Goal: Information Seeking & Learning: Understand process/instructions

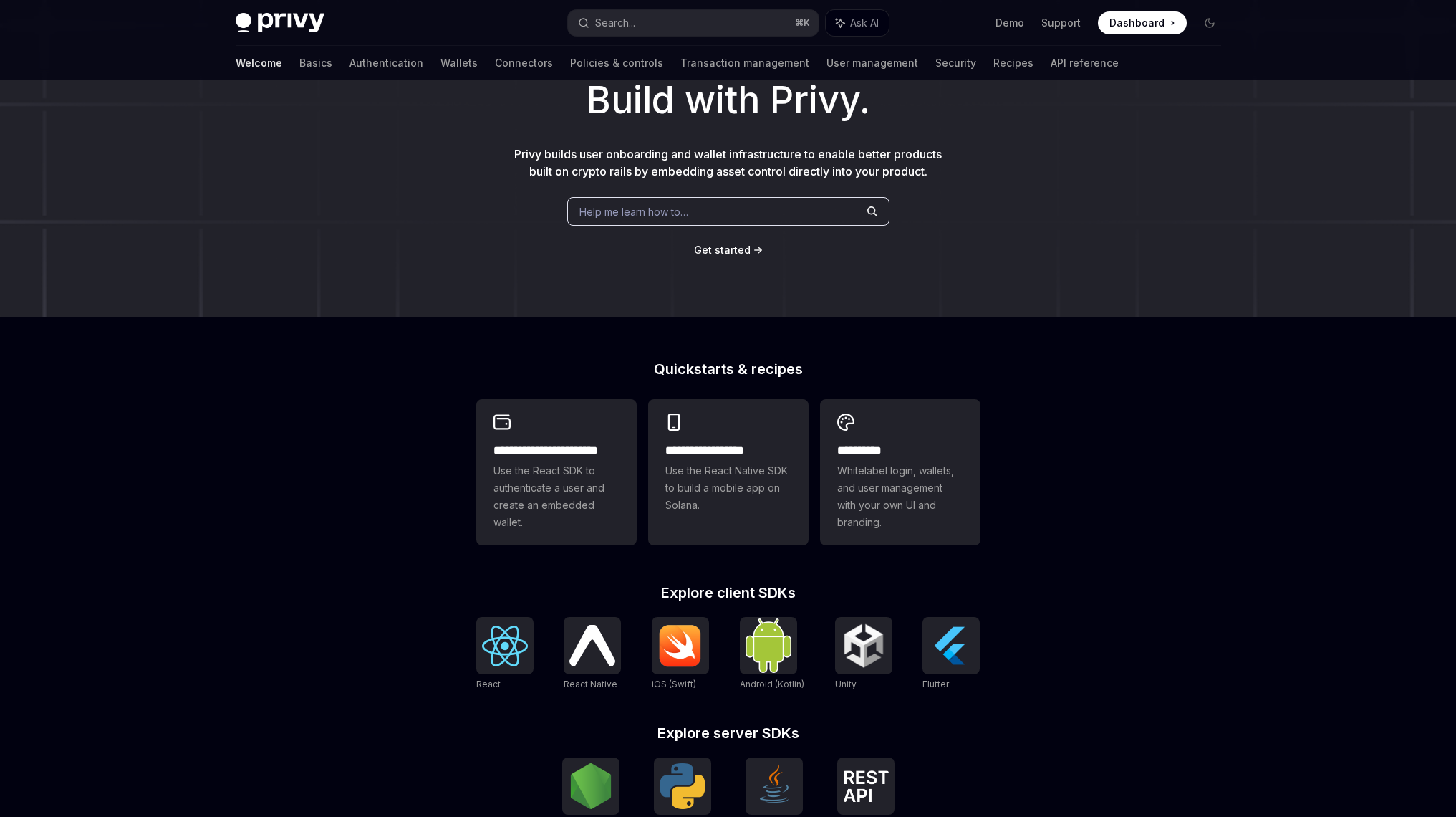
scroll to position [76, 0]
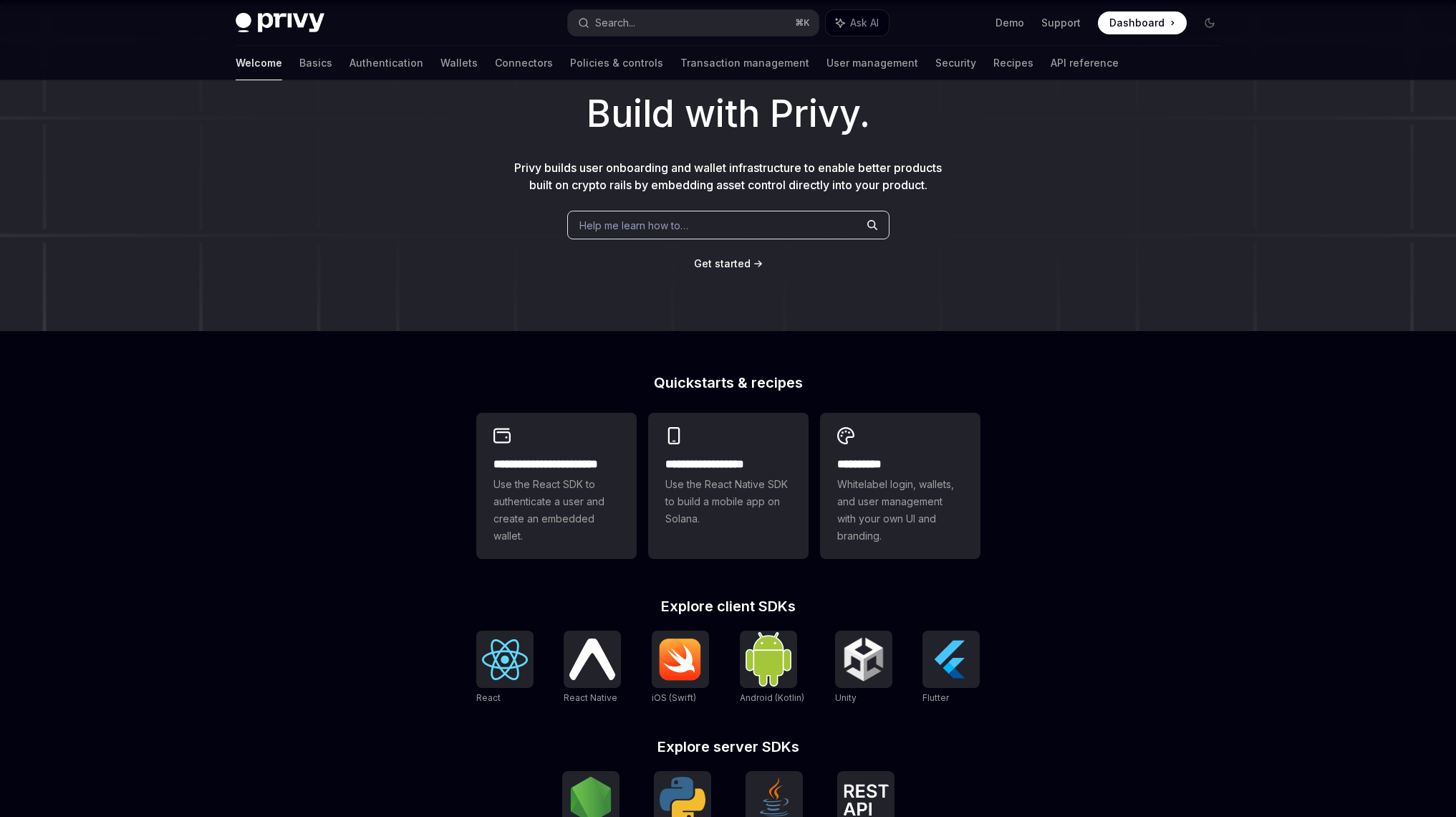
type textarea "*"
click at [673, 14] on button "Search... ⌘ K" at bounding box center [693, 22] width 251 height 26
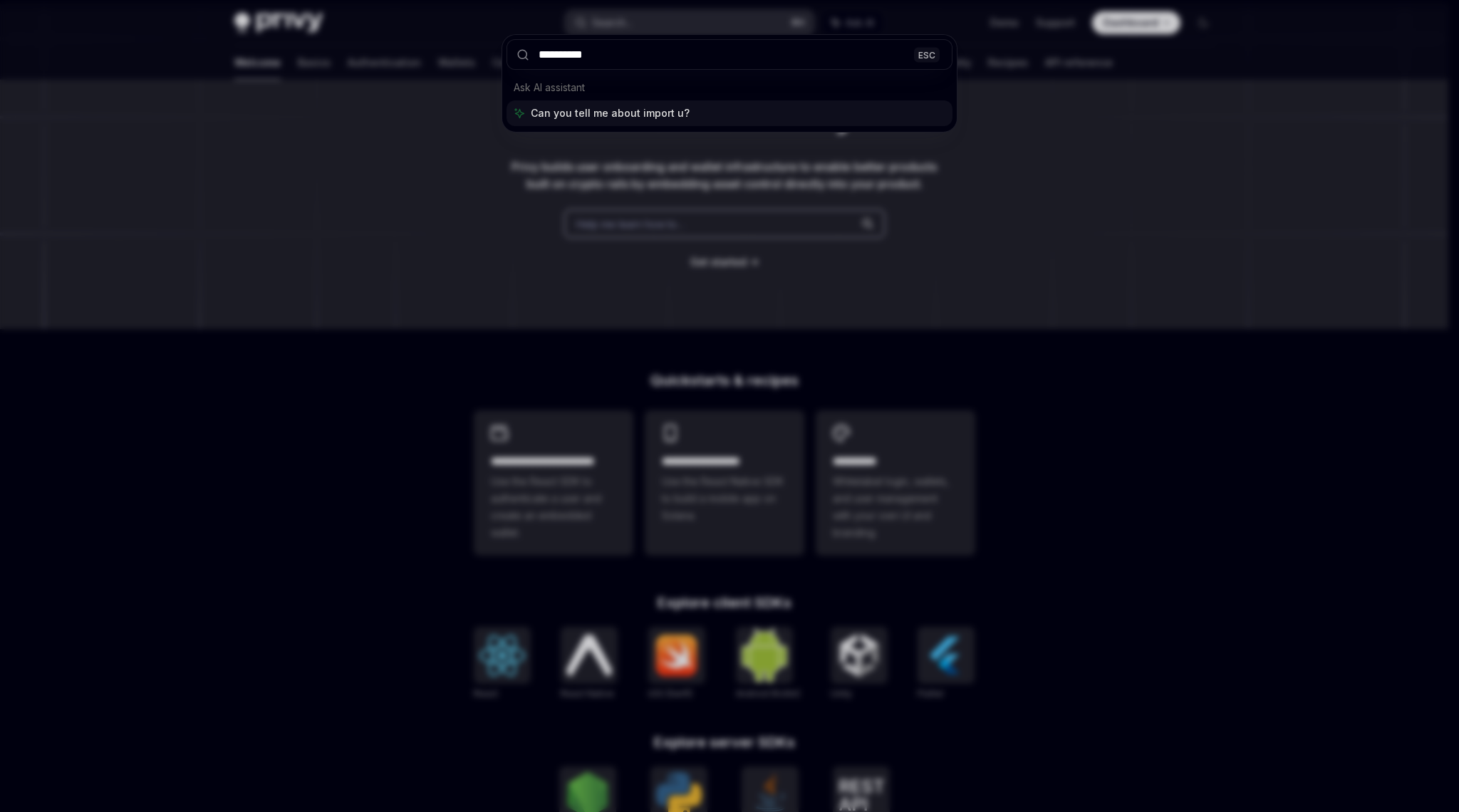
type input "**********"
type textarea "*"
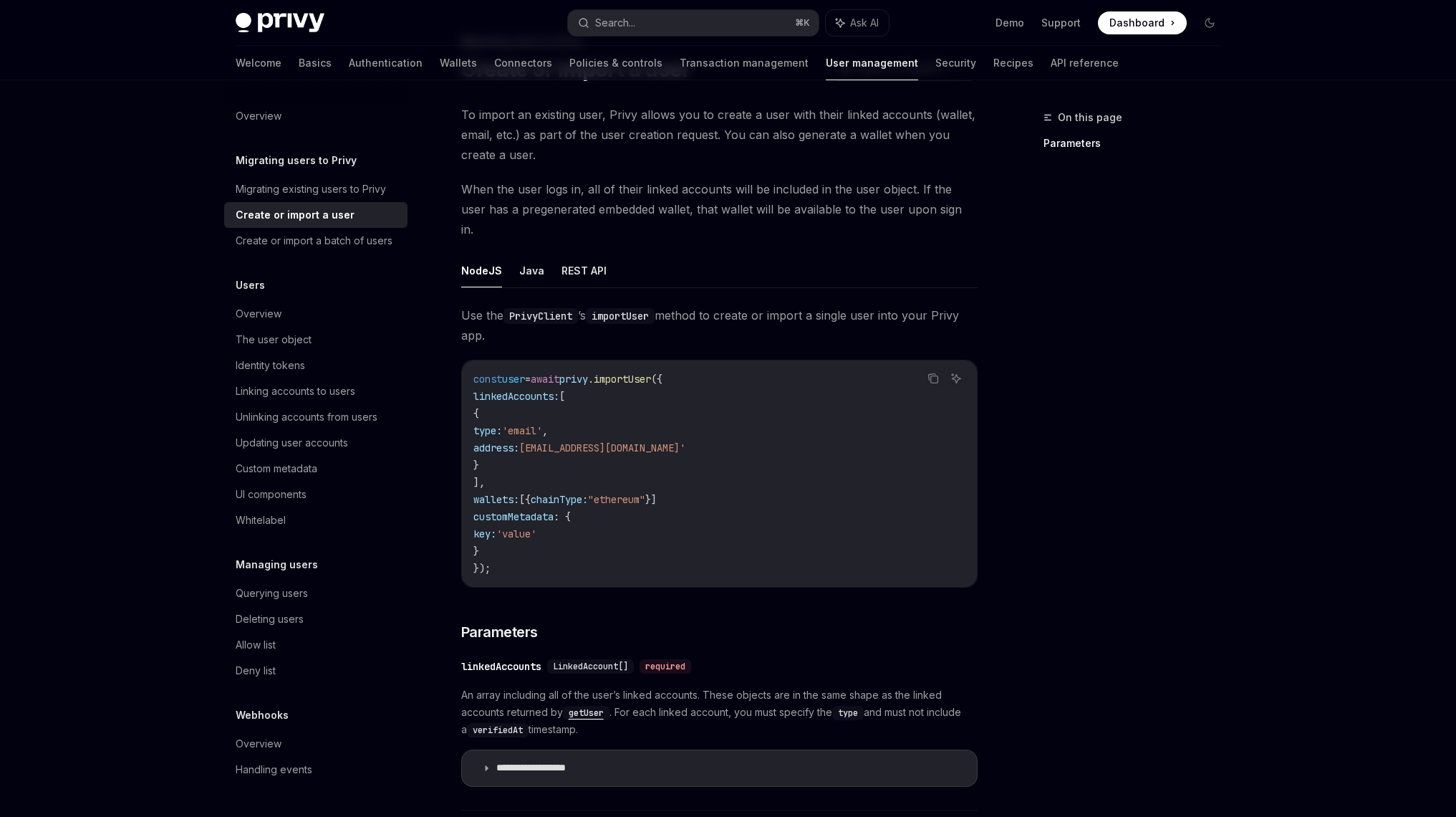
scroll to position [80, 0]
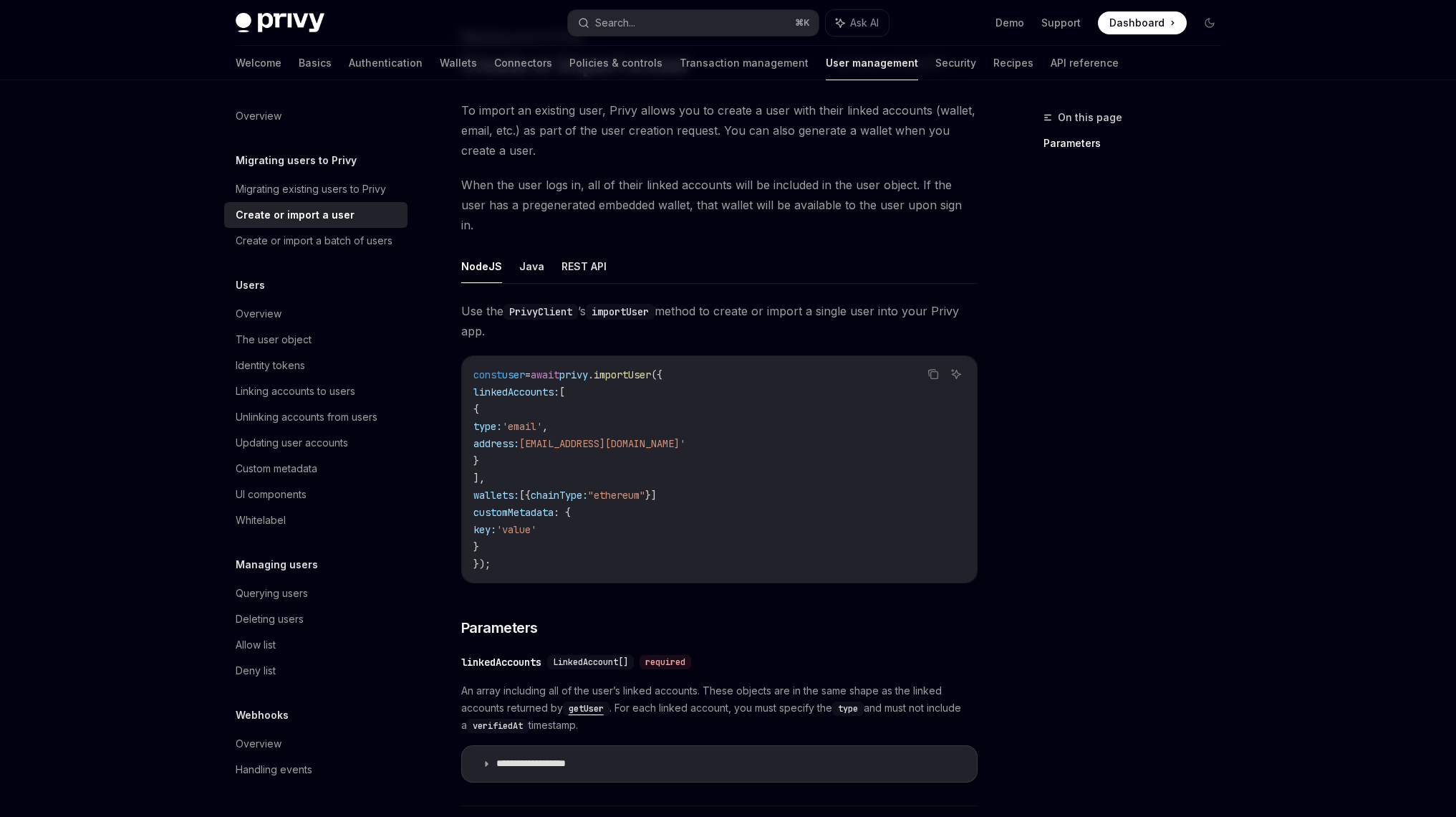
click at [509, 250] on ul "NodeJS Java REST API" at bounding box center [719, 267] width 516 height 35
click at [524, 250] on button "Java" at bounding box center [531, 267] width 25 height 34
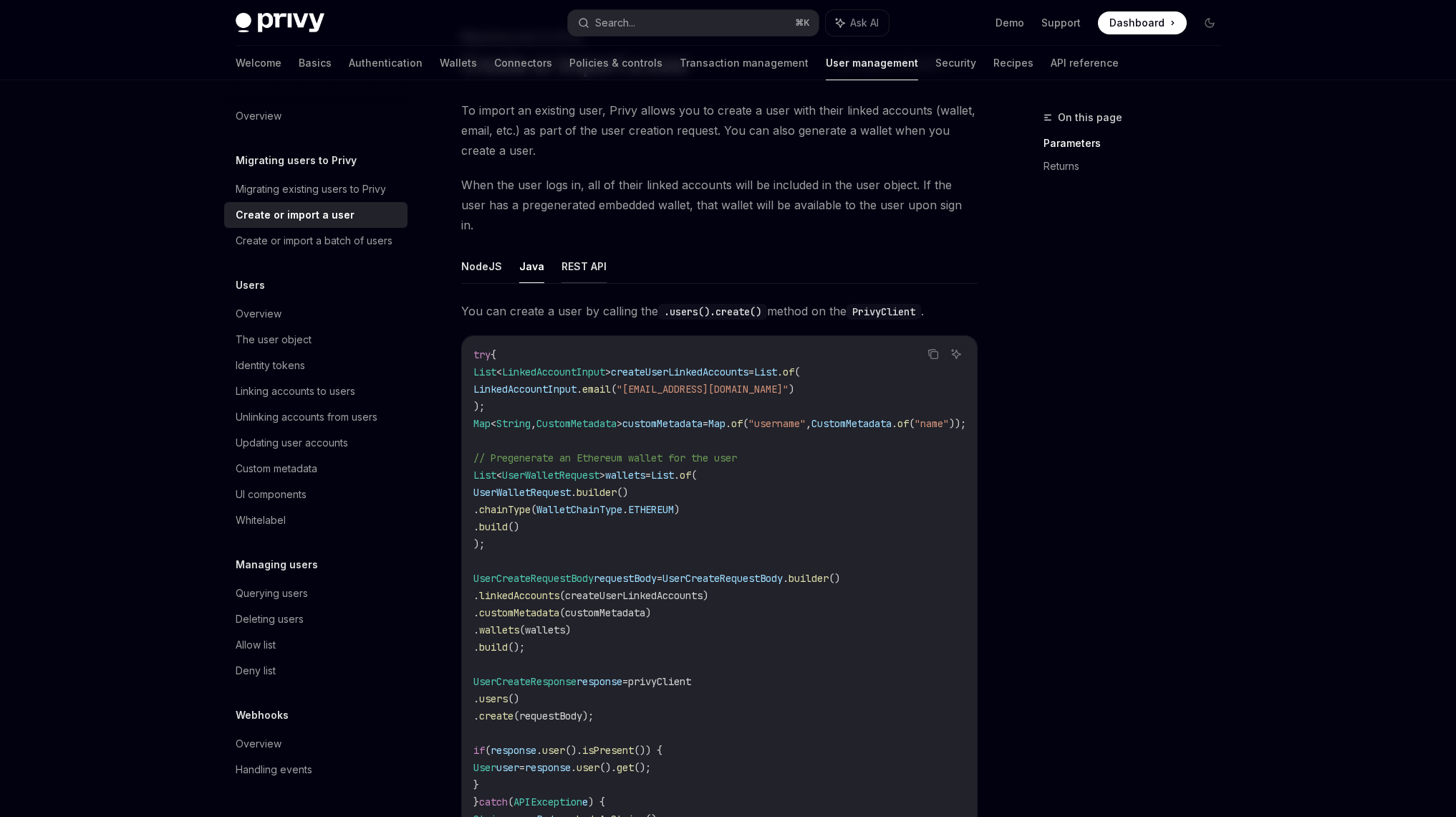
click at [566, 250] on button "REST API" at bounding box center [584, 267] width 45 height 34
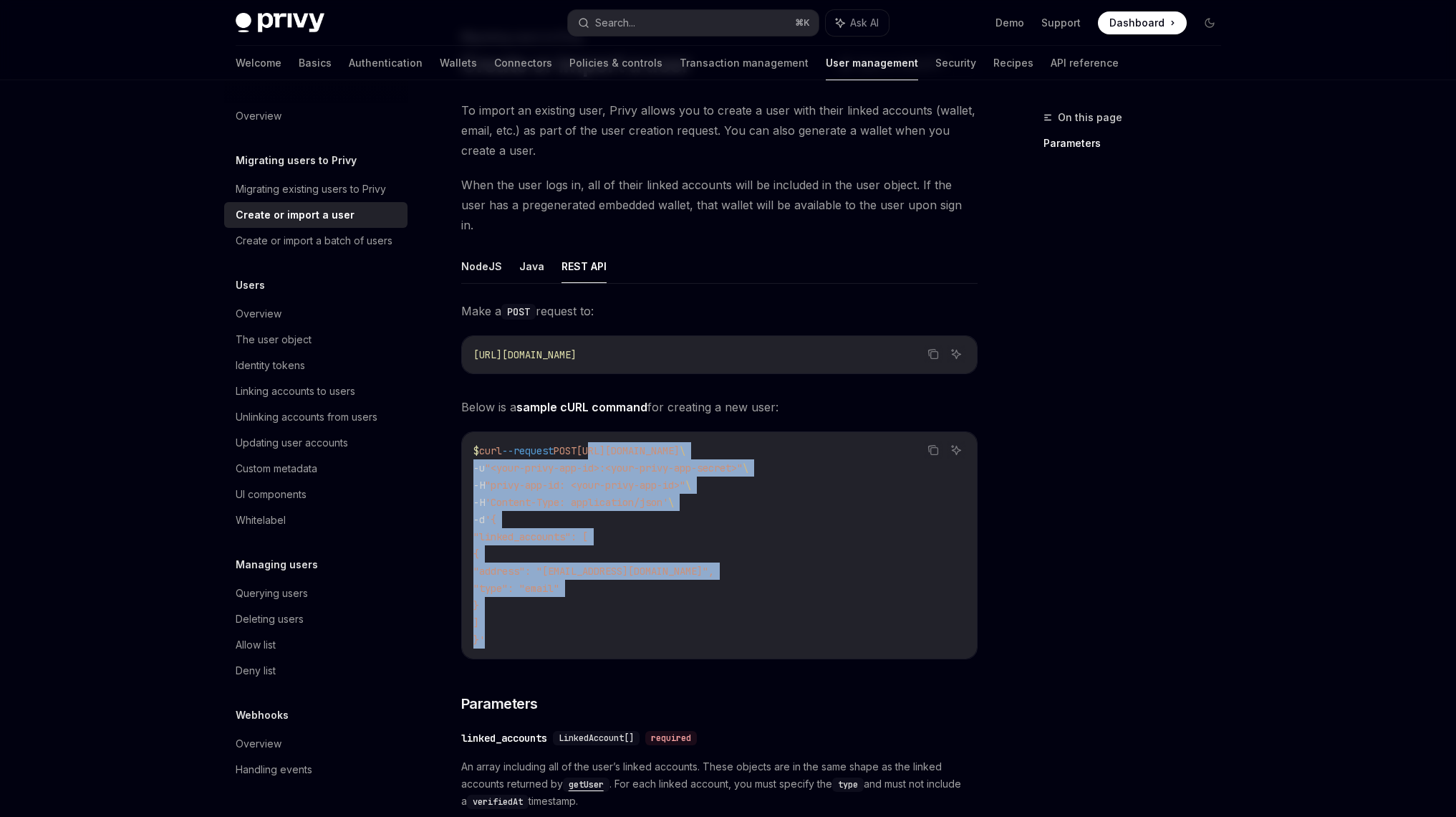
drag, startPoint x: 633, startPoint y: 609, endPoint x: 614, endPoint y: 410, distance: 199.9
click at [614, 432] on div "$ curl --request POST https://auth.privy.io/api/v1/users \ -u "<your-privy-app-…" at bounding box center [720, 545] width 515 height 227
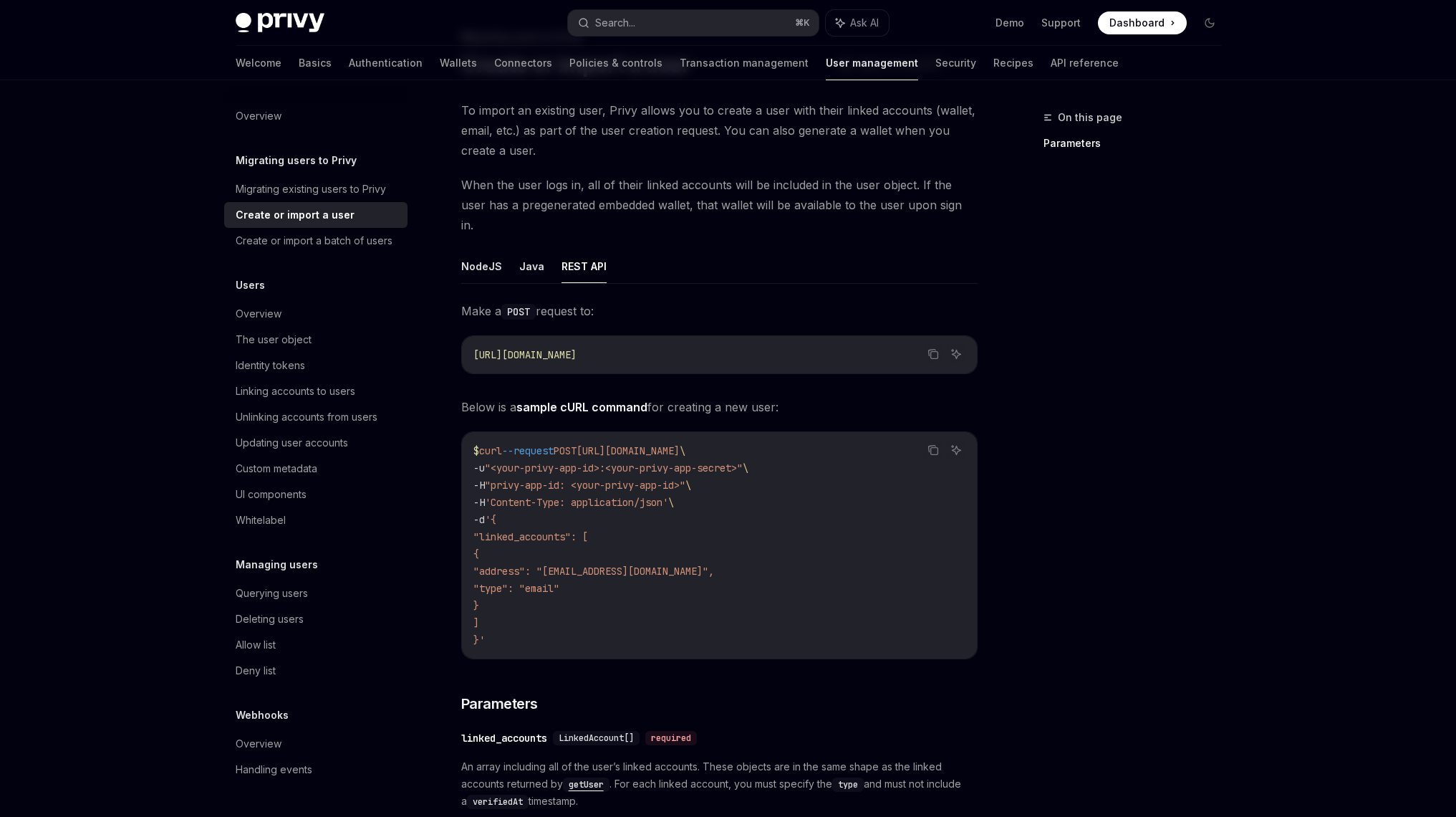
click at [627, 563] on code "$ curl --request POST https://auth.privy.io/api/v1/users \ -u "<your-privy-app-…" at bounding box center [720, 545] width 492 height 206
drag, startPoint x: 628, startPoint y: 602, endPoint x: 628, endPoint y: 453, distance: 149.0
click at [628, 453] on code "$ curl --request POST https://auth.privy.io/api/v1/users \ -u "<your-privy-app-…" at bounding box center [720, 545] width 492 height 206
click at [628, 565] on span ""address": "batman@privy.io"," at bounding box center [594, 571] width 241 height 12
drag, startPoint x: 628, startPoint y: 645, endPoint x: 613, endPoint y: 463, distance: 182.6
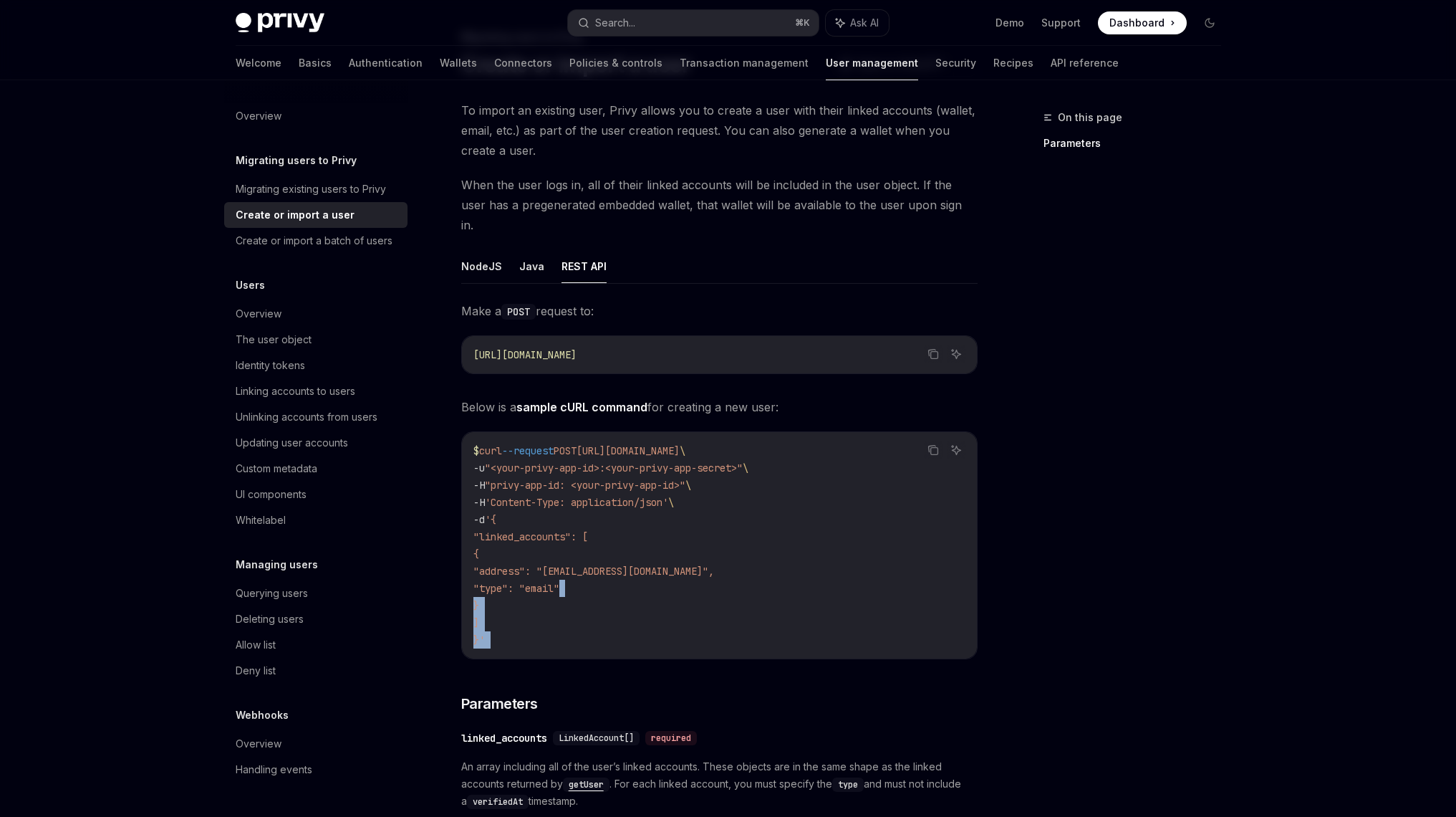
click at [631, 610] on code "$ curl --request POST https://auth.privy.io/api/v1/users \ -u "<your-privy-app-…" at bounding box center [720, 545] width 492 height 206
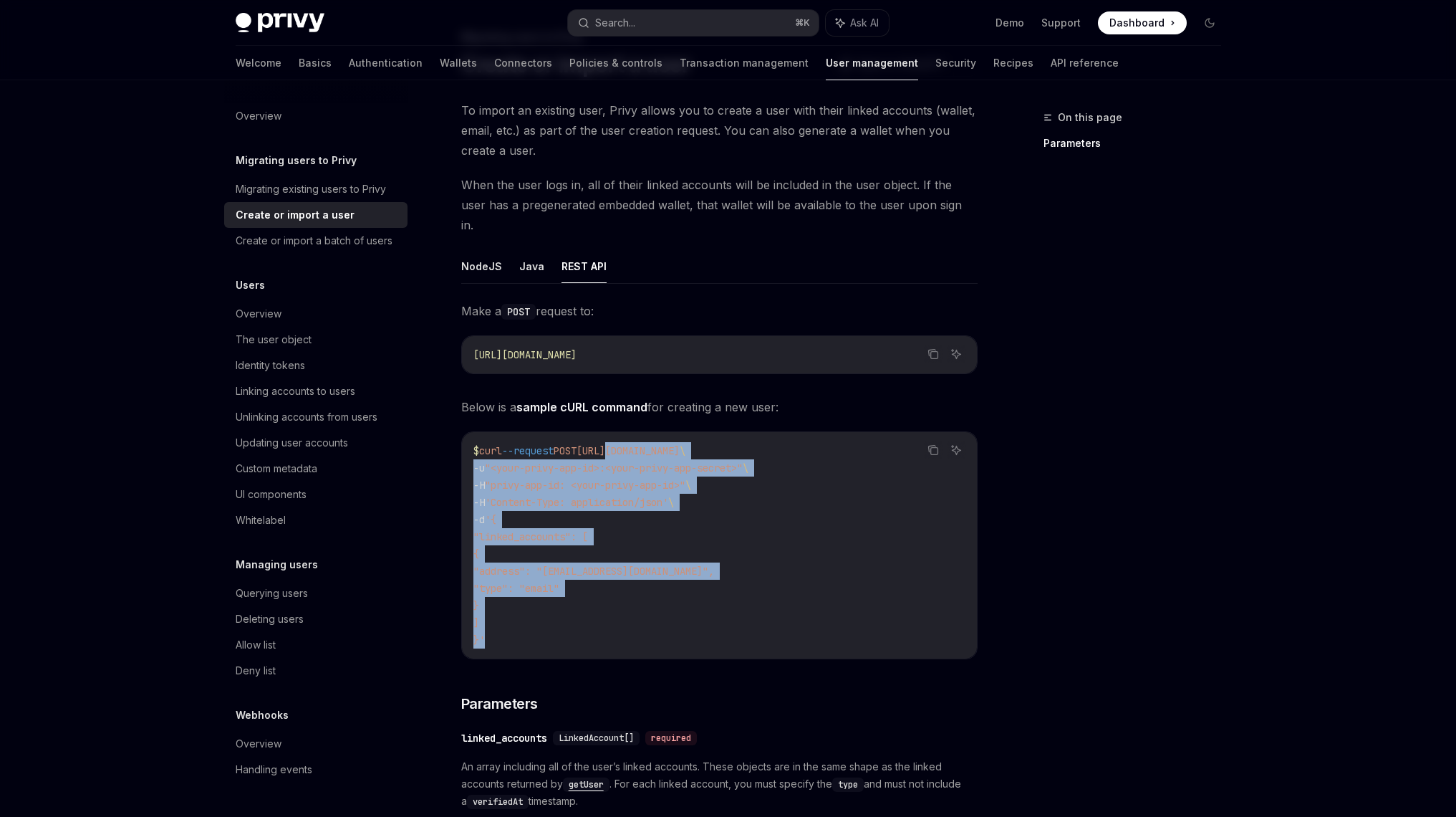
drag, startPoint x: 631, startPoint y: 636, endPoint x: 631, endPoint y: 438, distance: 198.0
click at [631, 438] on div "$ curl --request POST https://auth.privy.io/api/v1/users \ -u "<your-privy-app-…" at bounding box center [720, 545] width 515 height 227
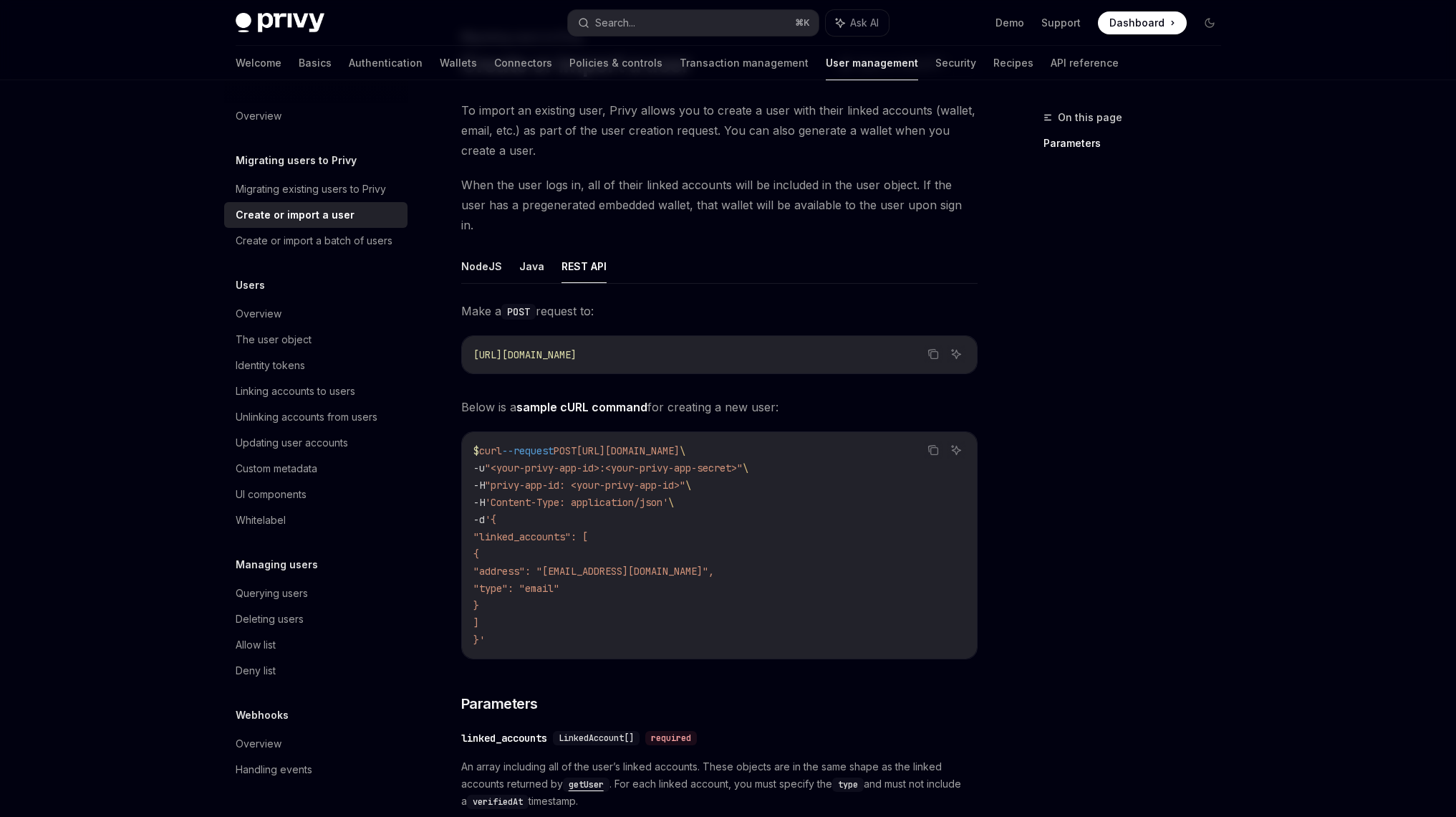
click at [631, 582] on code "$ curl --request POST https://auth.privy.io/api/v1/users \ -u "<your-privy-app-…" at bounding box center [720, 545] width 492 height 206
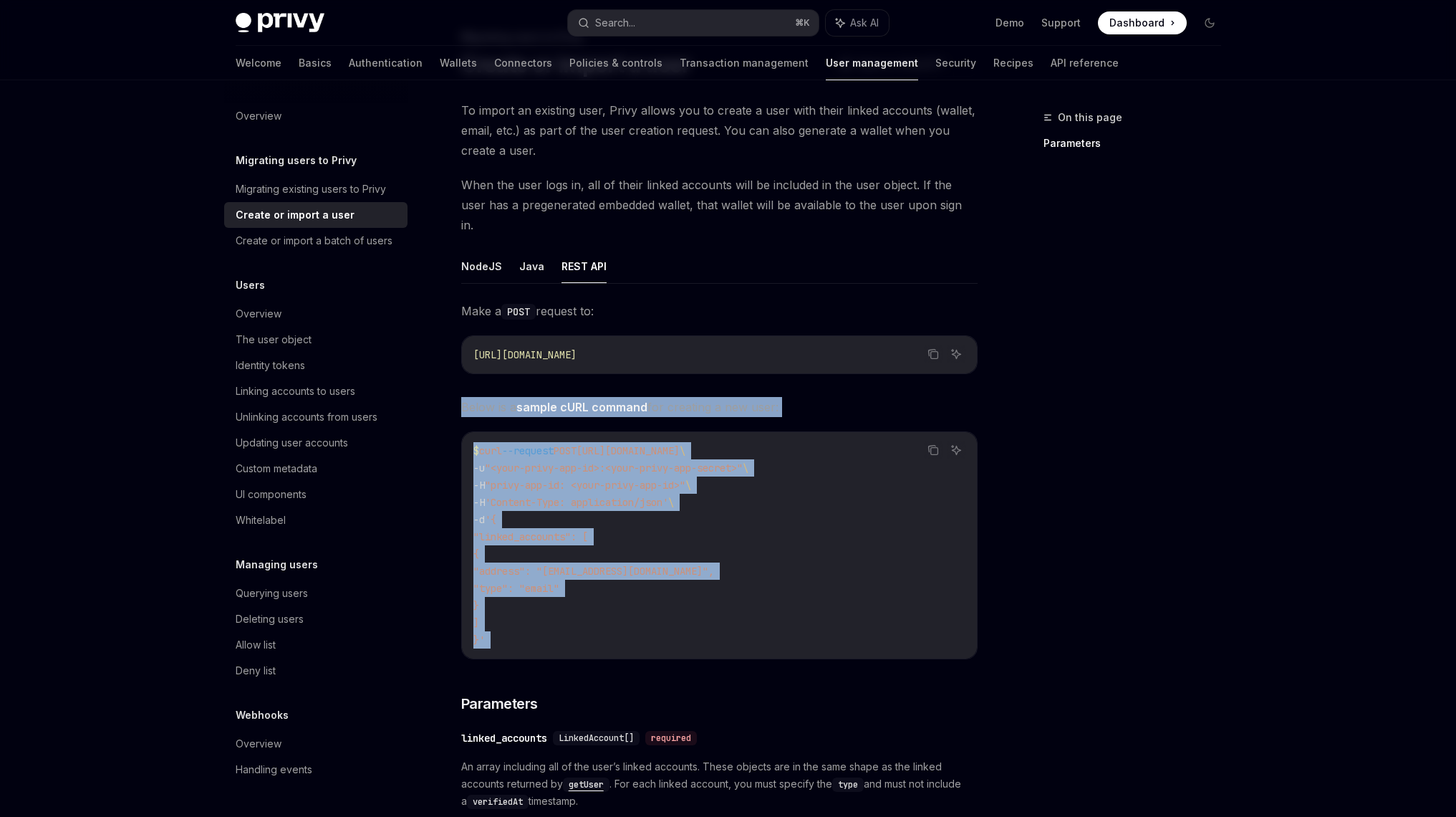
drag, startPoint x: 631, startPoint y: 654, endPoint x: 610, endPoint y: 337, distance: 317.7
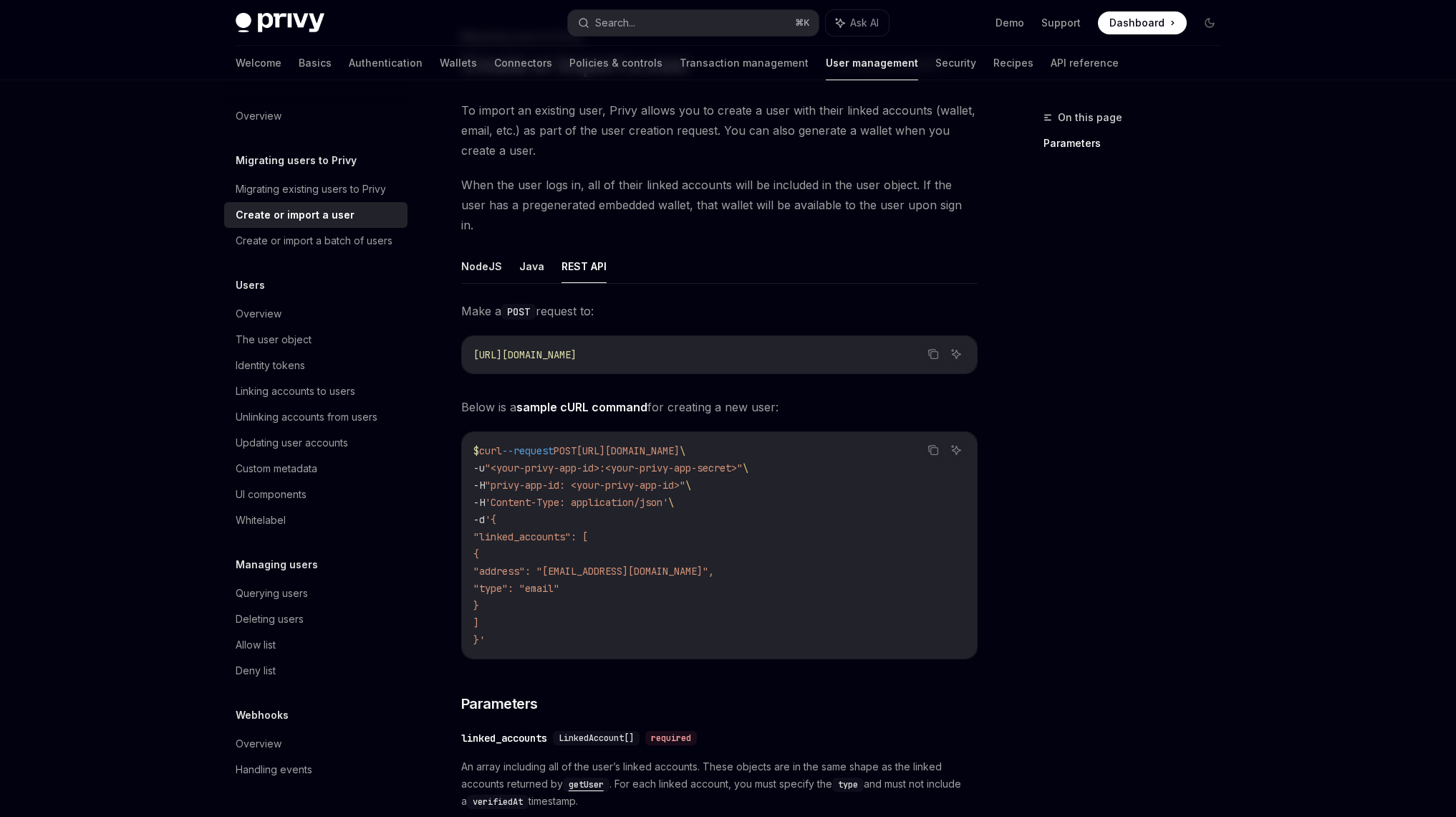
click at [610, 565] on span ""address": "batman@privy.io"," at bounding box center [594, 571] width 241 height 12
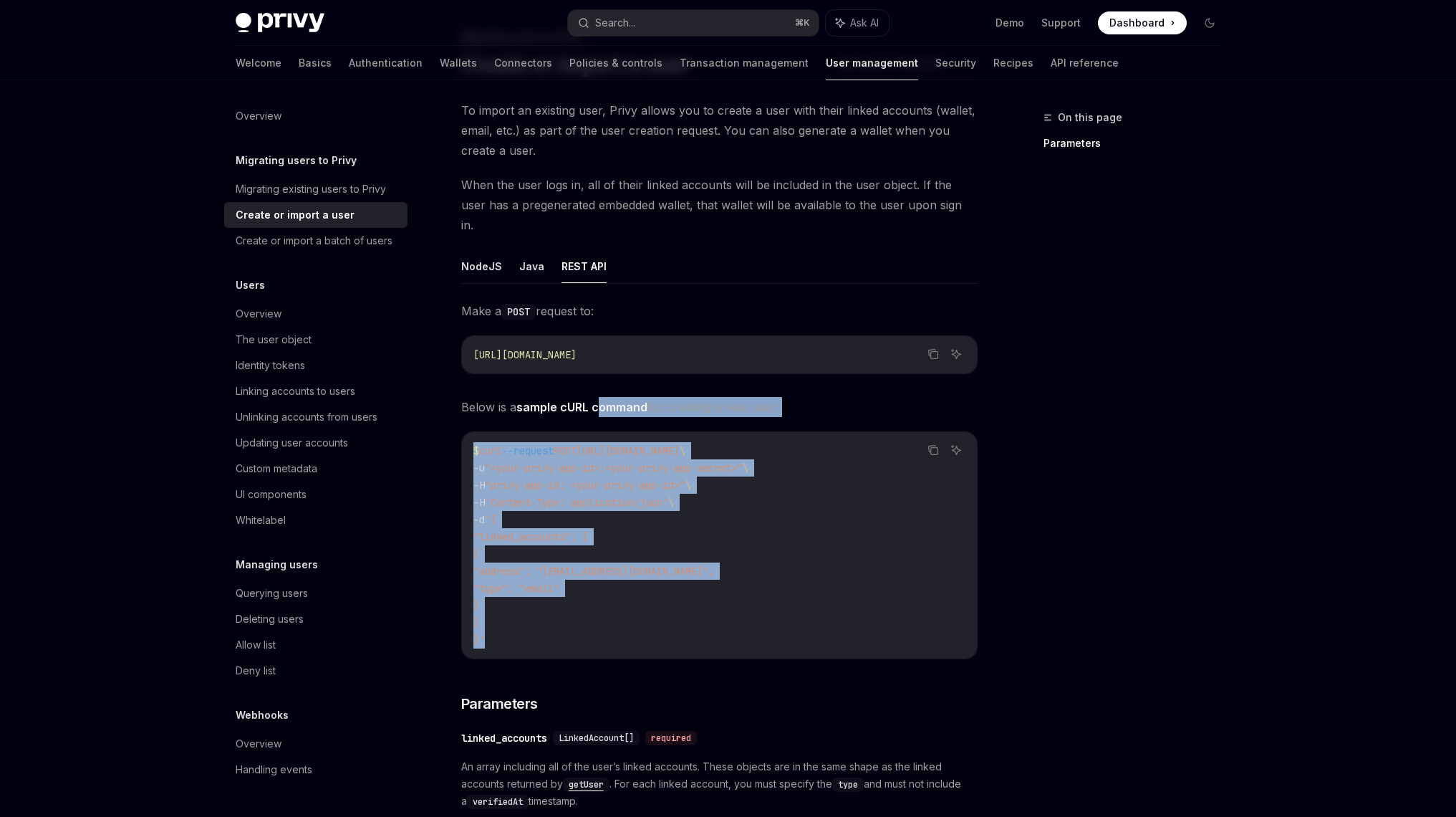
drag, startPoint x: 610, startPoint y: 624, endPoint x: 603, endPoint y: 361, distance: 263.1
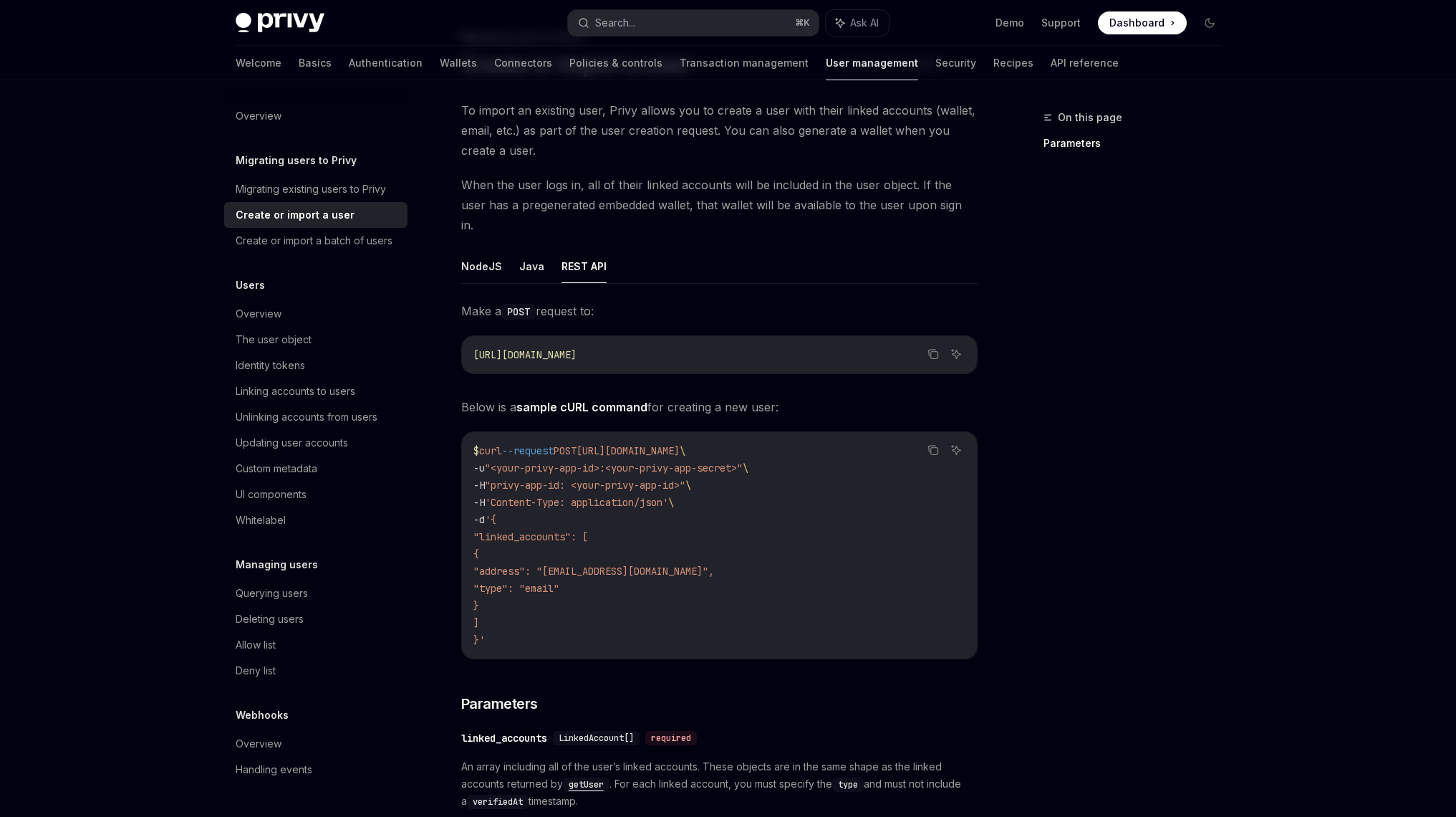
click at [621, 617] on code "$ curl --request POST https://auth.privy.io/api/v1/users \ -u "<your-privy-app-…" at bounding box center [720, 545] width 492 height 206
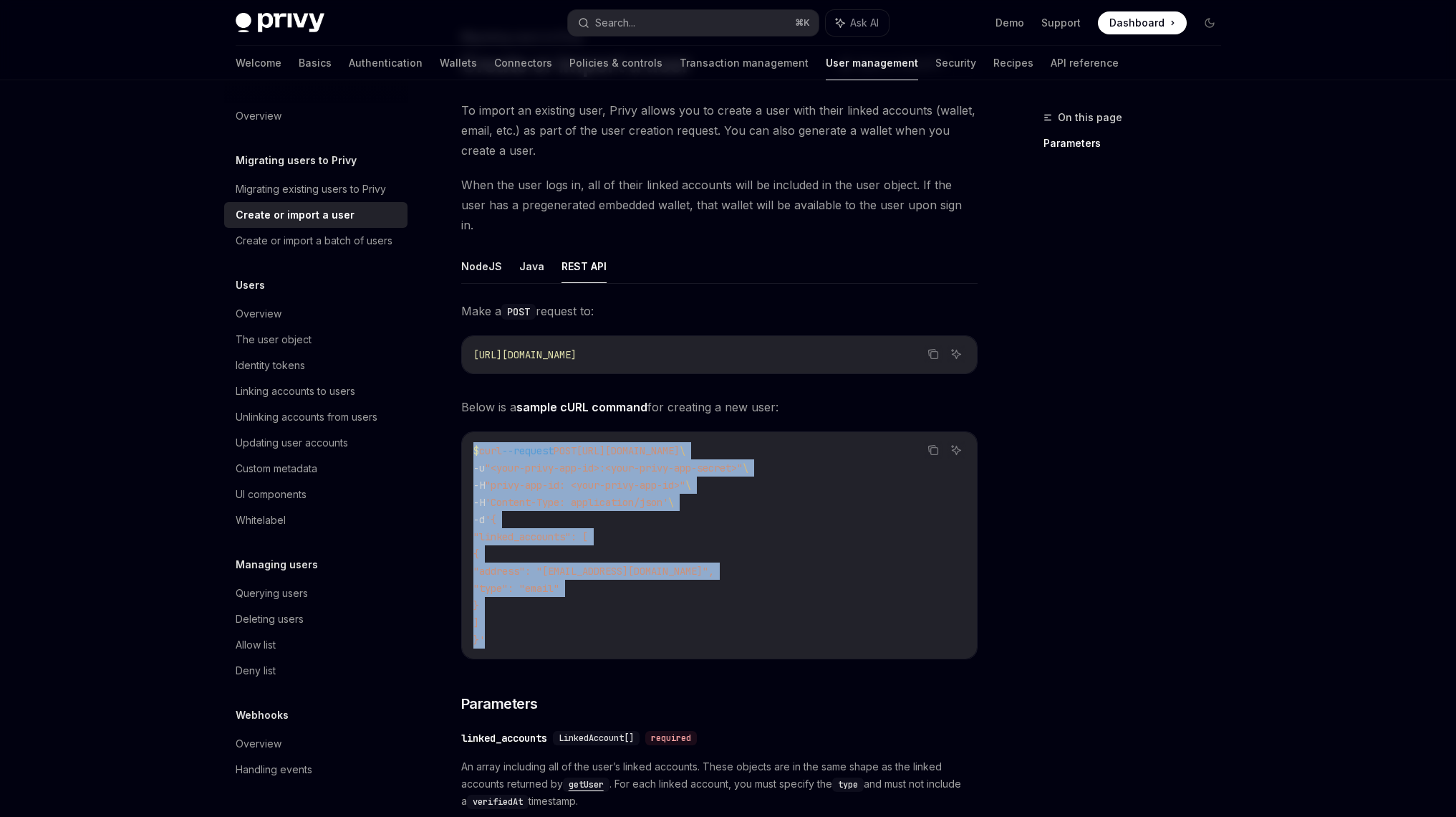
drag, startPoint x: 621, startPoint y: 632, endPoint x: 617, endPoint y: 395, distance: 237.0
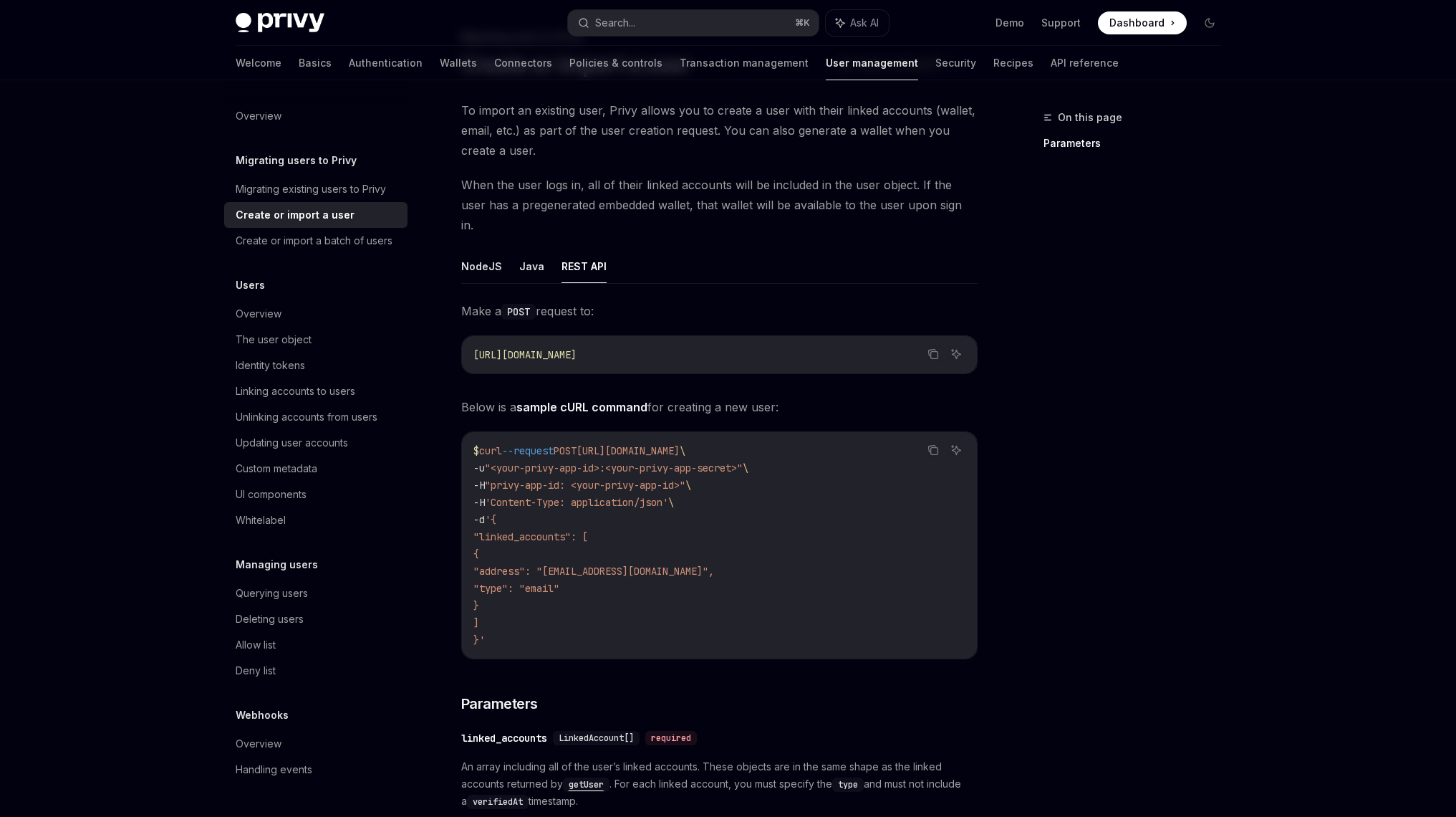
click at [628, 592] on code "$ curl --request POST https://auth.privy.io/api/v1/users \ -u "<your-privy-app-…" at bounding box center [720, 545] width 492 height 206
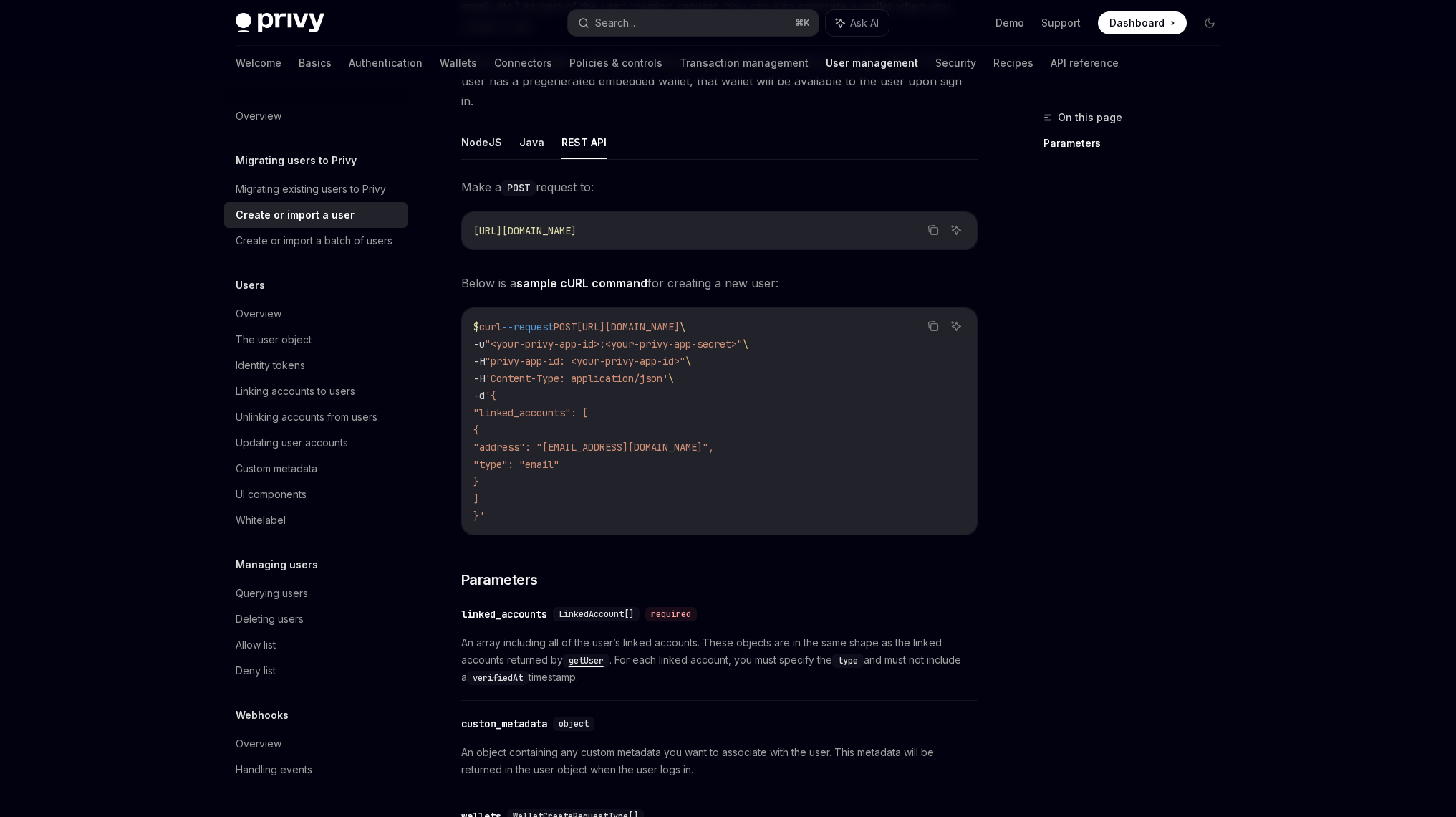
scroll to position [189, 0]
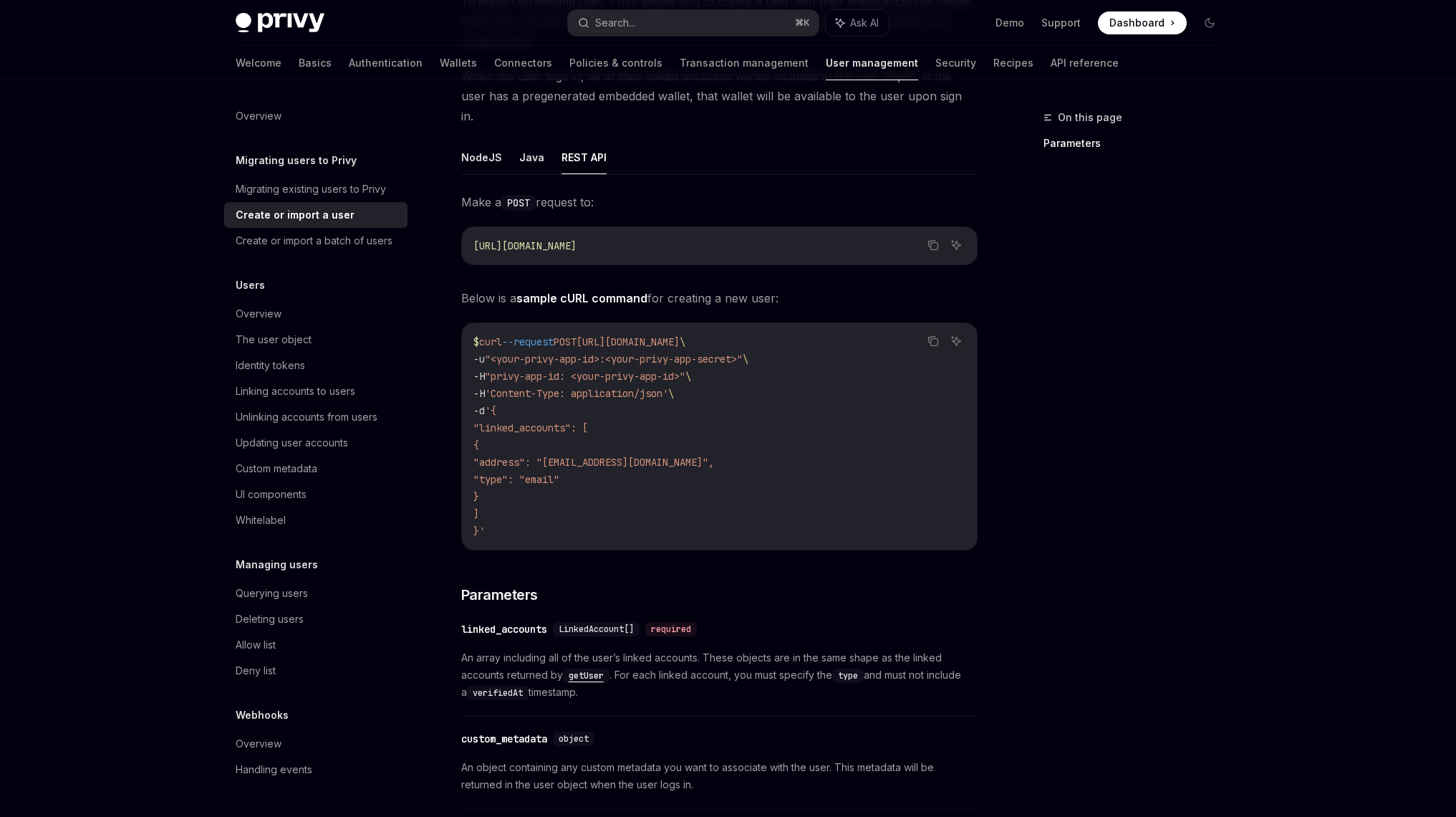
click at [600, 483] on code "$ curl --request POST https://auth.privy.io/api/v1/users \ -u "<your-privy-app-…" at bounding box center [720, 436] width 492 height 206
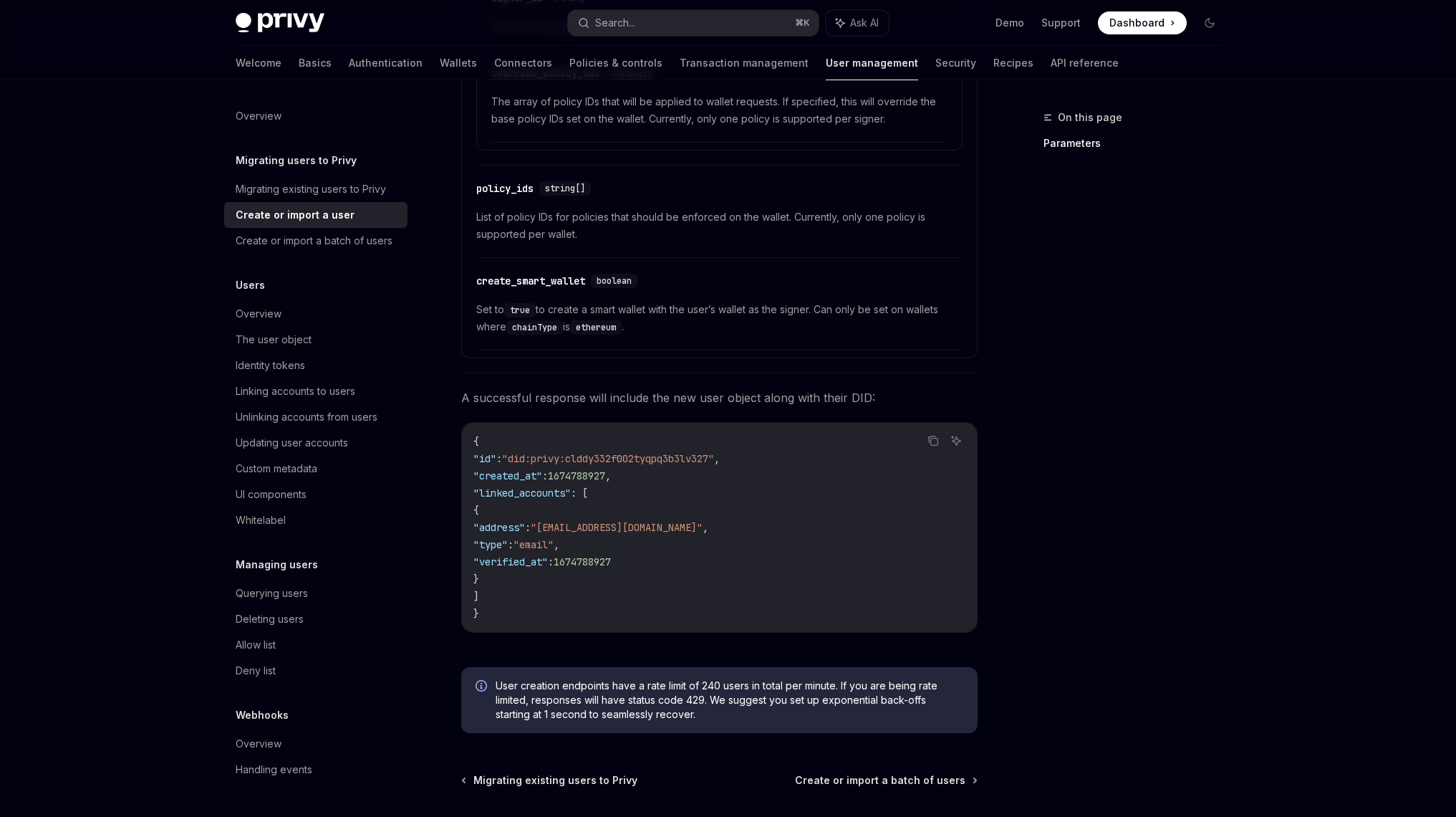
scroll to position [1424, 0]
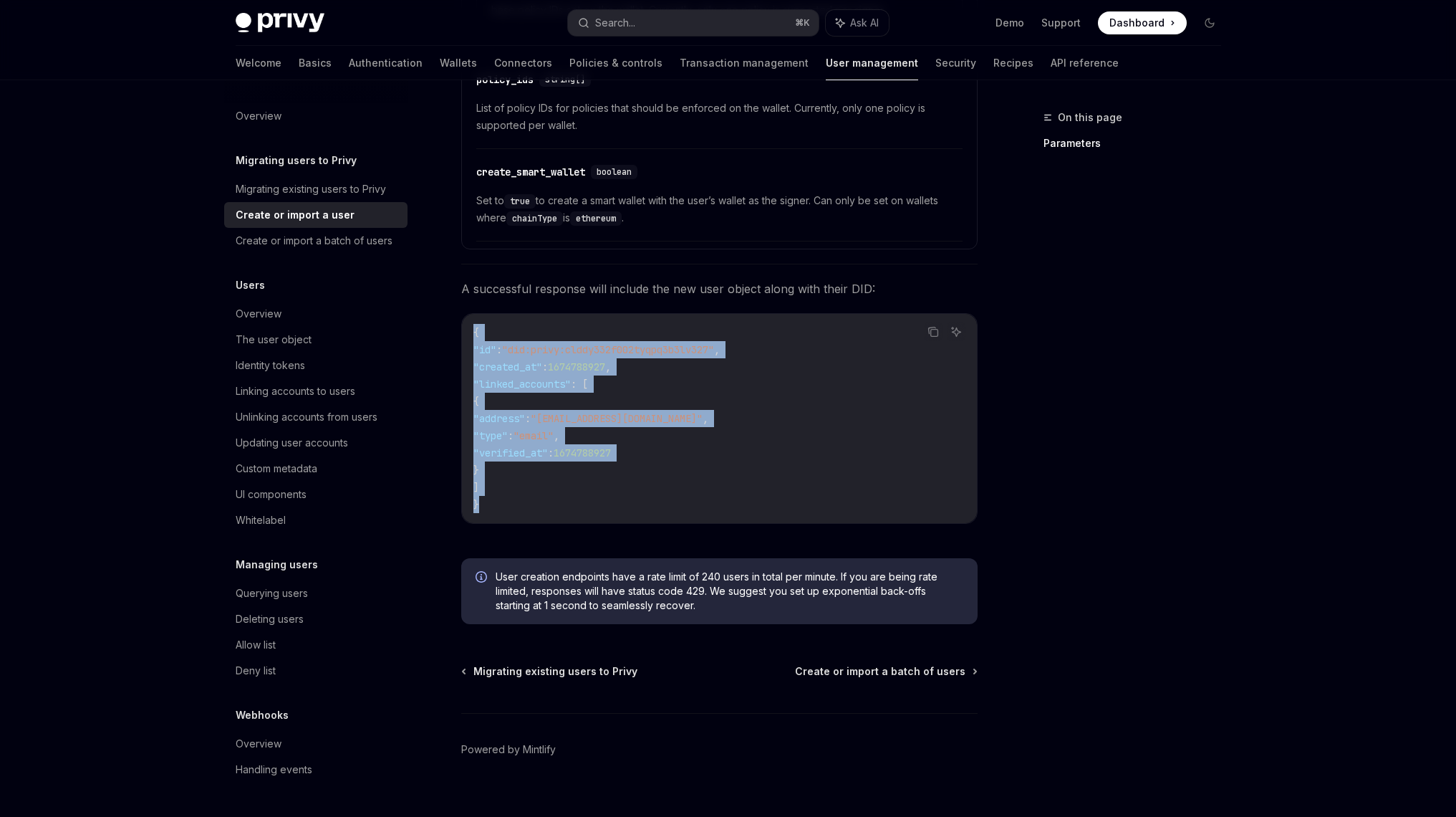
drag, startPoint x: 604, startPoint y: 493, endPoint x: 604, endPoint y: 282, distance: 211.0
click at [604, 313] on div "Copy Ask AI { "id" : "did:privy:clddy332f002tyqpq3b3lv327" , "created_at" : 167…" at bounding box center [719, 418] width 516 height 210
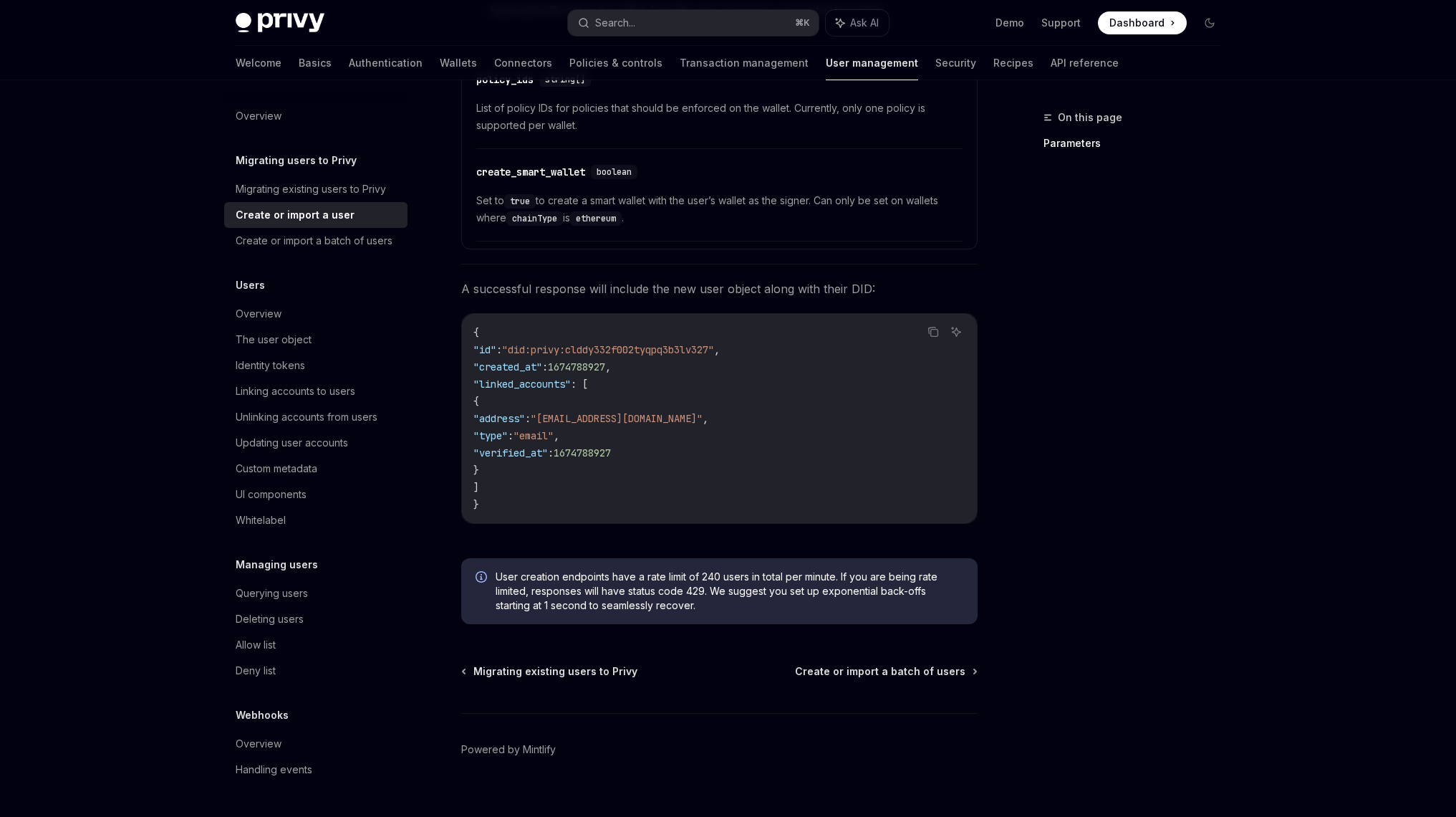
click at [608, 479] on code "{ "id" : "did:privy:clddy332f002tyqpq3b3lv327" , "created_at" : 1674788927 , "l…" at bounding box center [720, 418] width 492 height 189
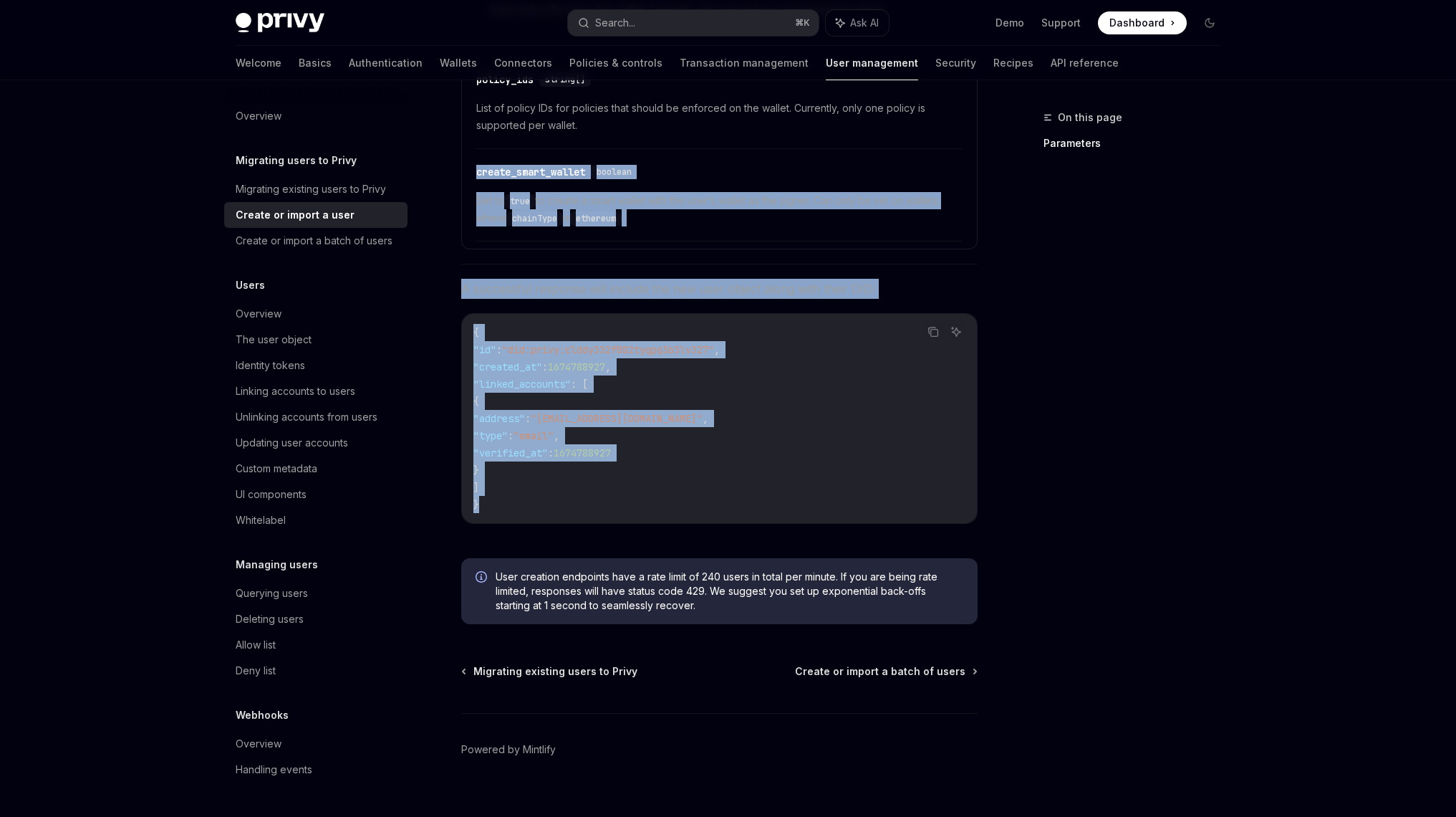
drag, startPoint x: 609, startPoint y: 484, endPoint x: 573, endPoint y: 122, distance: 363.8
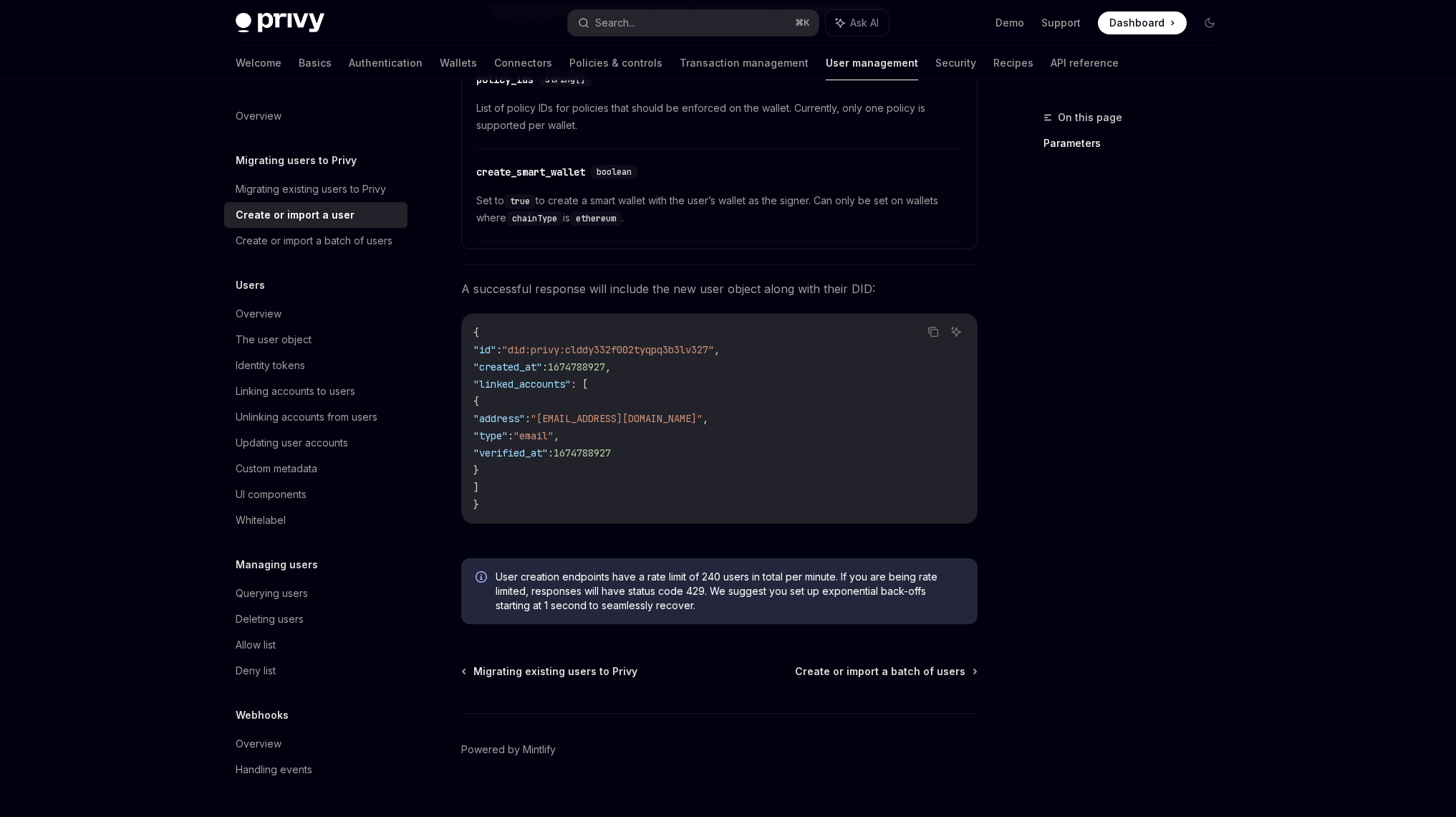
click at [603, 425] on code "{ "id" : "did:privy:clddy332f002tyqpq3b3lv327" , "created_at" : 1674788927 , "l…" at bounding box center [720, 418] width 492 height 189
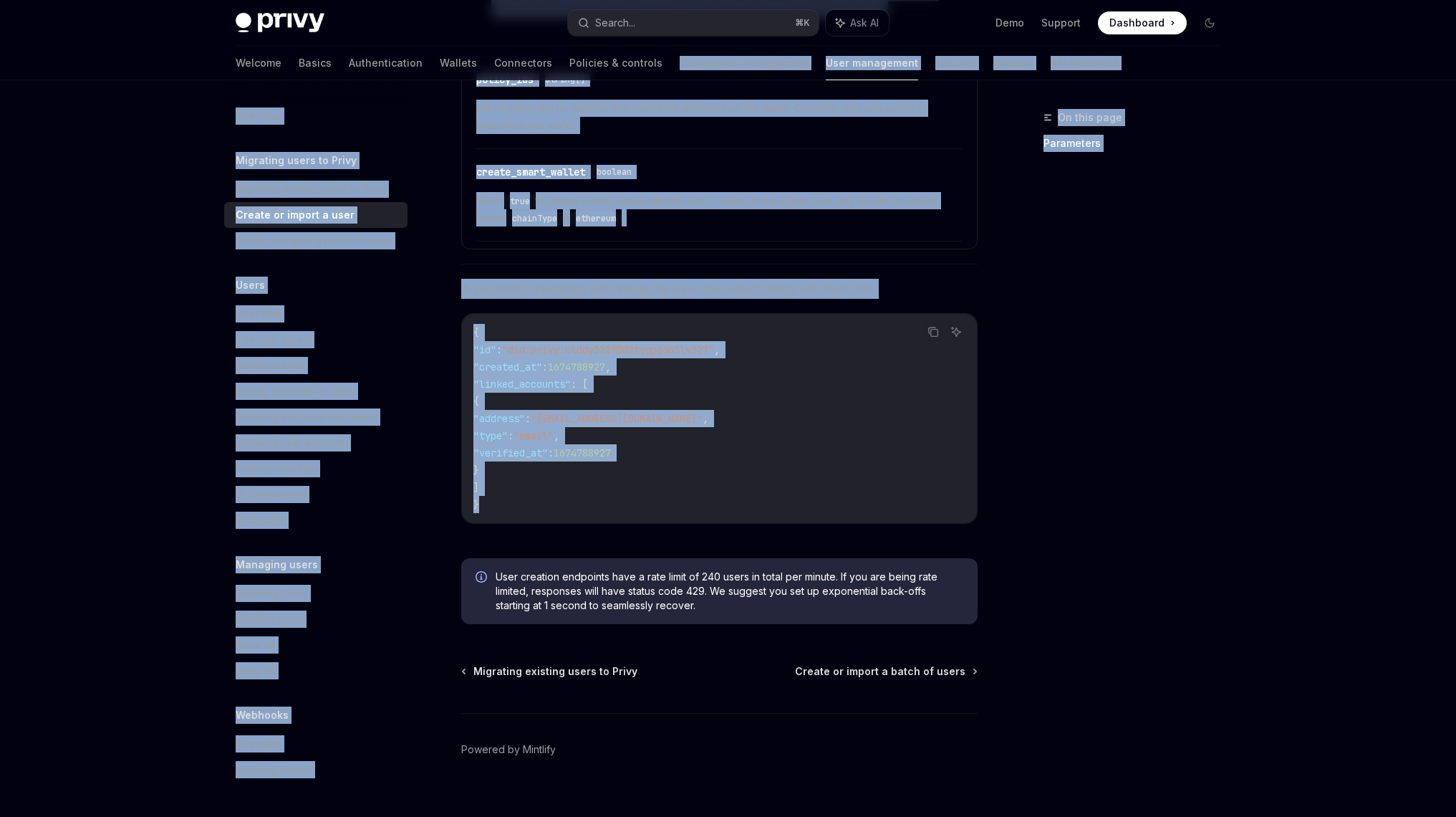
drag, startPoint x: 596, startPoint y: 479, endPoint x: 585, endPoint y: 60, distance: 419.1
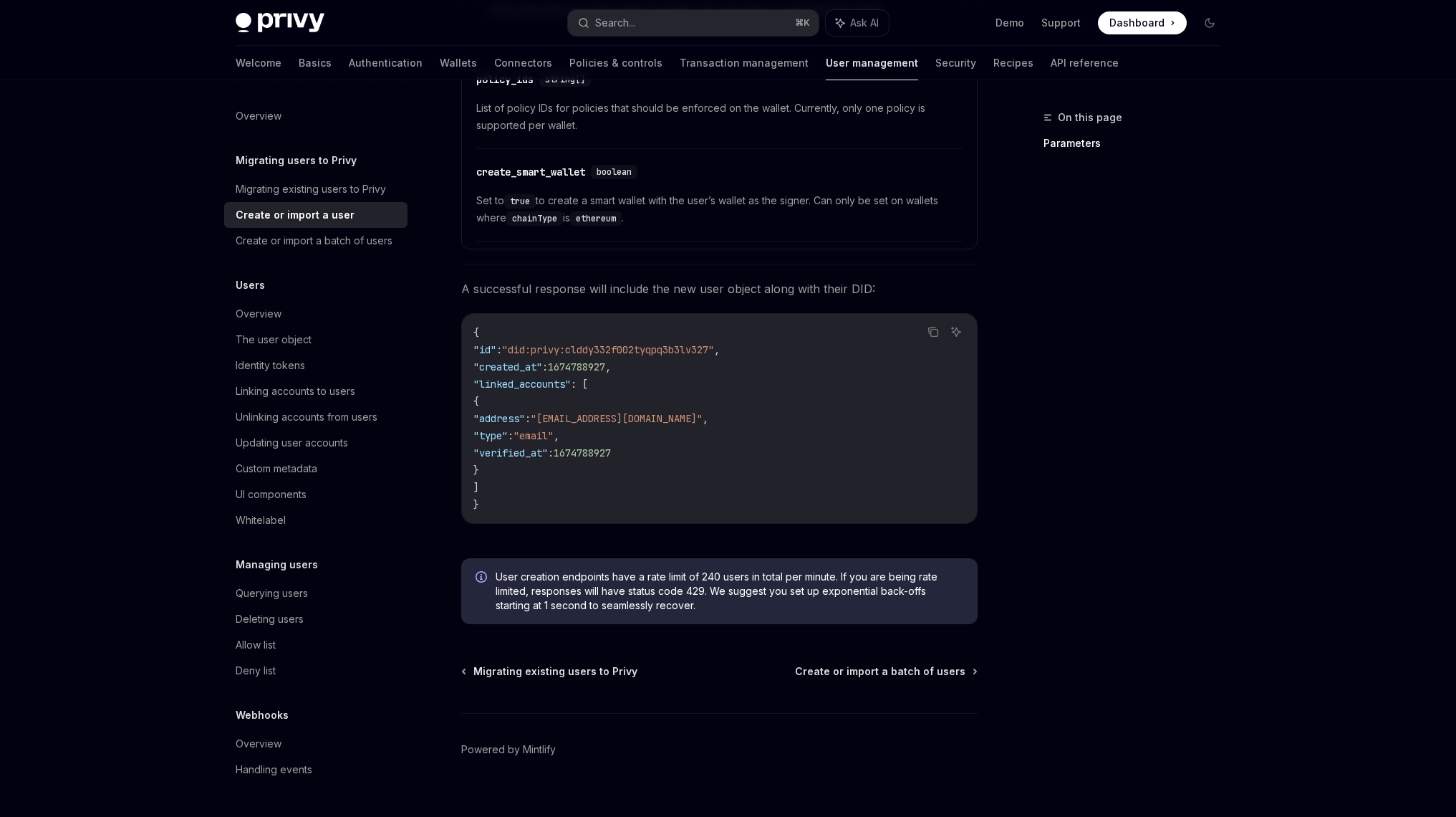
click at [606, 442] on code "{ "id" : "did:privy:clddy332f002tyqpq3b3lv327" , "created_at" : 1674788927 , "l…" at bounding box center [720, 418] width 492 height 189
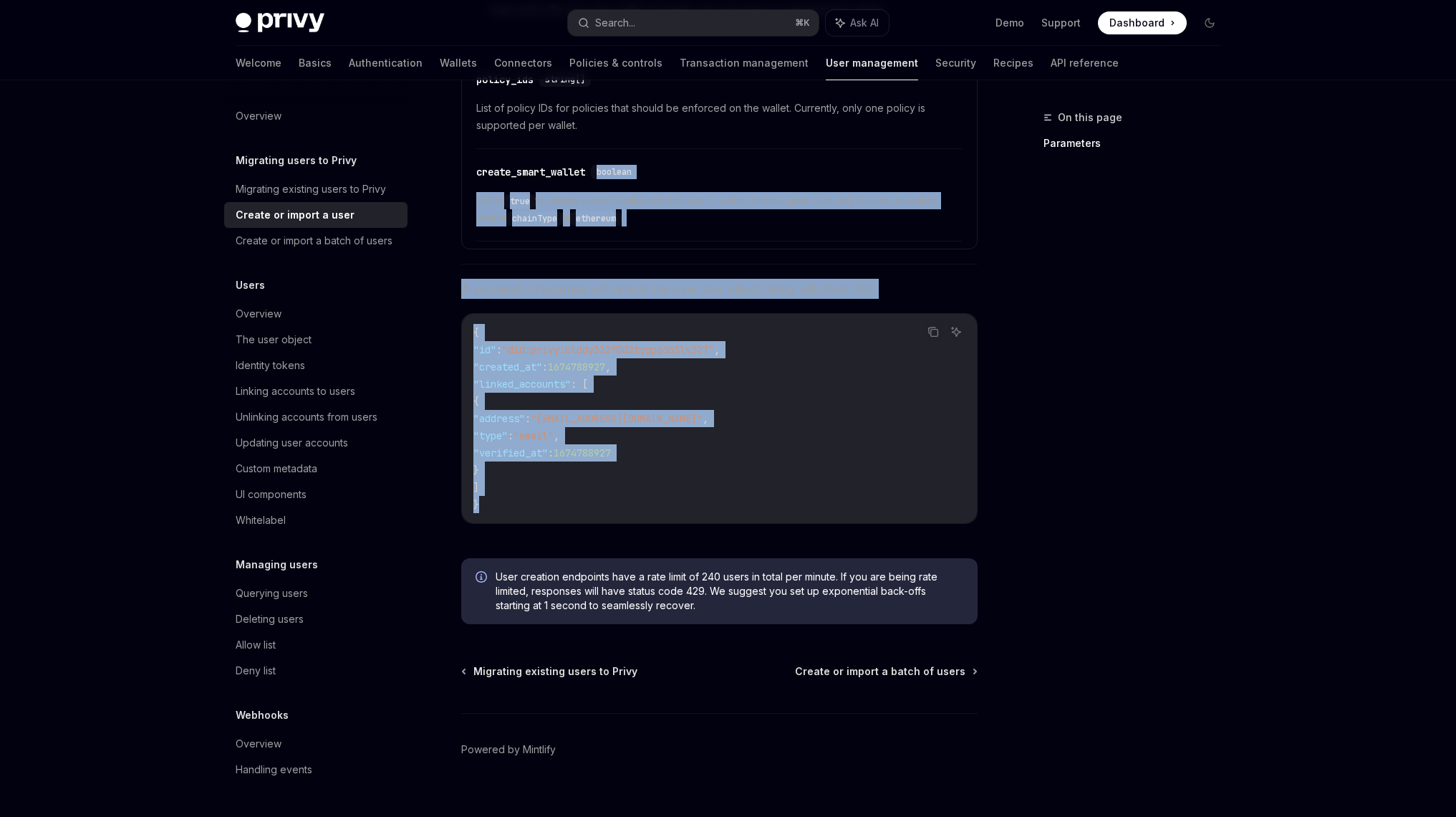
drag, startPoint x: 606, startPoint y: 511, endPoint x: 603, endPoint y: 142, distance: 369.0
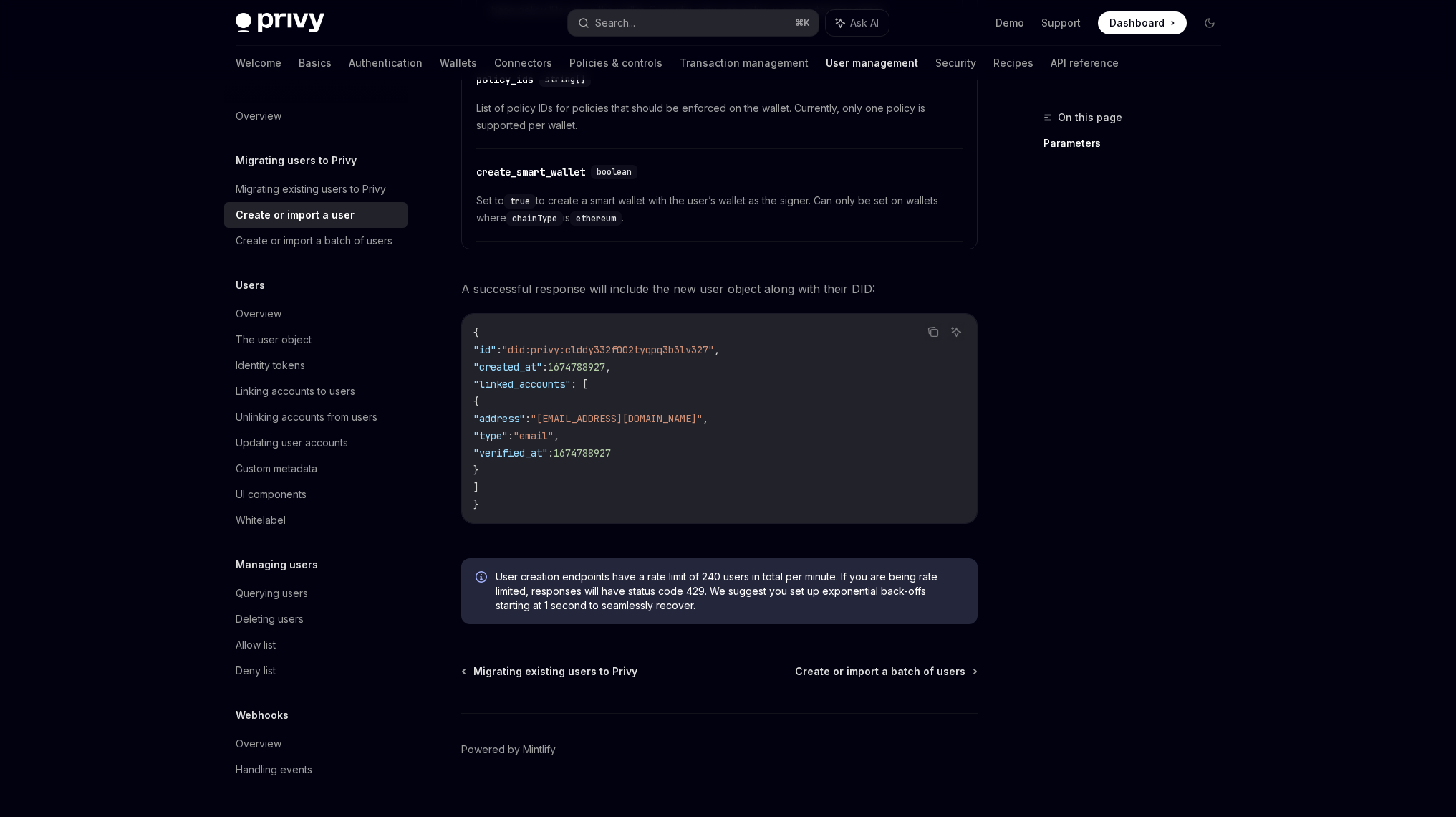
click at [605, 475] on code "{ "id" : "did:privy:clddy332f002tyqpq3b3lv327" , "created_at" : 1674788927 , "l…" at bounding box center [720, 418] width 492 height 189
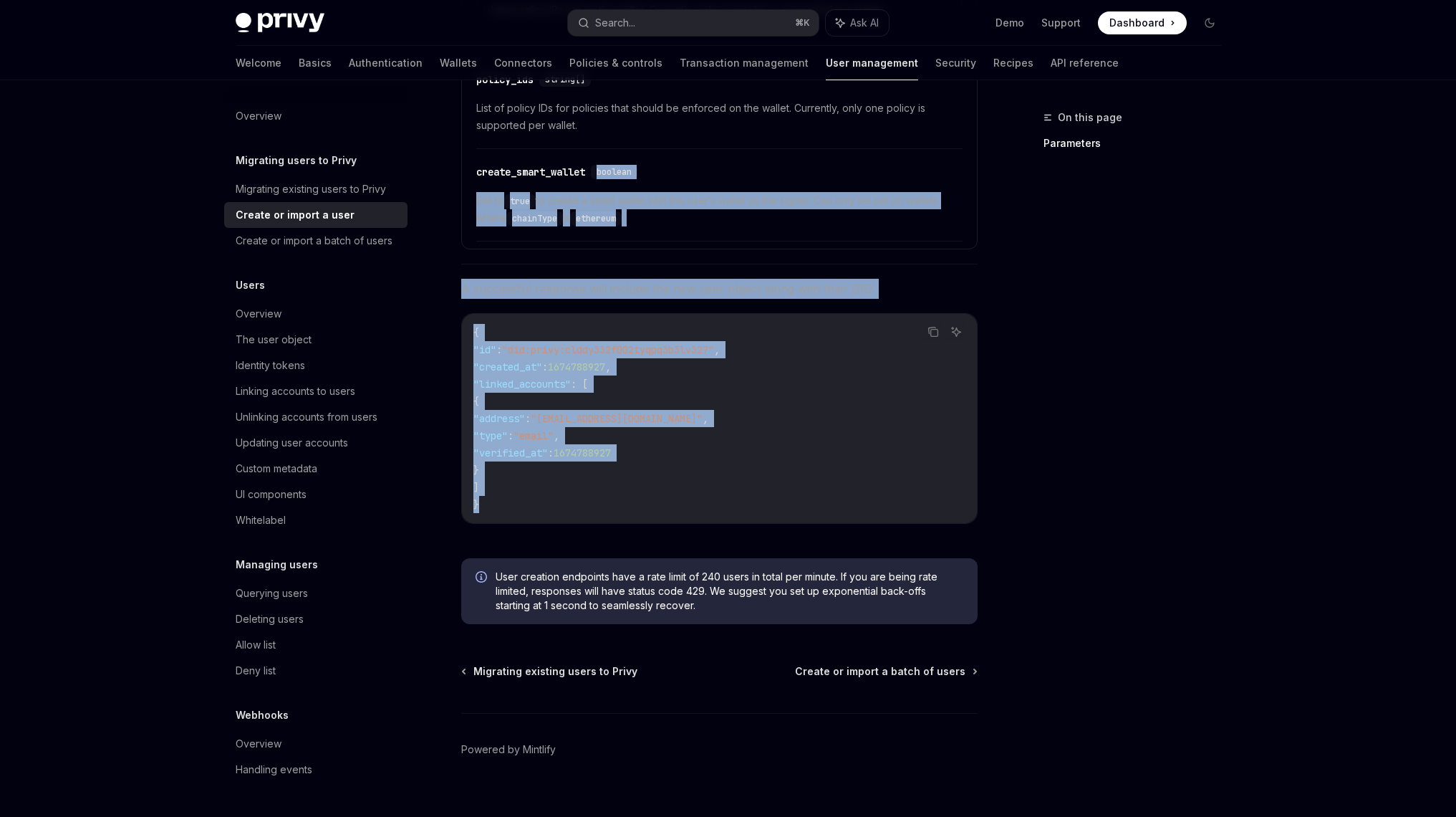
drag, startPoint x: 605, startPoint y: 497, endPoint x: 596, endPoint y: 140, distance: 357.1
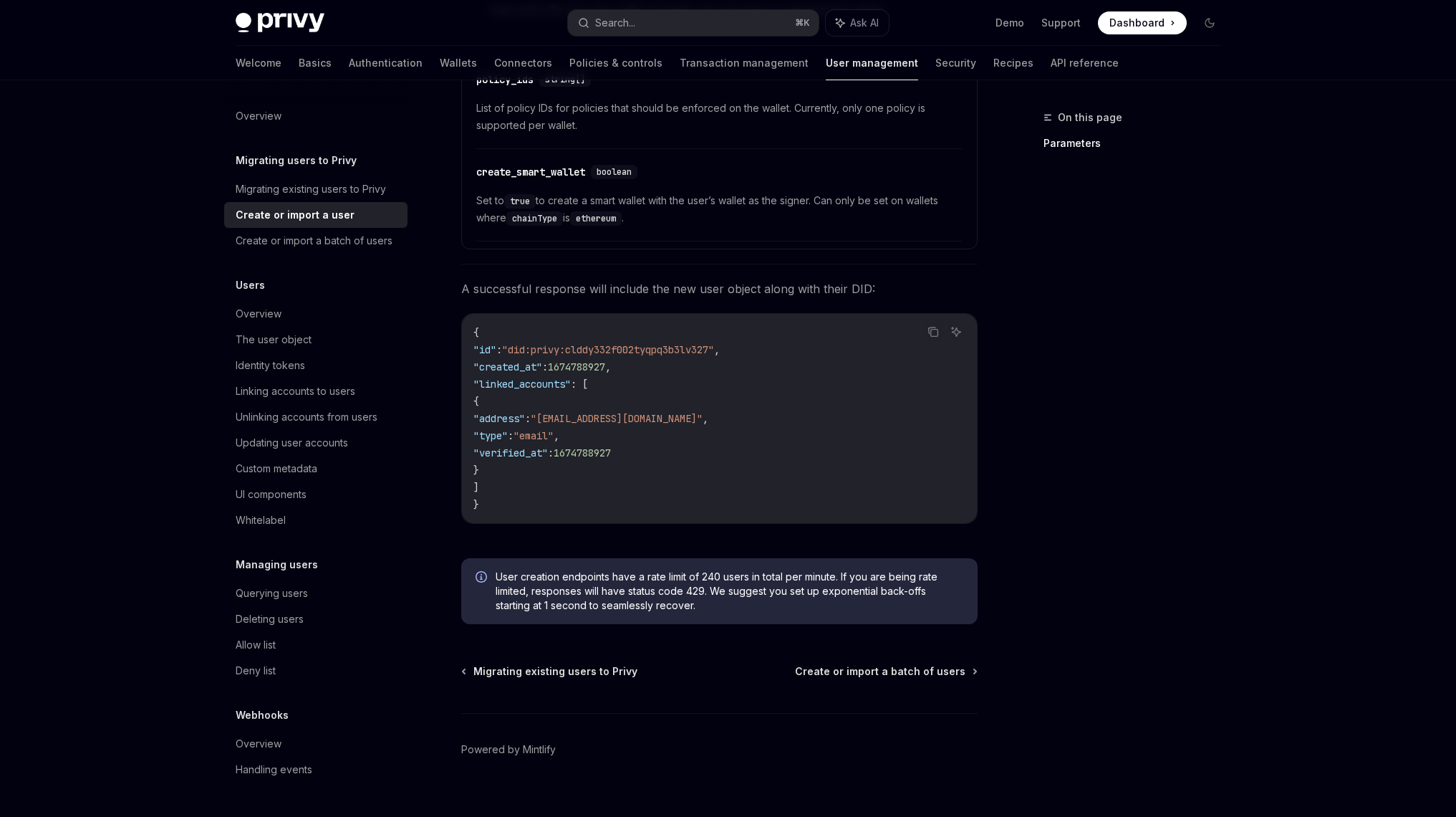
click at [619, 439] on code "{ "id" : "did:privy:clddy332f002tyqpq3b3lv327" , "created_at" : 1674788927 , "l…" at bounding box center [720, 418] width 492 height 189
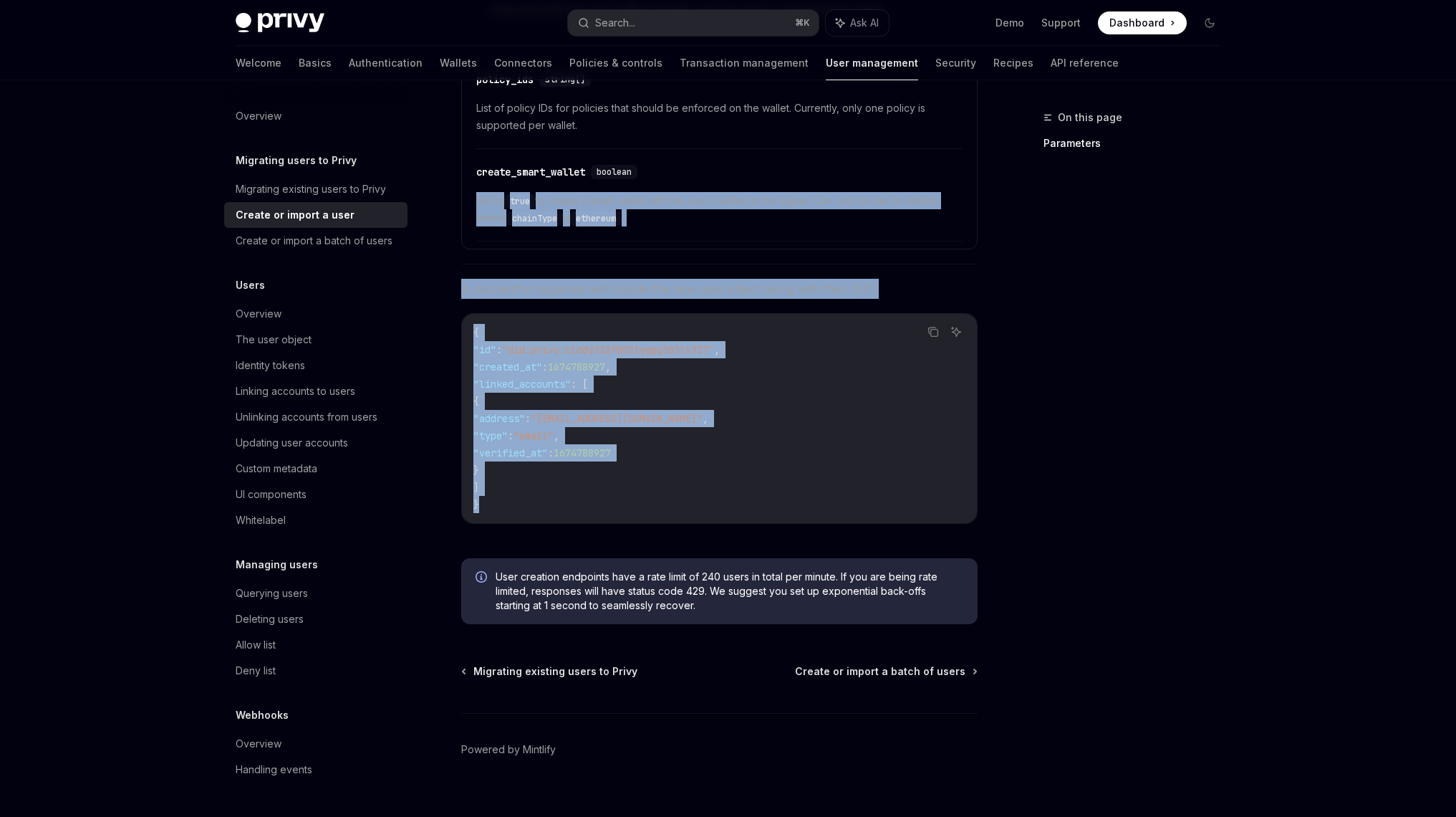
drag, startPoint x: 639, startPoint y: 500, endPoint x: 639, endPoint y: 162, distance: 338.0
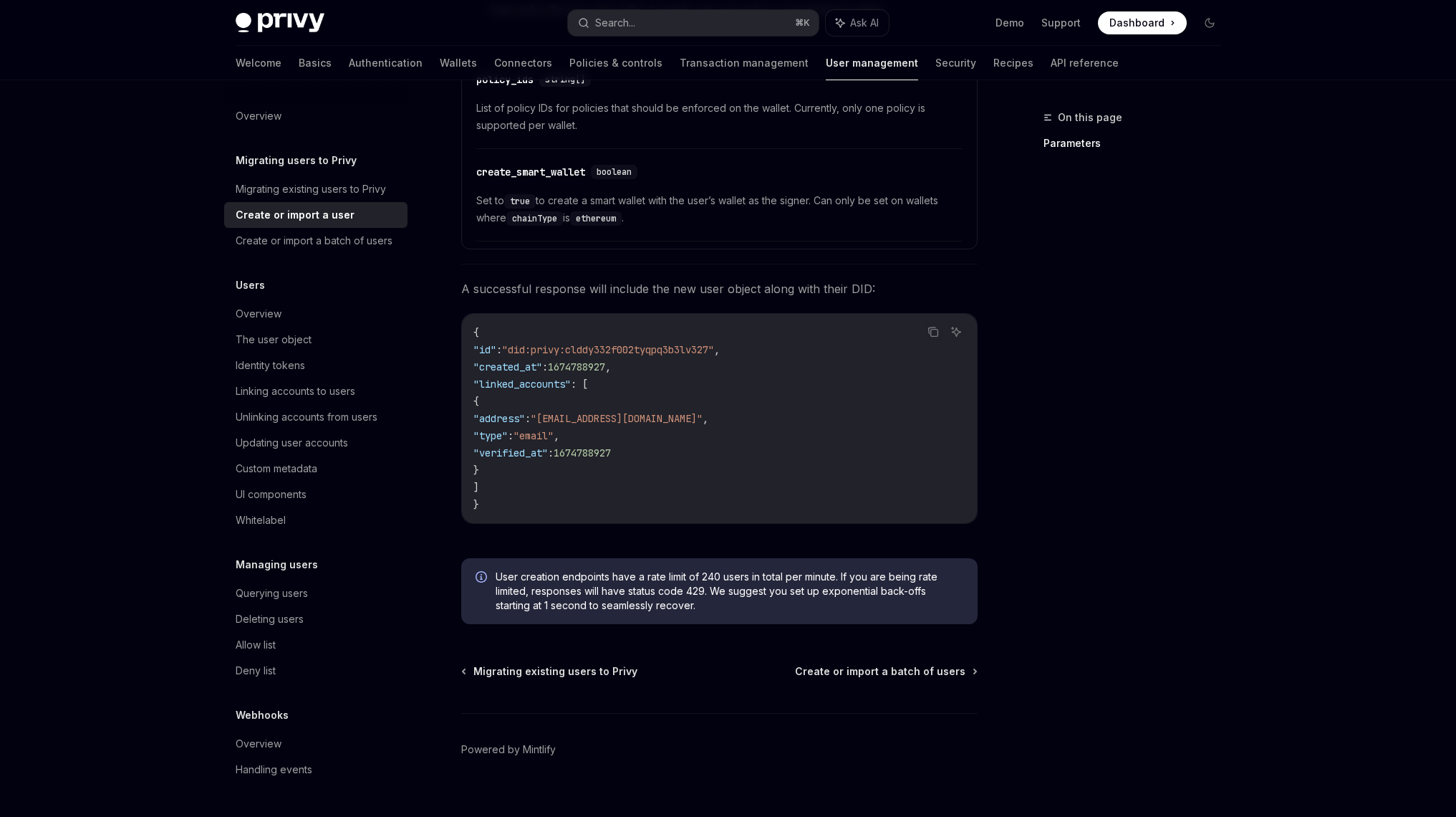
click at [620, 486] on code "{ "id" : "did:privy:clddy332f002tyqpq3b3lv327" , "created_at" : 1674788927 , "l…" at bounding box center [720, 418] width 492 height 189
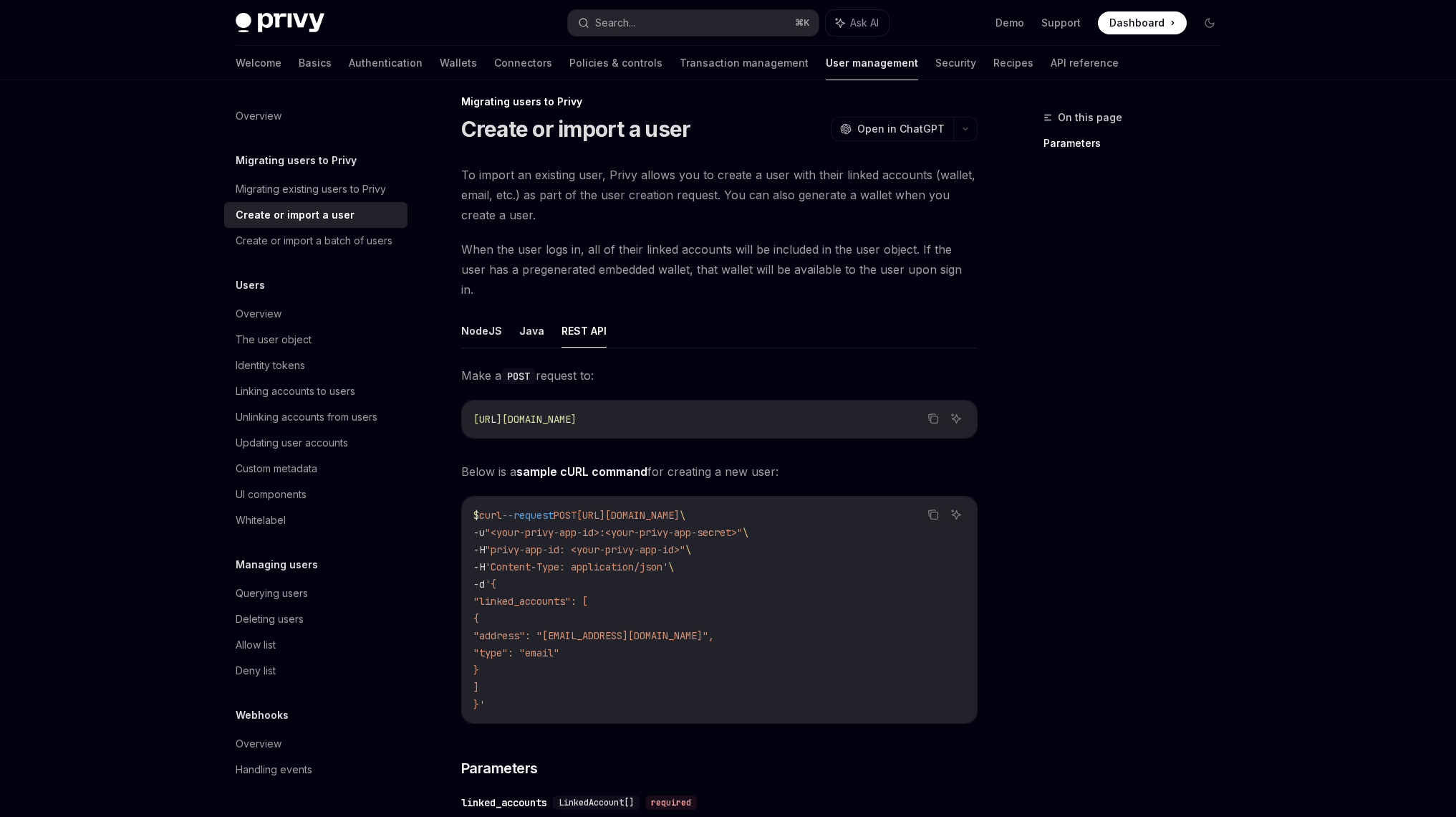
scroll to position [0, 0]
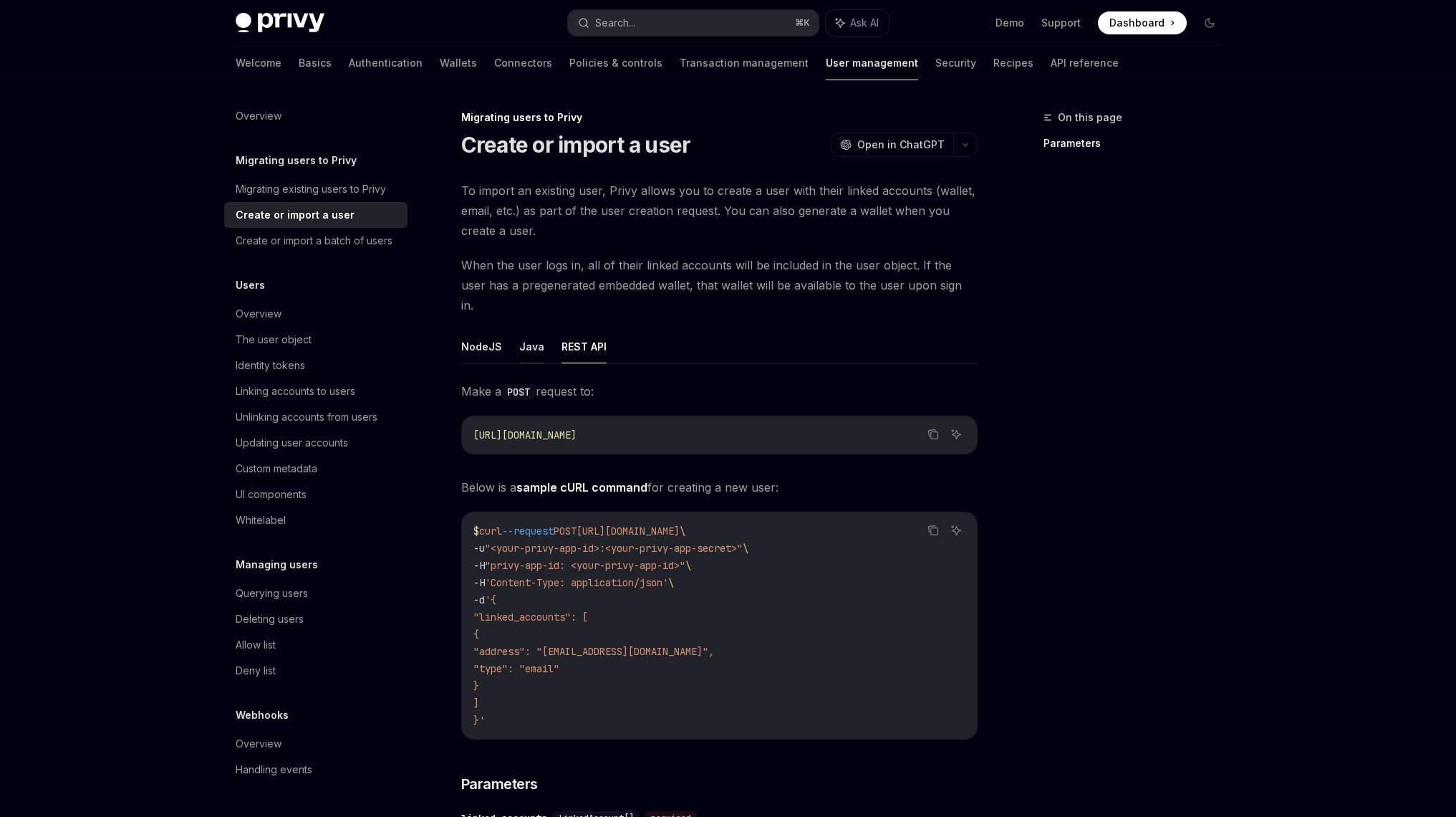
click at [533, 341] on button "Java" at bounding box center [531, 347] width 25 height 34
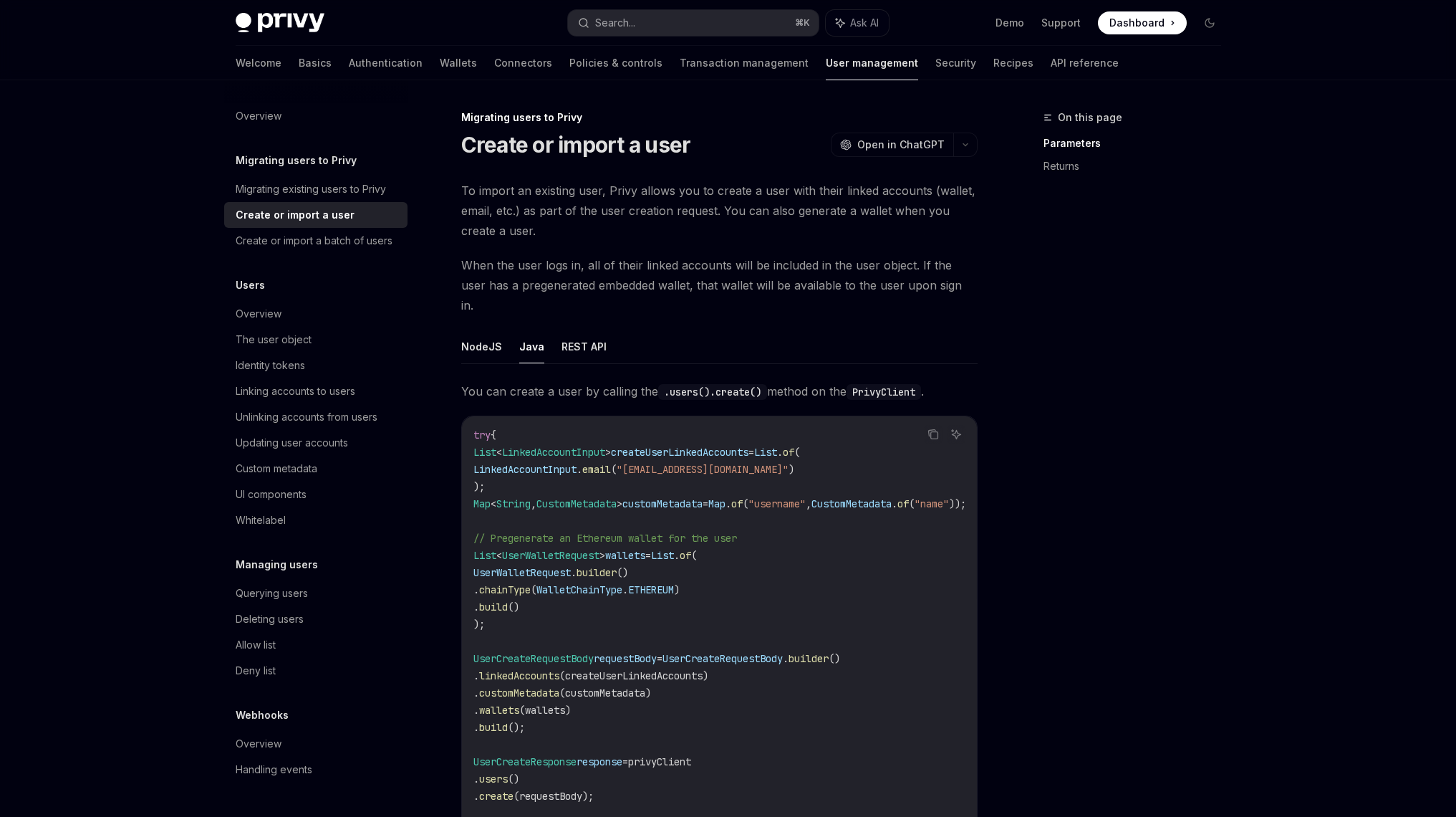
click at [588, 330] on button "REST API" at bounding box center [584, 347] width 45 height 34
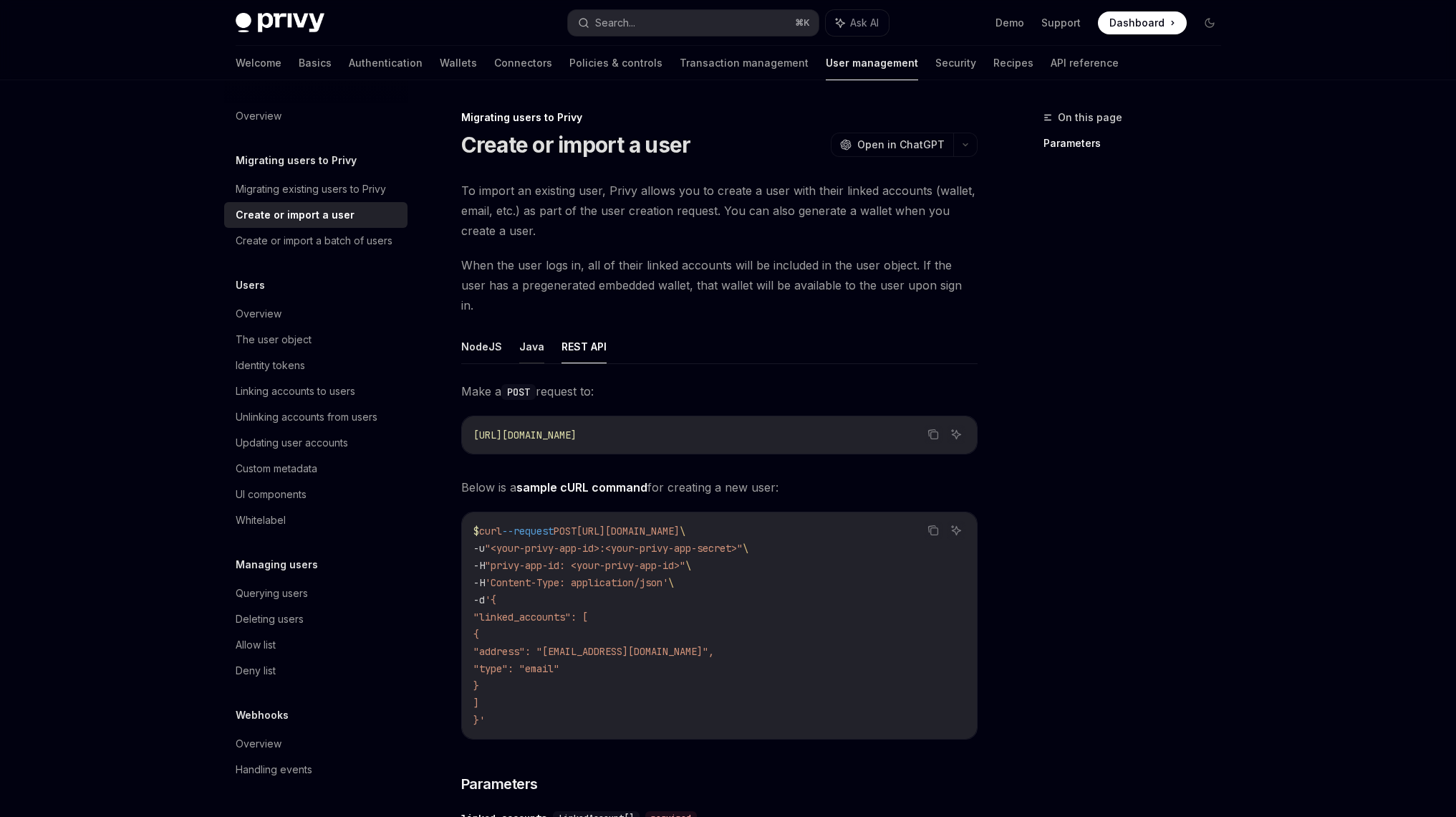
click at [523, 330] on button "Java" at bounding box center [531, 347] width 25 height 34
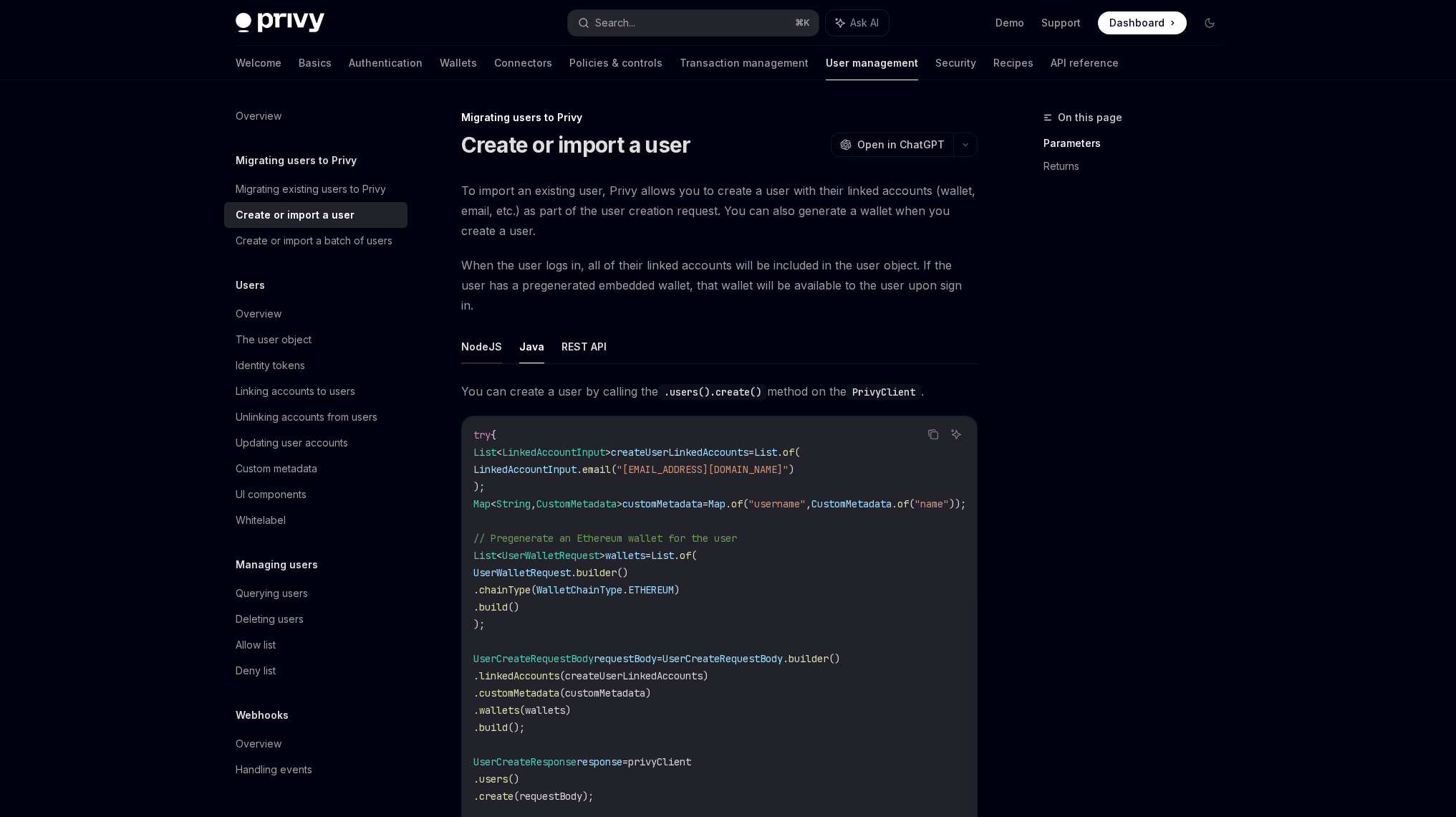
click at [485, 330] on button "NodeJS" at bounding box center [481, 347] width 41 height 34
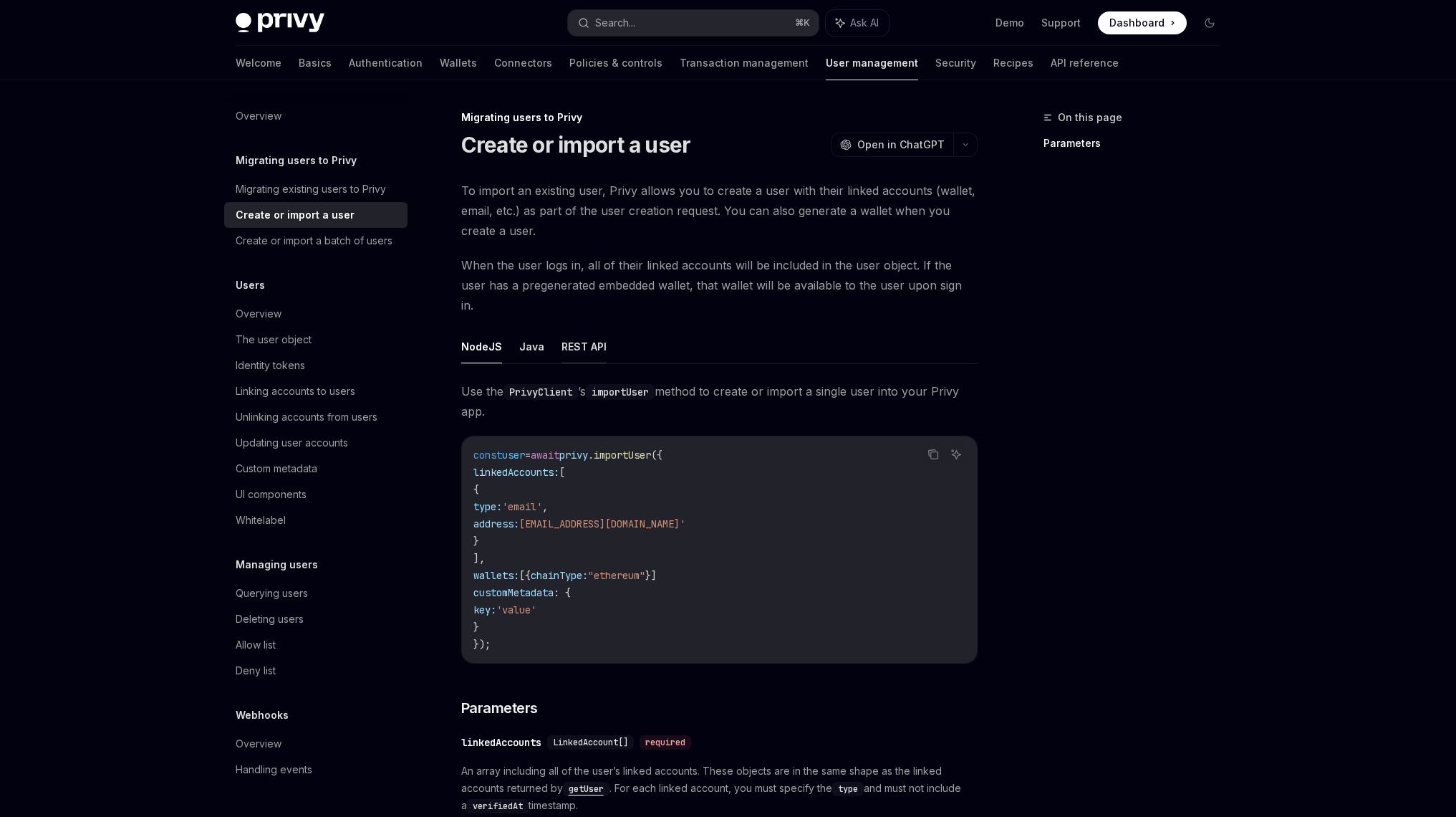
click at [582, 330] on button "REST API" at bounding box center [584, 347] width 45 height 34
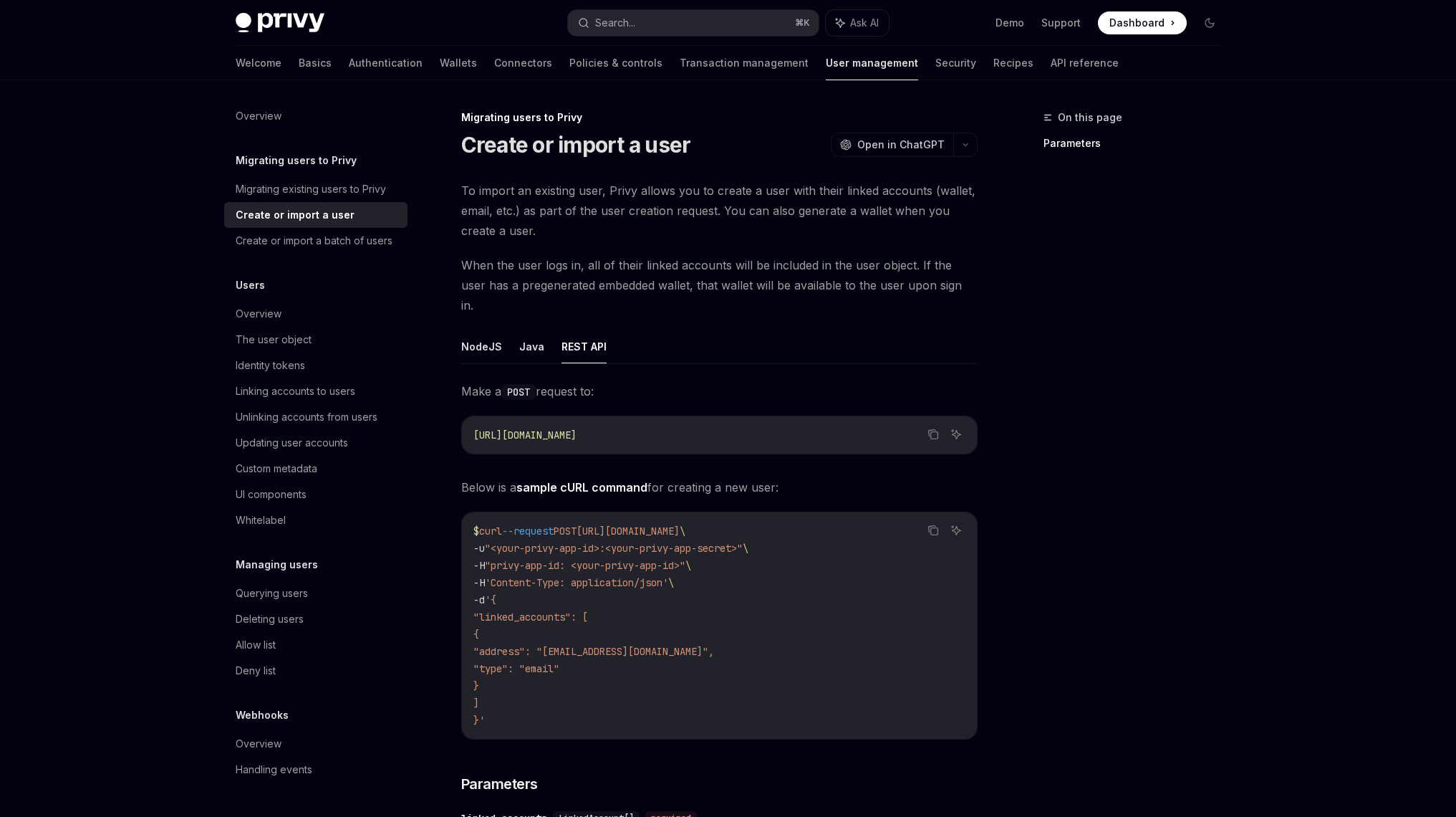
drag, startPoint x: 621, startPoint y: 612, endPoint x: 621, endPoint y: 521, distance: 91.0
click at [621, 540] on code "$ curl --request POST https://auth.privy.io/api/v1/users \ -u "<your-privy-app-…" at bounding box center [720, 625] width 492 height 206
click at [624, 599] on code "$ curl --request POST https://auth.privy.io/api/v1/users \ -u "<your-privy-app-…" at bounding box center [720, 625] width 492 height 206
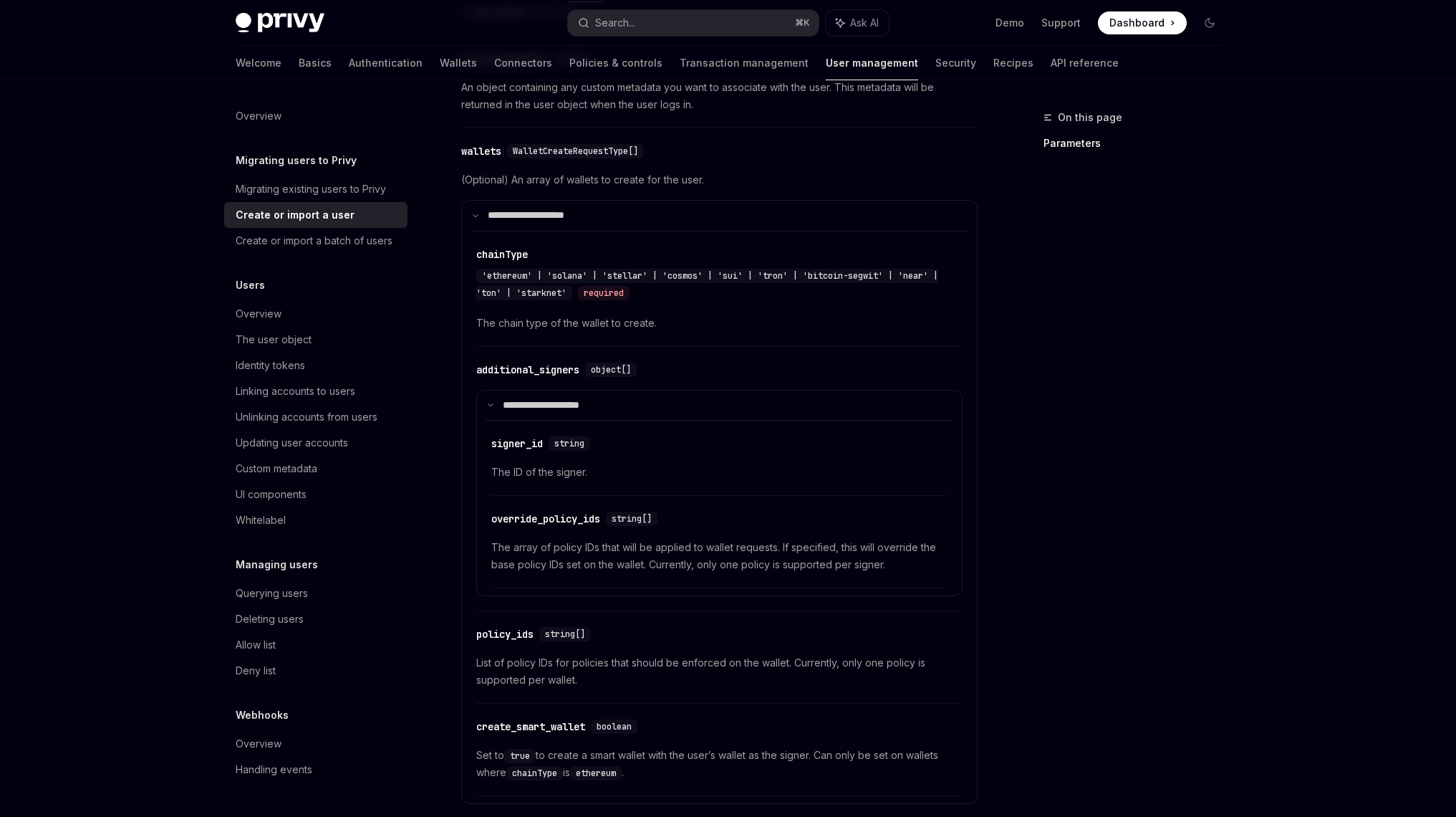
scroll to position [871, 0]
click at [629, 541] on span "The array of policy IDs that will be applied to wallet requests. If specified, …" at bounding box center [720, 554] width 457 height 35
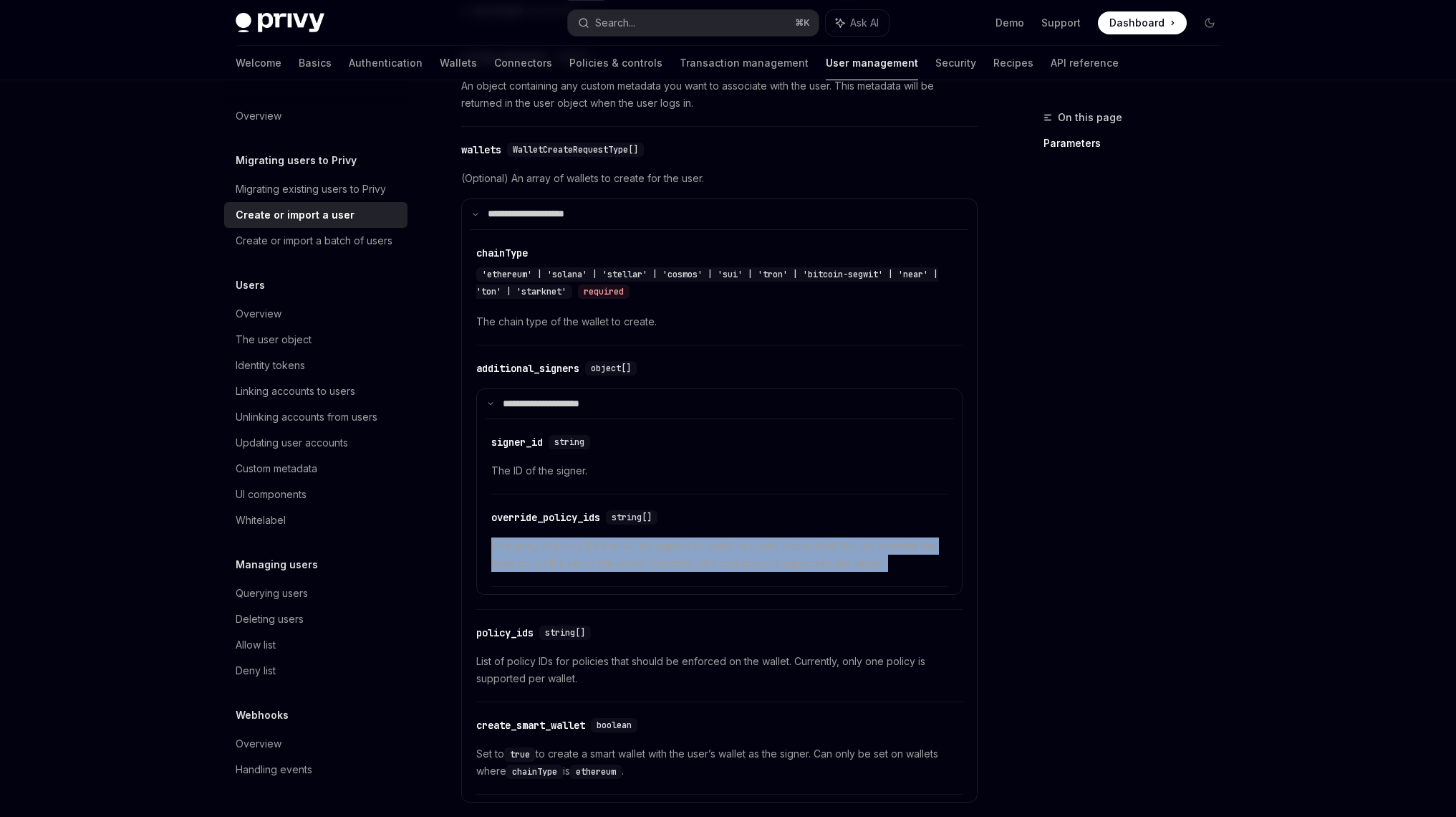
click at [629, 541] on span "The array of policy IDs that will be applied to wallet requests. If specified, …" at bounding box center [720, 554] width 457 height 35
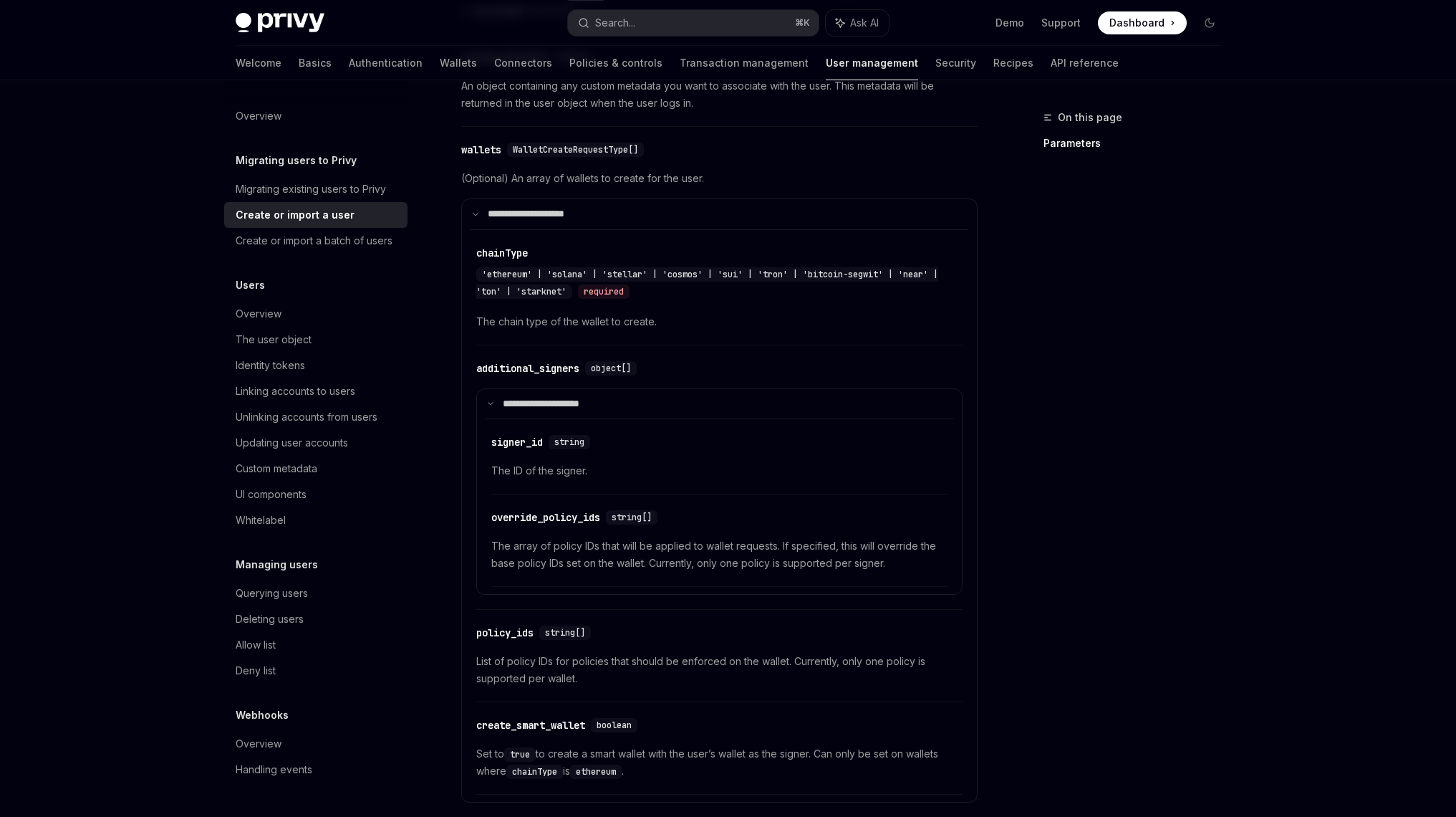
click at [642, 537] on span "The array of policy IDs that will be applied to wallet requests. If specified, …" at bounding box center [720, 554] width 457 height 35
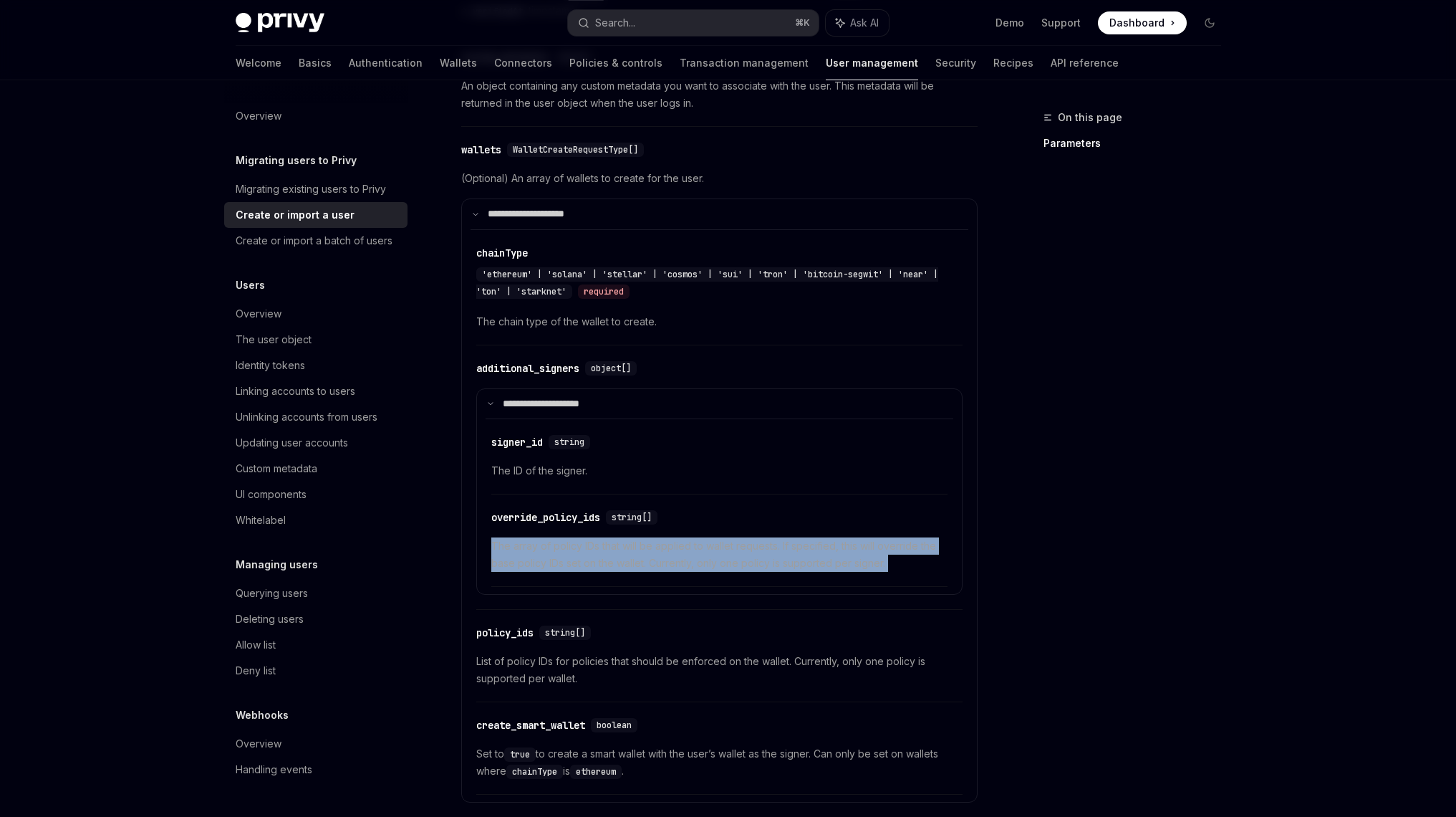
click at [642, 537] on span "The array of policy IDs that will be applied to wallet requests. If specified, …" at bounding box center [720, 554] width 457 height 35
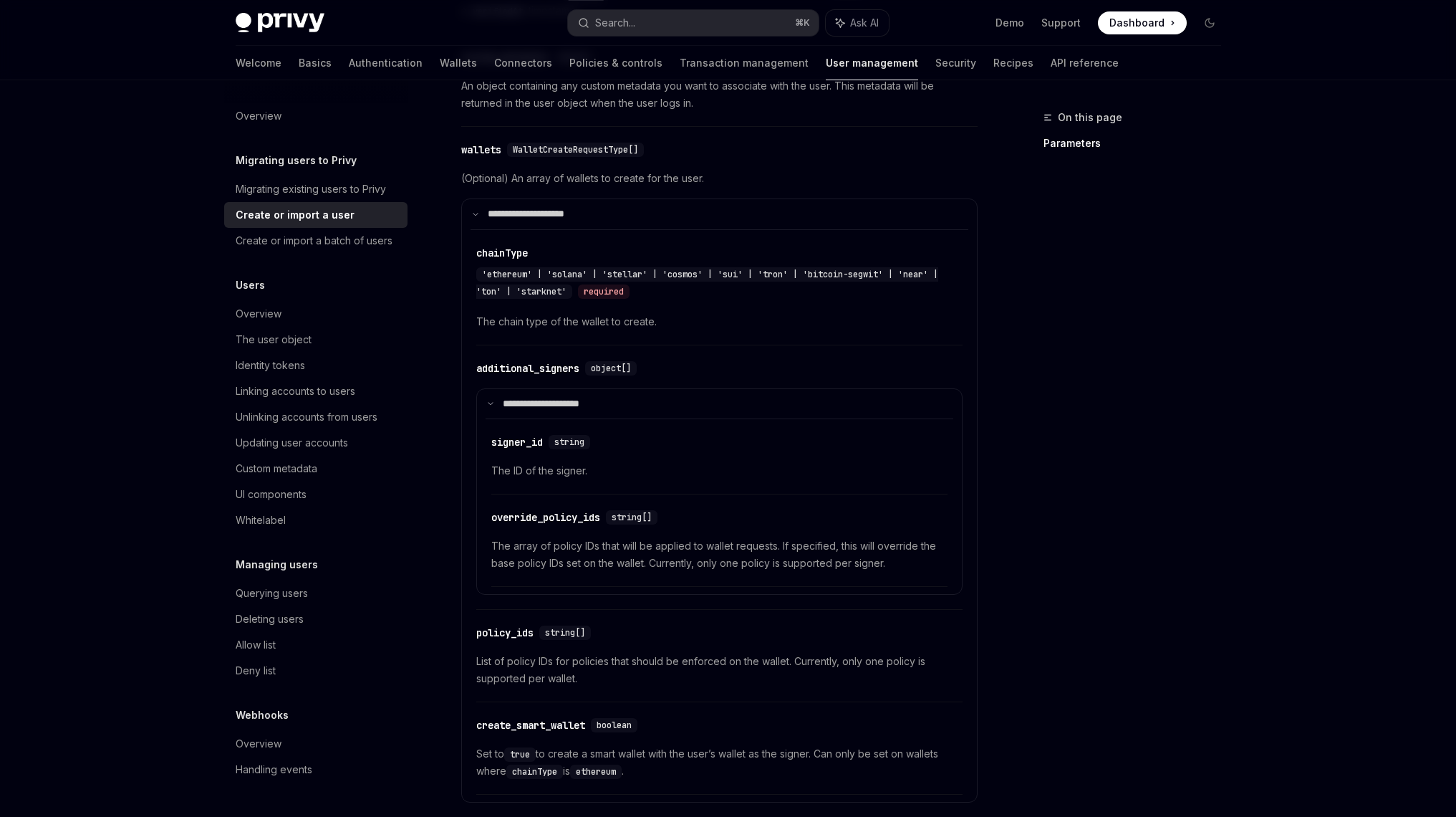
click at [683, 440] on div "​ signer_id string The ID of the signer." at bounding box center [720, 460] width 457 height 68
click at [666, 541] on span "The array of policy IDs that will be applied to wallet requests. If specified, …" at bounding box center [720, 554] width 457 height 35
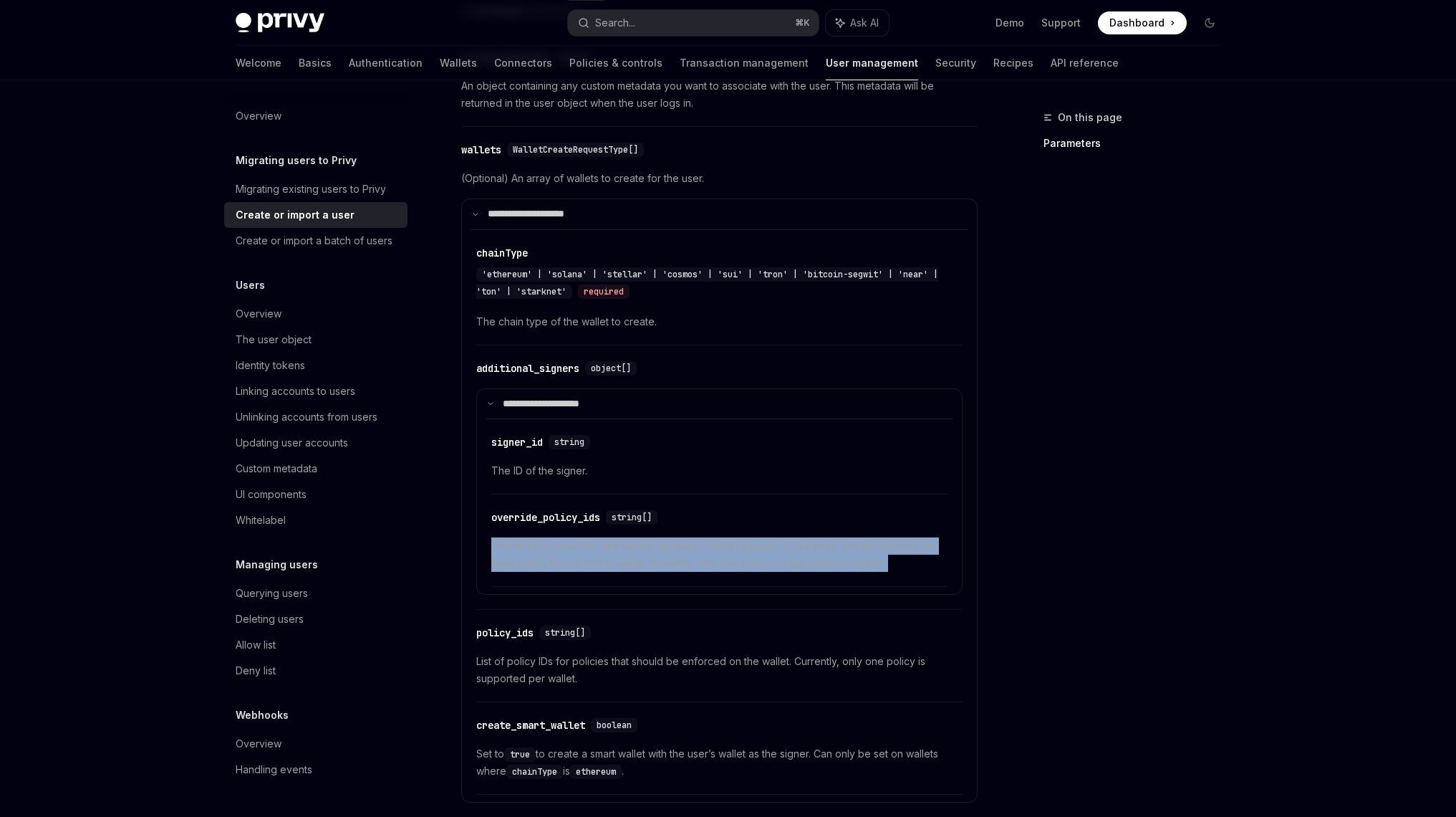
click at [666, 541] on span "The array of policy IDs that will be applied to wallet requests. If specified, …" at bounding box center [720, 554] width 457 height 35
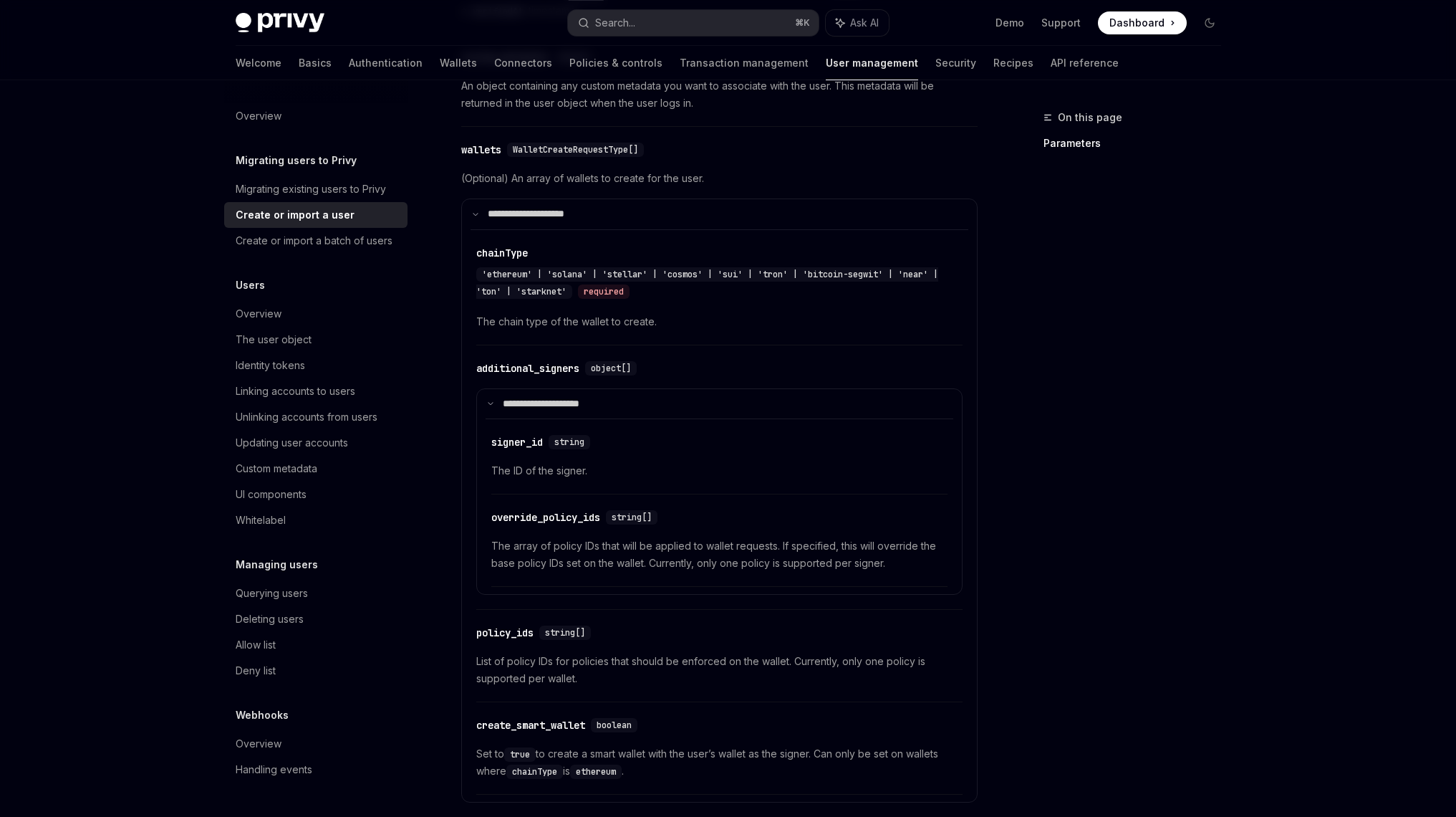
click at [681, 537] on span "The array of policy IDs that will be applied to wallet requests. If specified, …" at bounding box center [720, 554] width 457 height 35
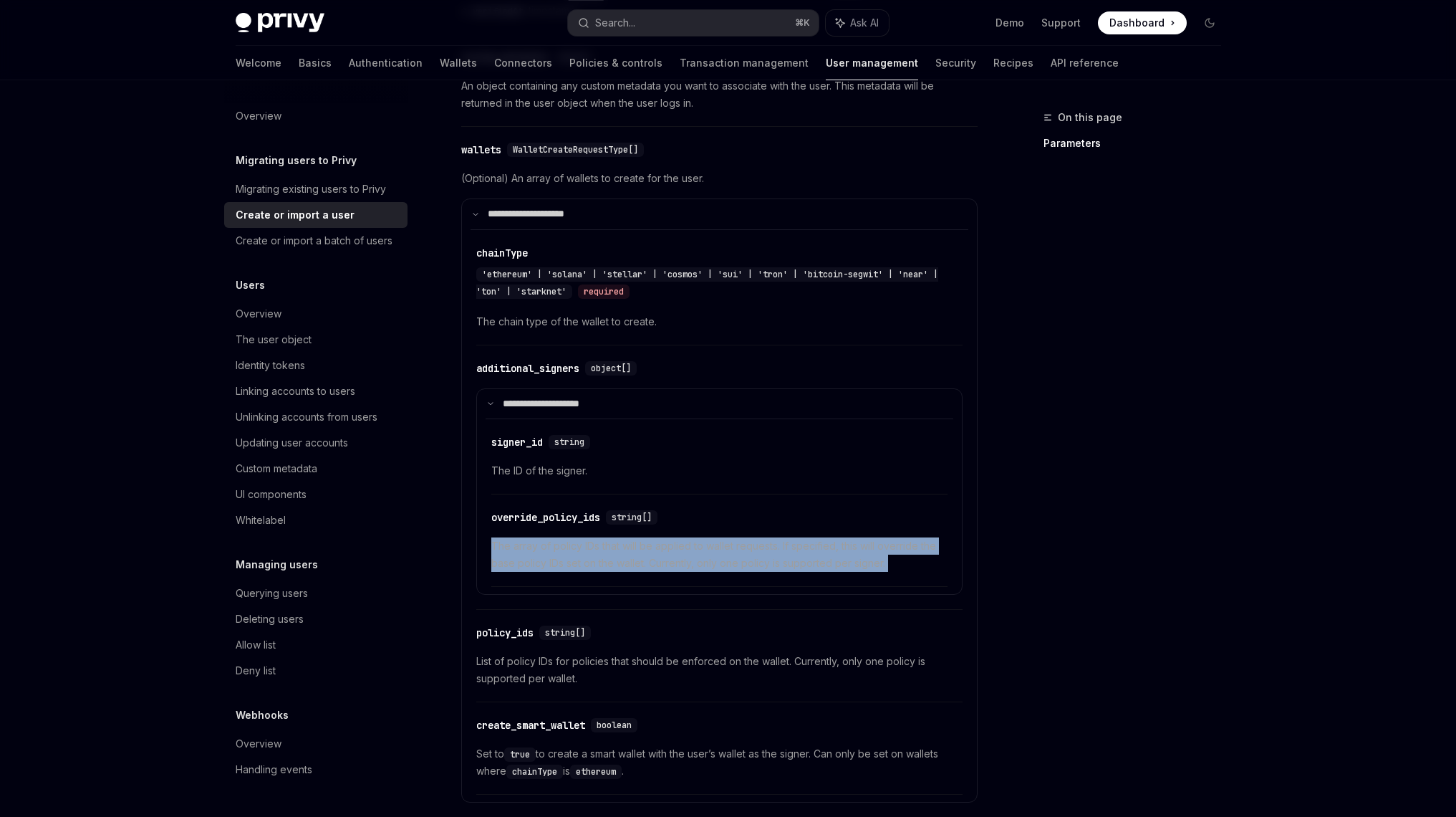
click at [681, 537] on span "The array of policy IDs that will be applied to wallet requests. If specified, …" at bounding box center [720, 554] width 457 height 35
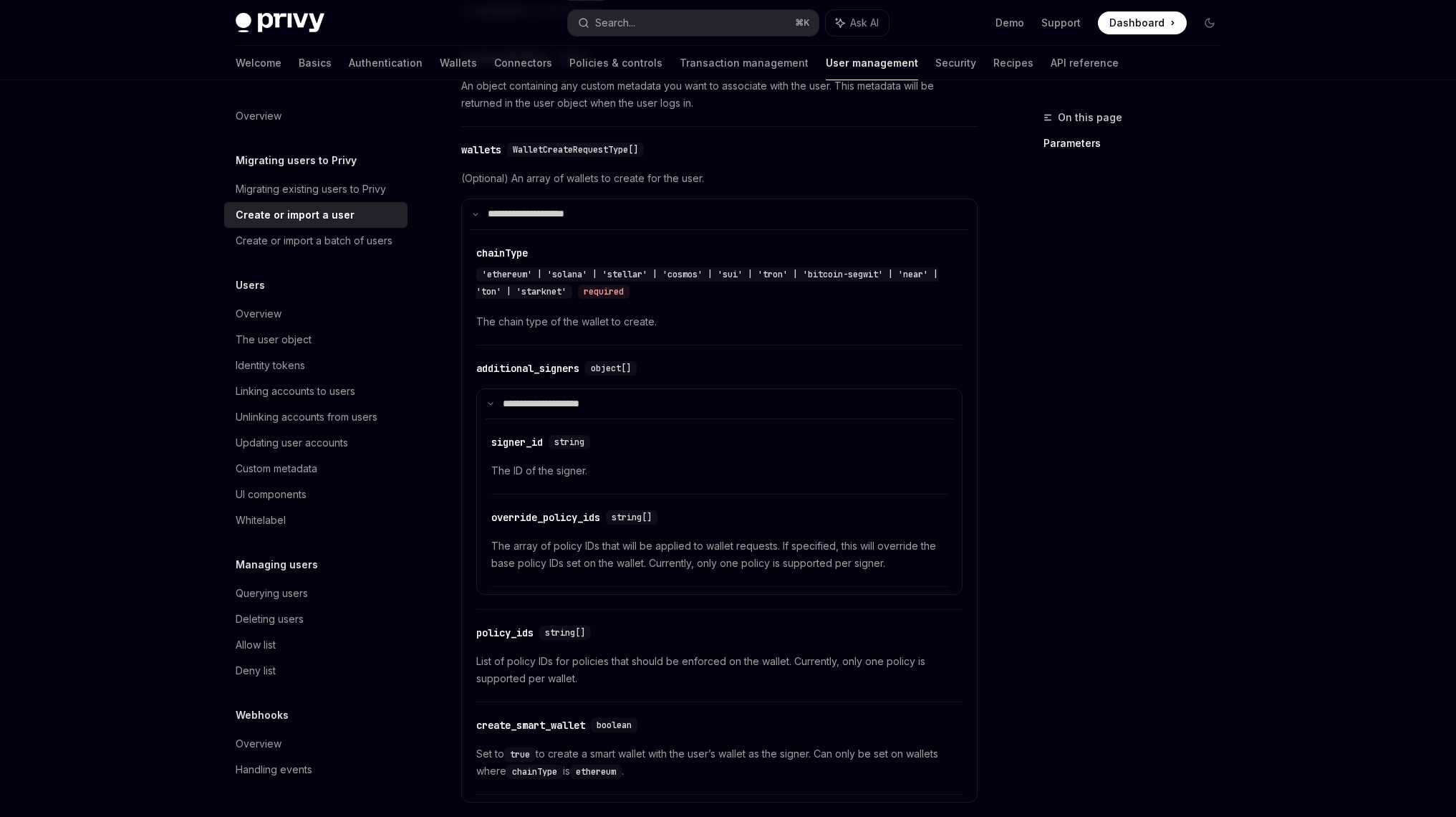
click at [681, 546] on span "The array of policy IDs that will be applied to wallet requests. If specified, …" at bounding box center [720, 554] width 457 height 35
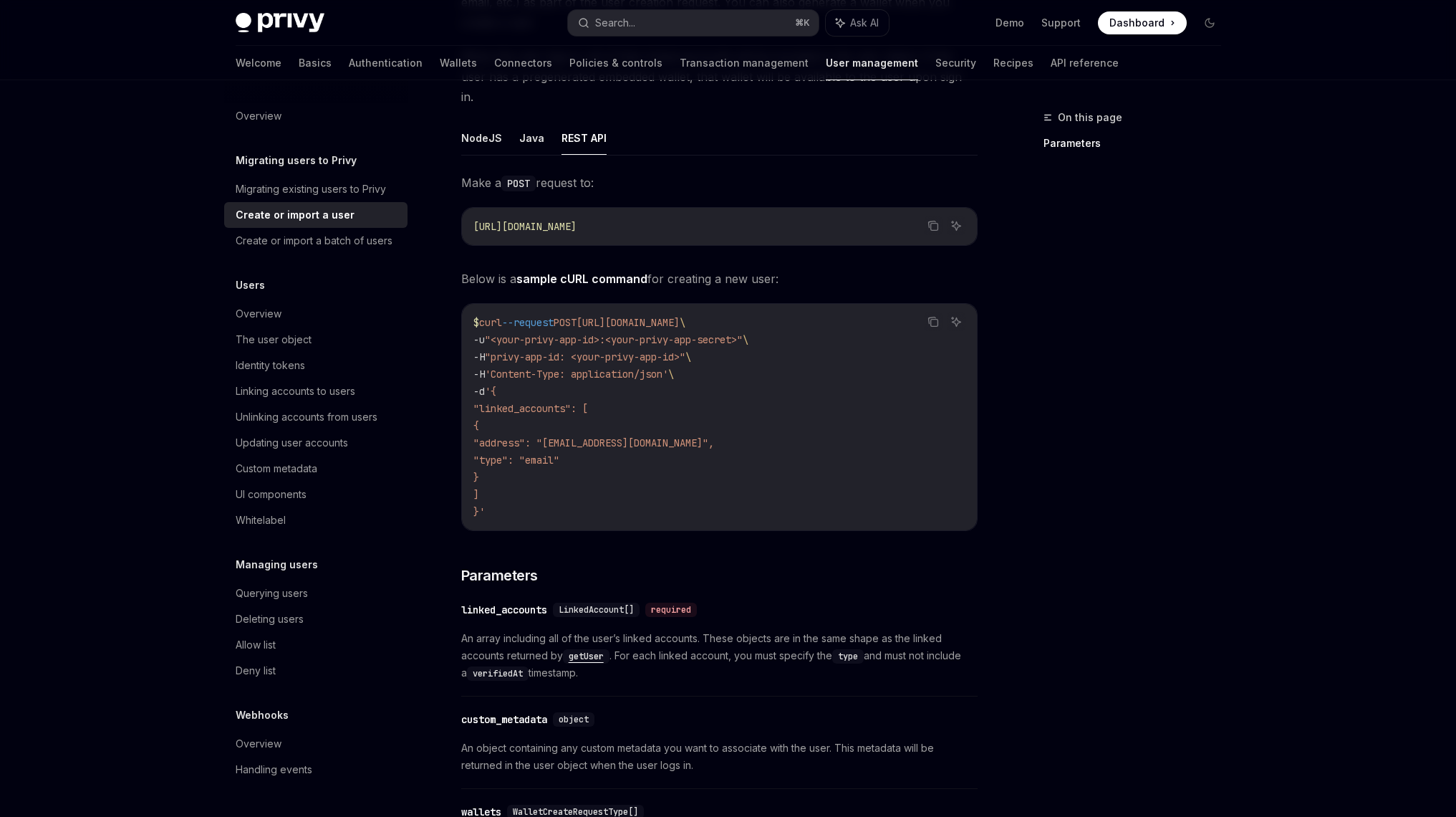
scroll to position [0, 0]
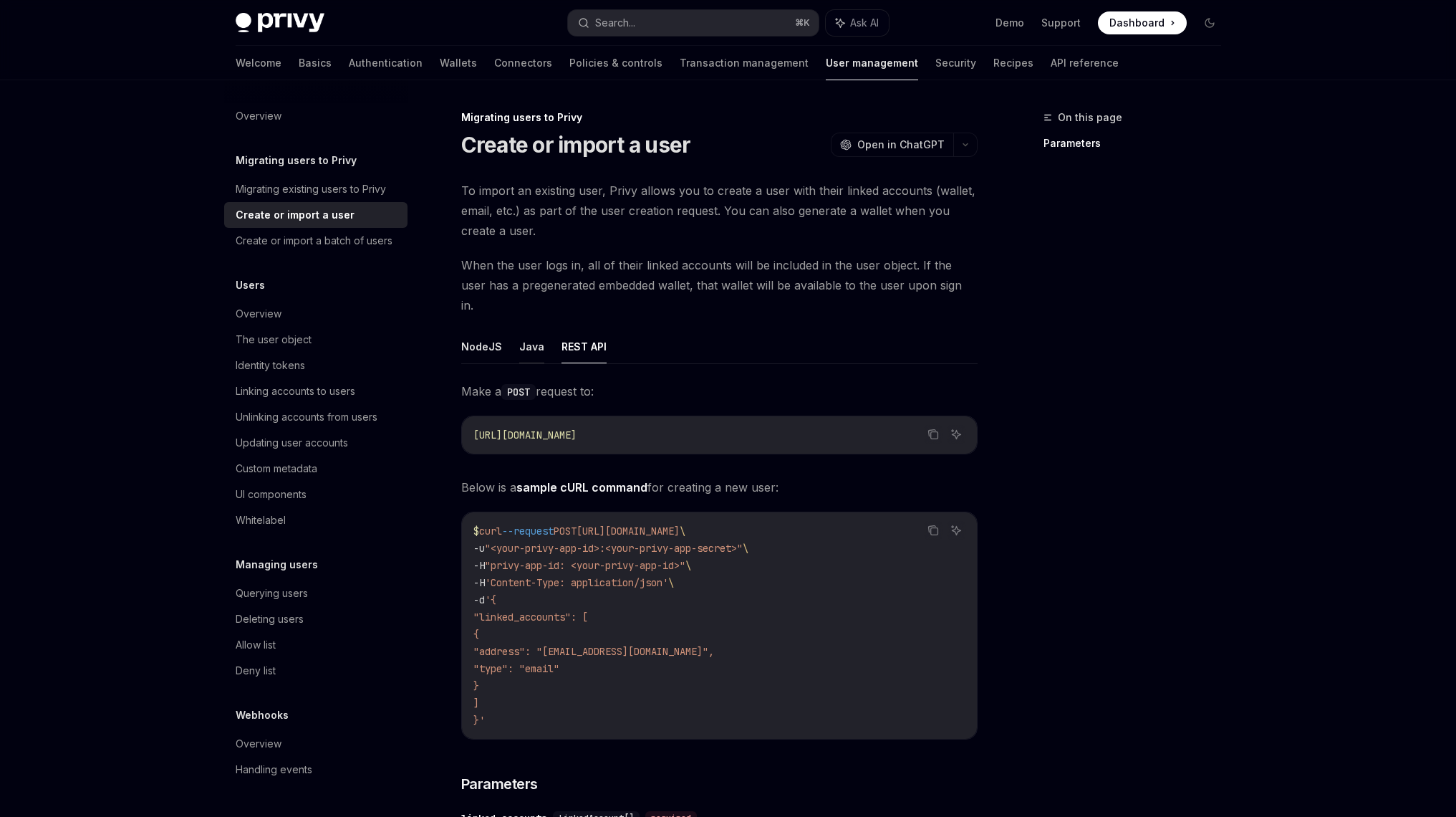
click at [528, 330] on button "Java" at bounding box center [531, 347] width 25 height 34
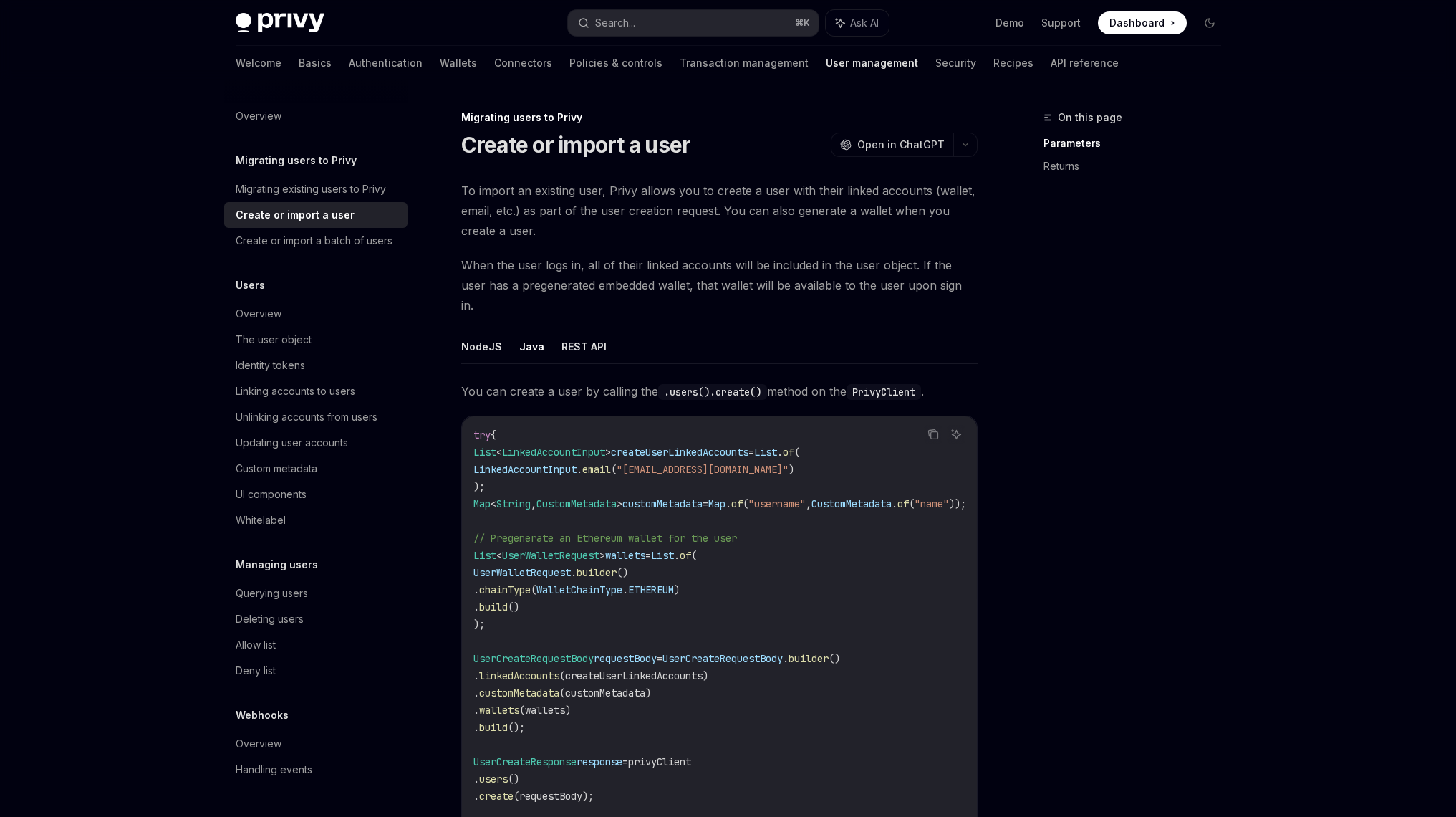
click at [485, 330] on button "NodeJS" at bounding box center [481, 347] width 41 height 34
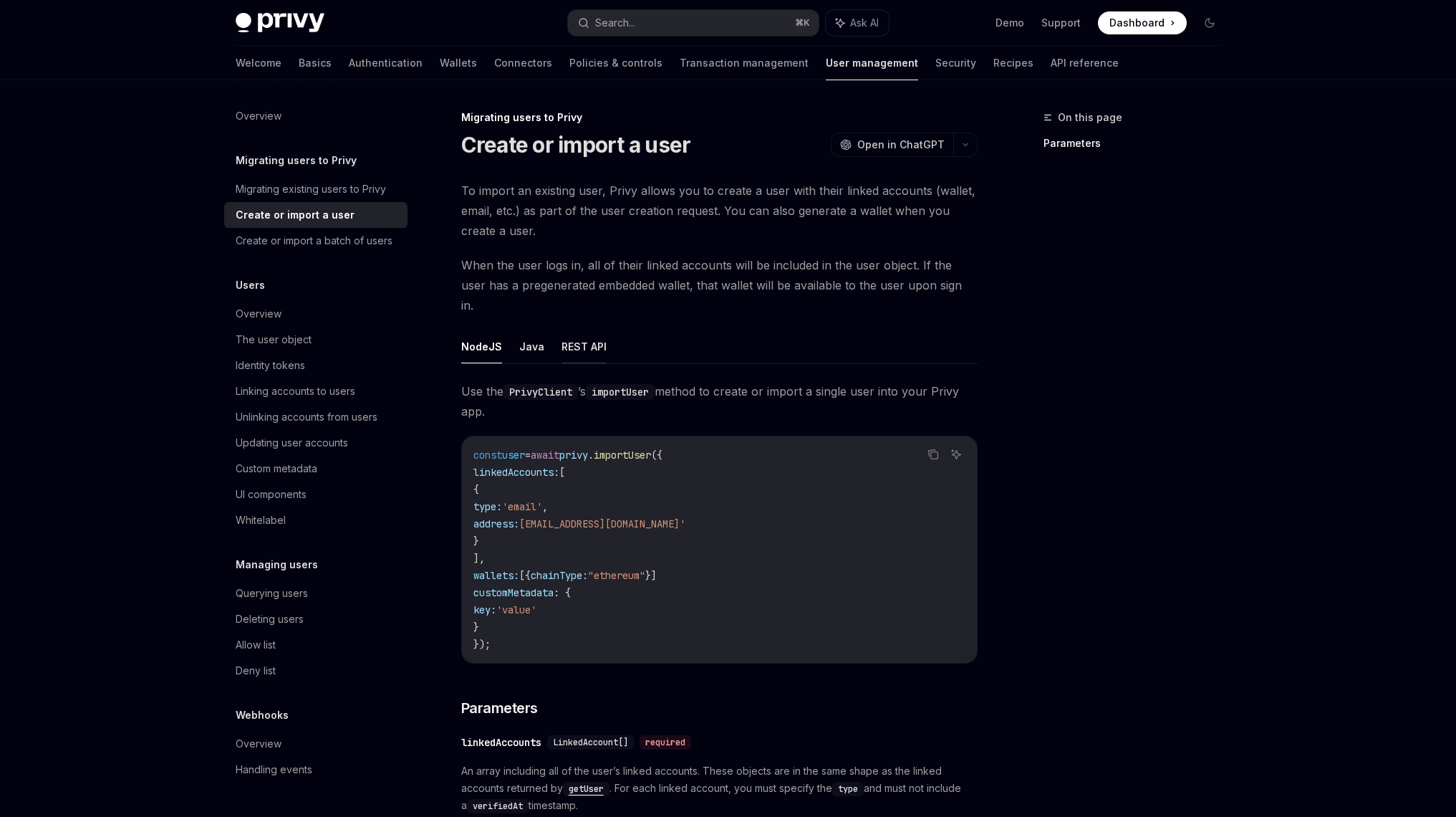
click at [574, 330] on button "REST API" at bounding box center [584, 347] width 45 height 34
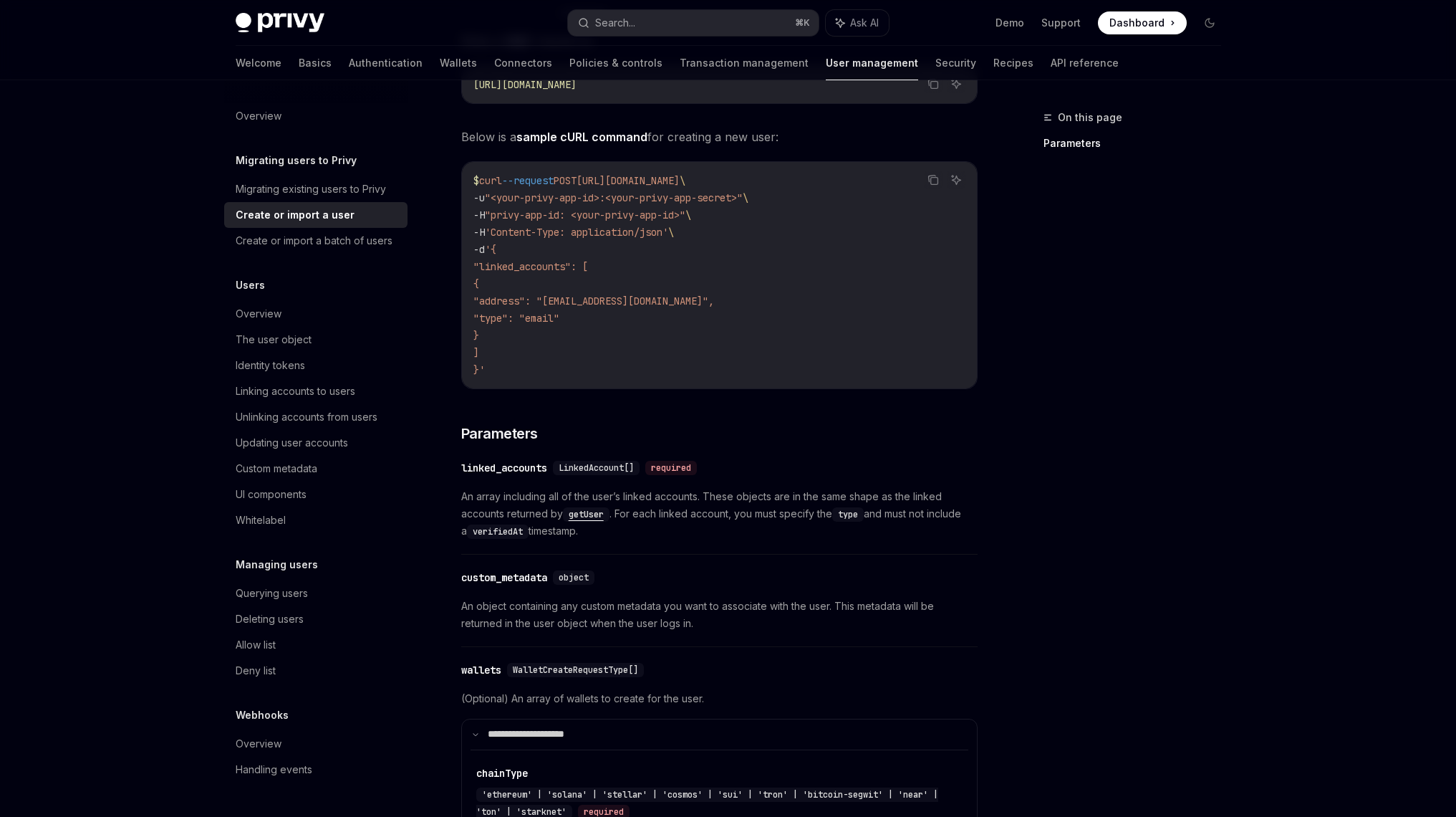
scroll to position [26, 0]
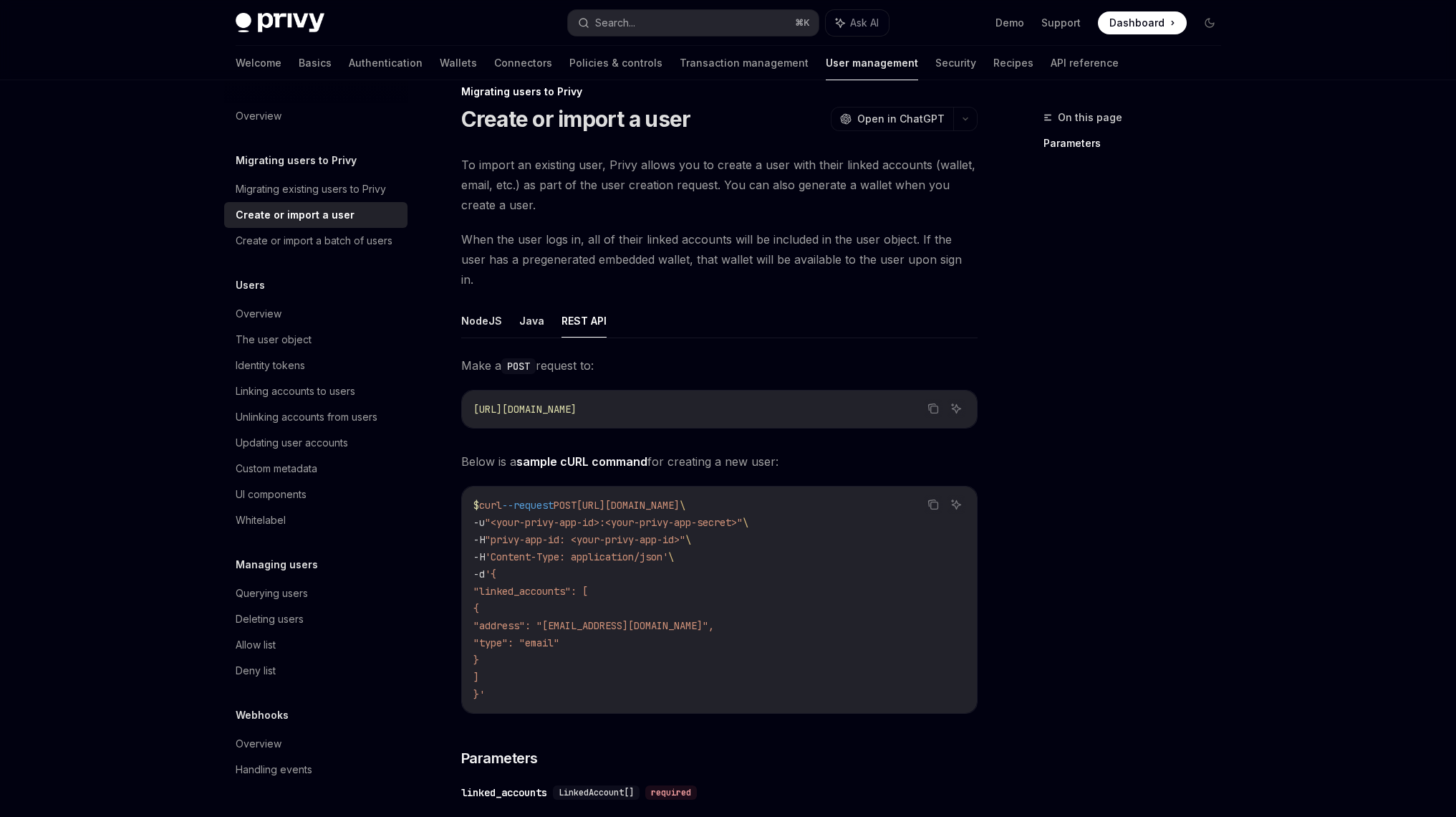
click at [659, 304] on ul "NodeJS Java REST API" at bounding box center [719, 321] width 516 height 35
click at [588, 304] on button "REST API" at bounding box center [584, 321] width 45 height 34
type textarea "*"
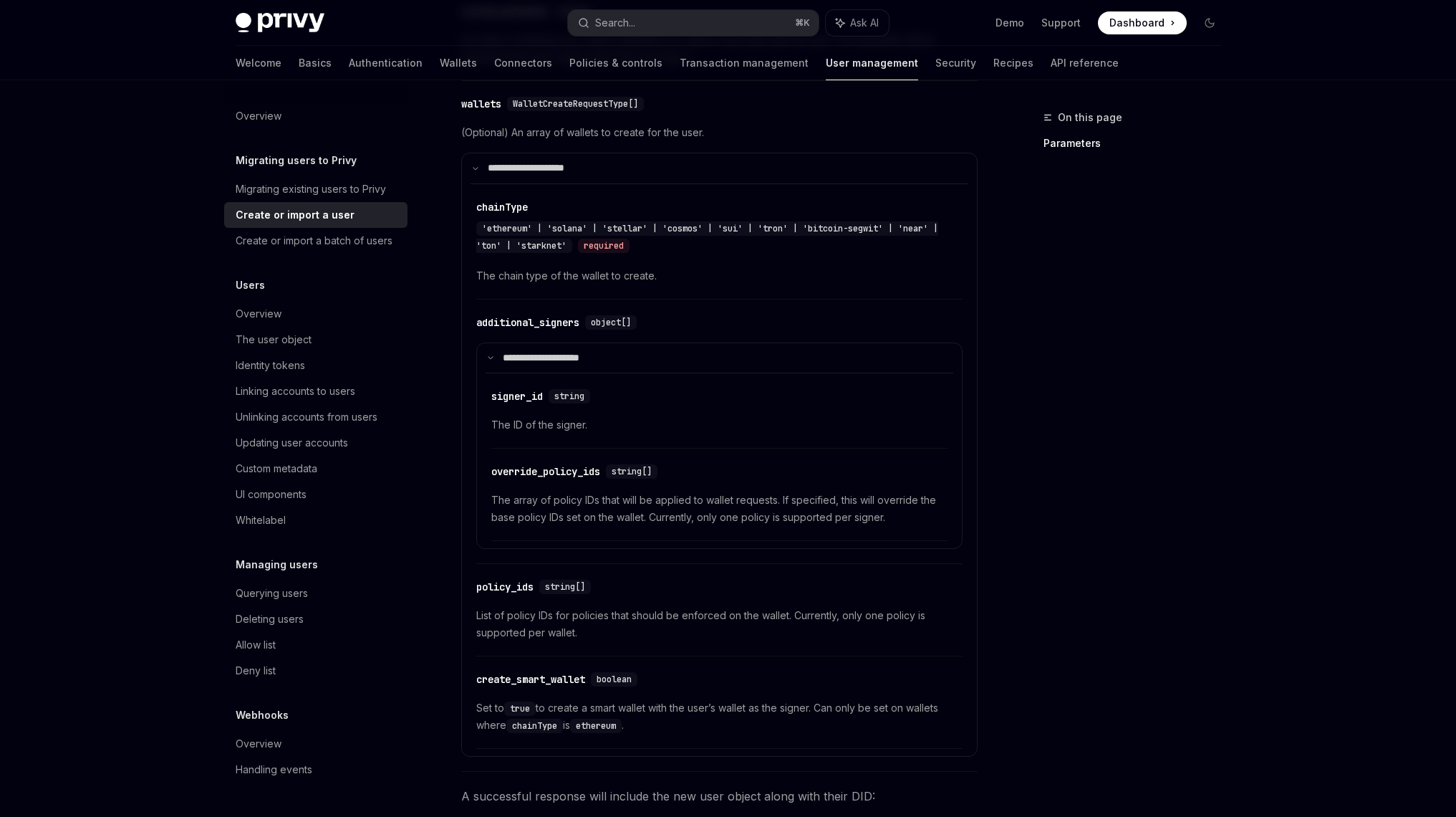
scroll to position [920, 0]
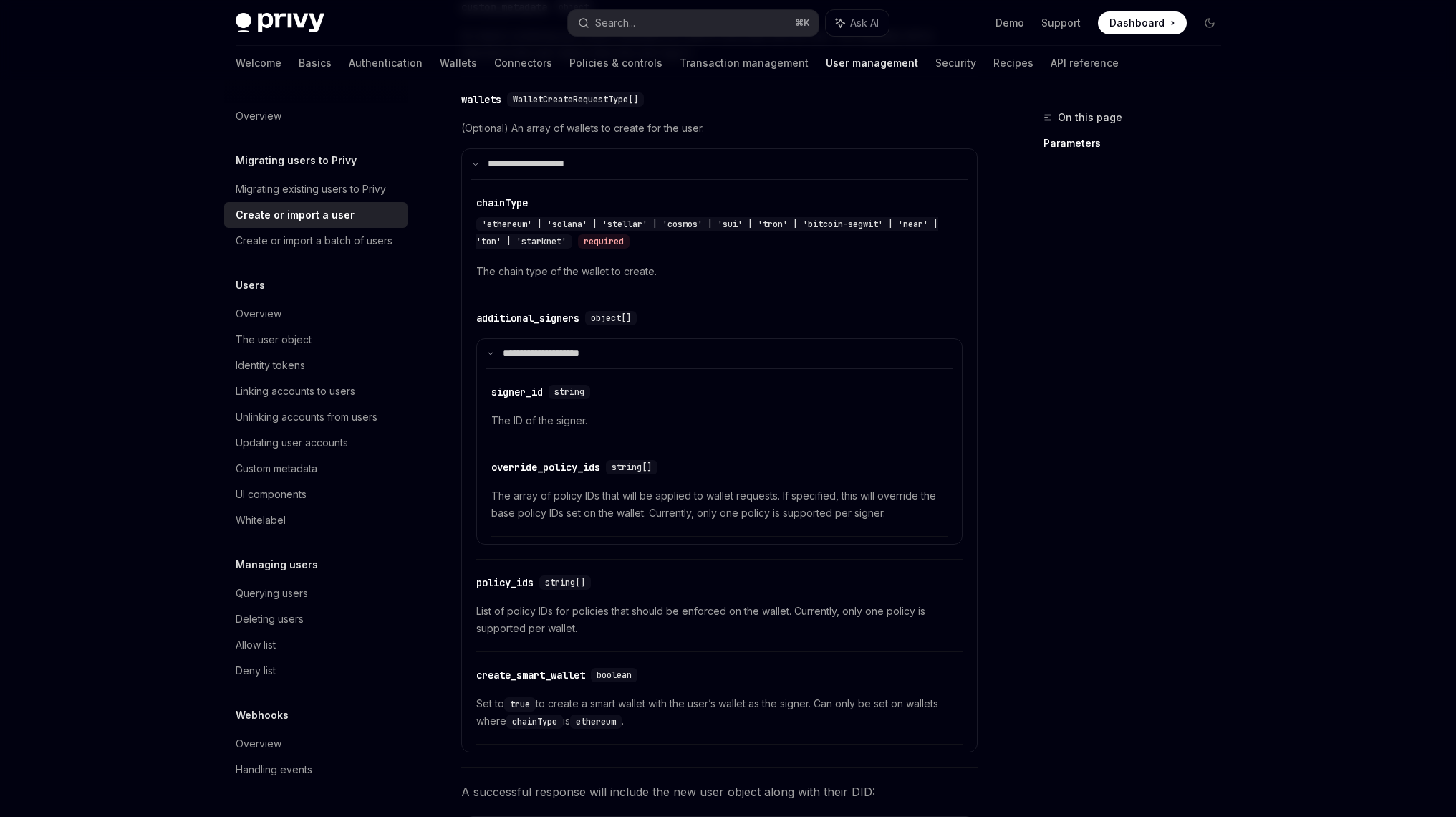
click at [772, 487] on span "The array of policy IDs that will be applied to wallet requests. If specified, …" at bounding box center [720, 504] width 457 height 35
click at [779, 508] on div "​ override_policy_ids string[] The array of policy IDs that will be applied to …" at bounding box center [720, 494] width 457 height 86
click at [781, 494] on span "The array of policy IDs that will be applied to wallet requests. If specified, …" at bounding box center [720, 504] width 457 height 35
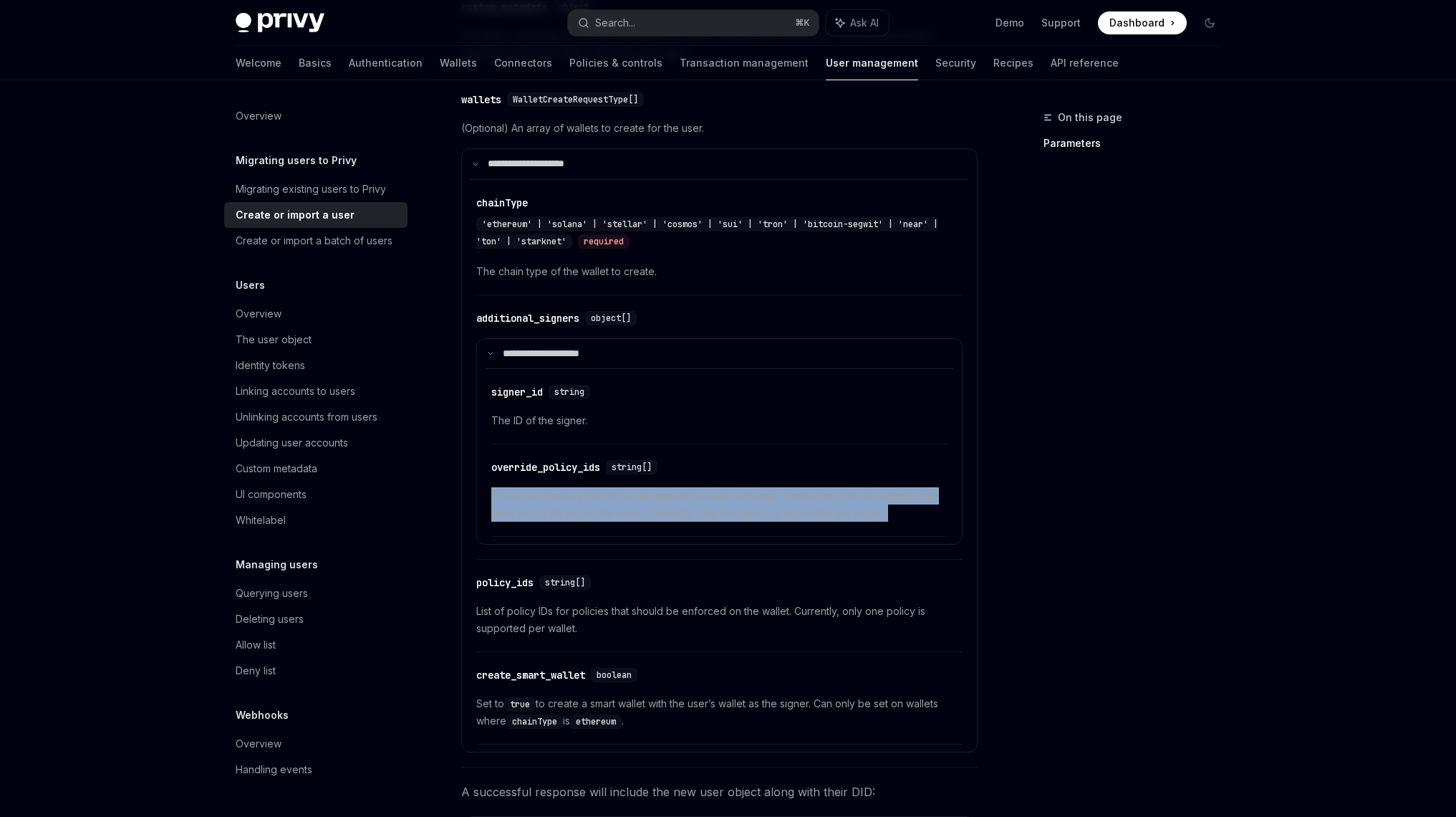
click at [781, 494] on span "The array of policy IDs that will be applied to wallet requests. If specified, …" at bounding box center [720, 504] width 457 height 35
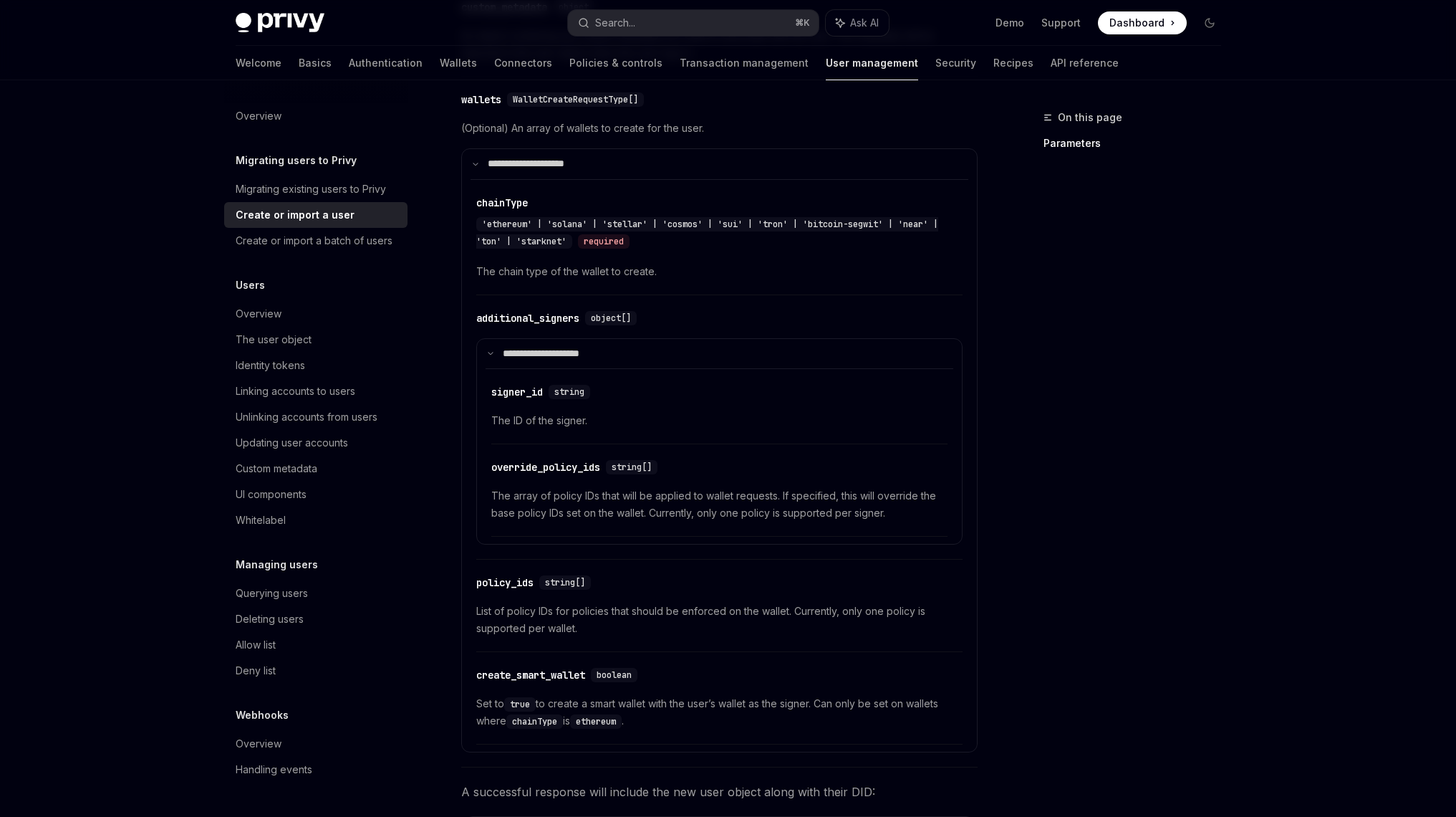
click at [800, 487] on span "The array of policy IDs that will be applied to wallet requests. If specified, …" at bounding box center [720, 504] width 457 height 35
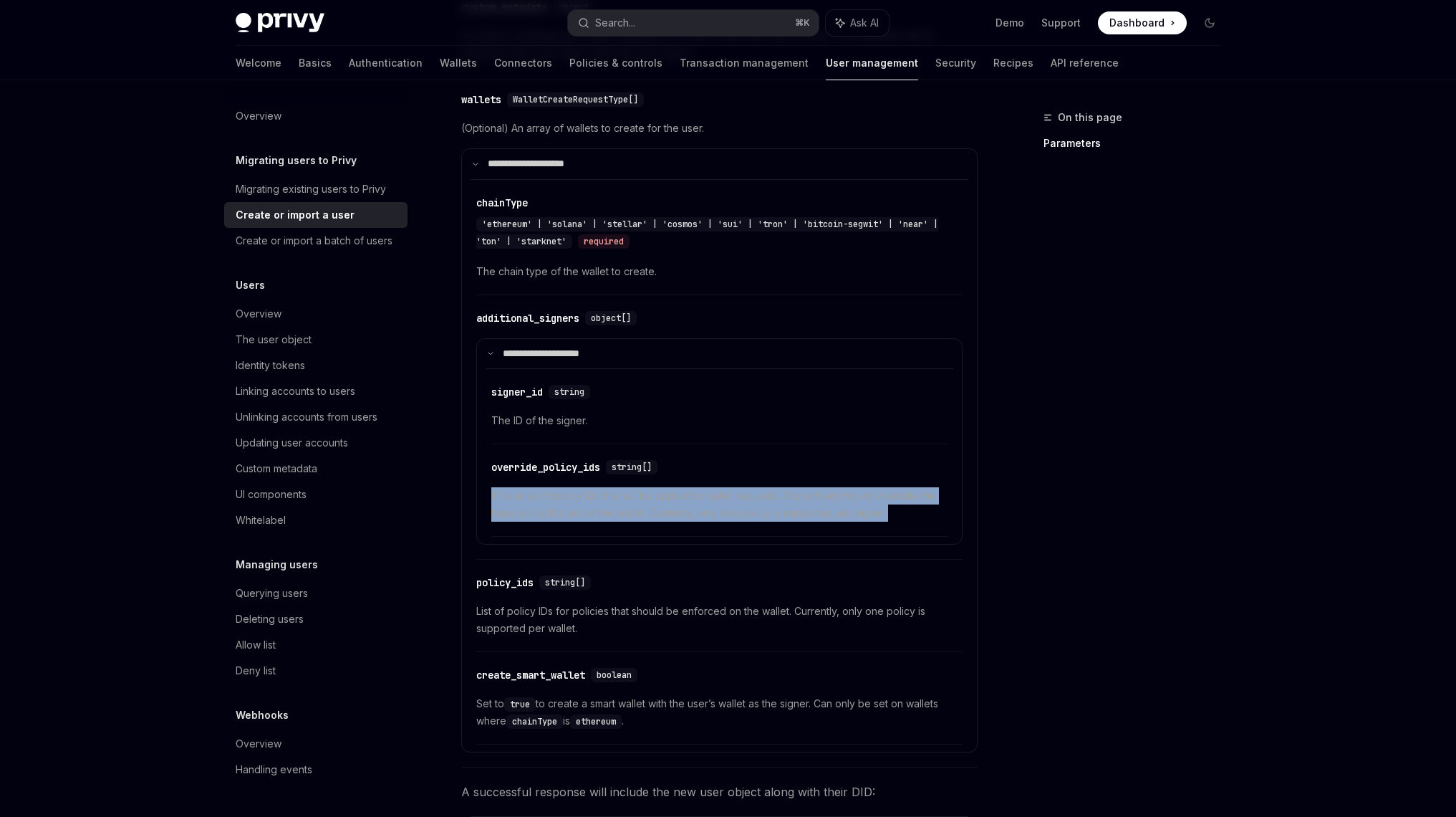
click at [800, 487] on span "The array of policy IDs that will be applied to wallet requests. If specified, …" at bounding box center [720, 504] width 457 height 35
click at [800, 492] on span "The array of policy IDs that will be applied to wallet requests. If specified, …" at bounding box center [720, 504] width 457 height 35
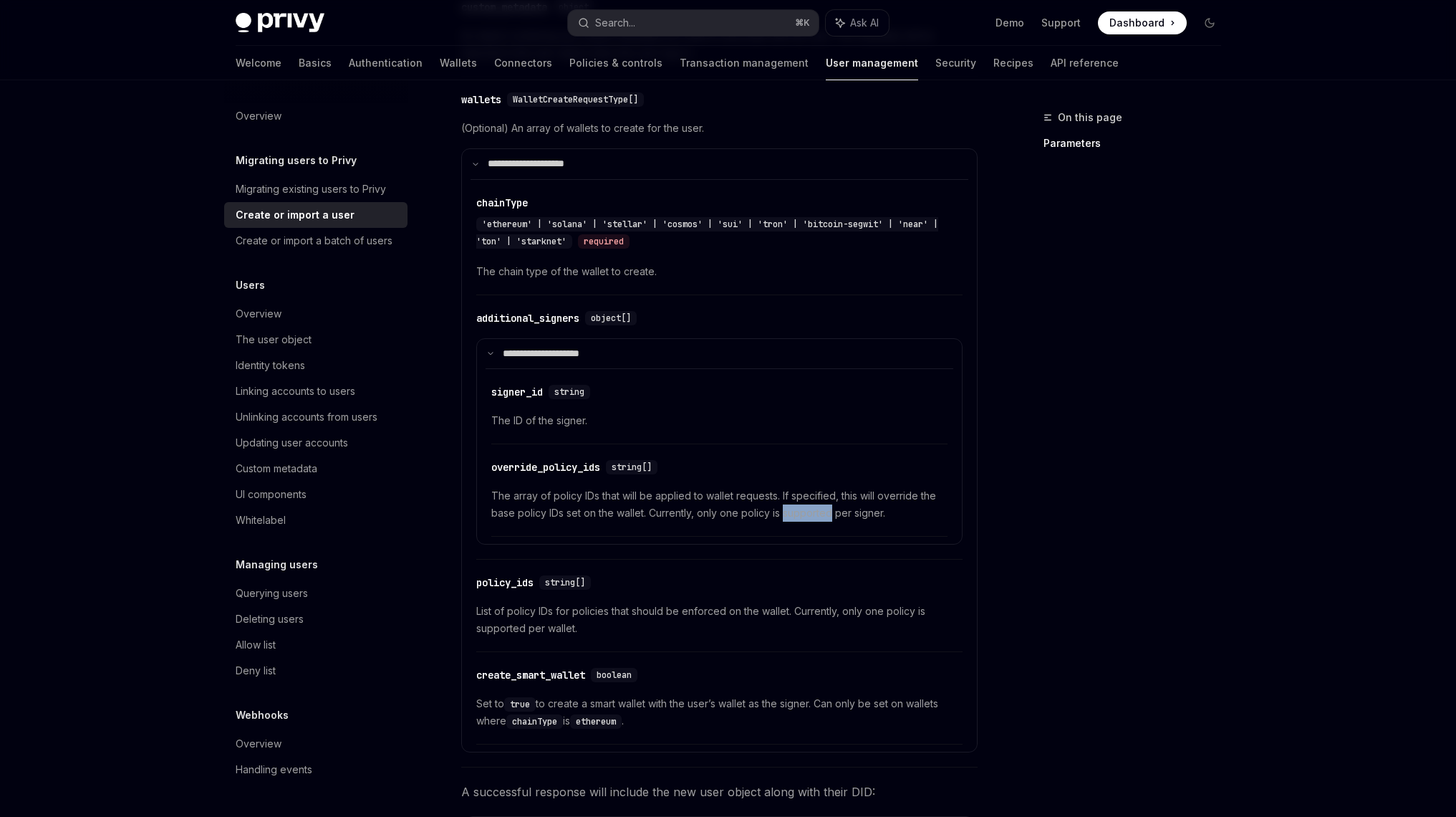
click at [800, 492] on span "The array of policy IDs that will be applied to wallet requests. If specified, …" at bounding box center [720, 504] width 457 height 35
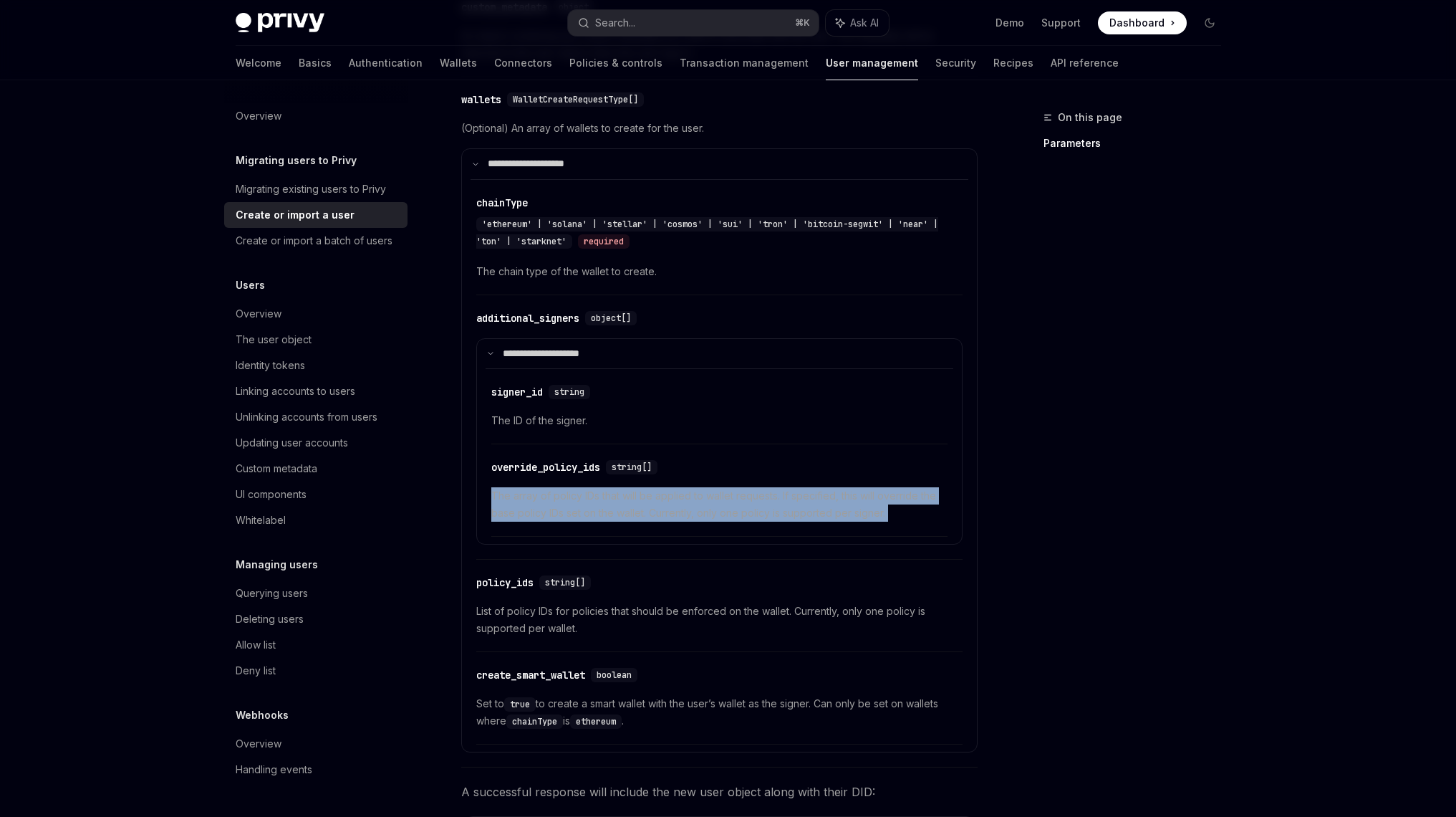
click at [800, 492] on span "The array of policy IDs that will be applied to wallet requests. If specified, …" at bounding box center [720, 504] width 457 height 35
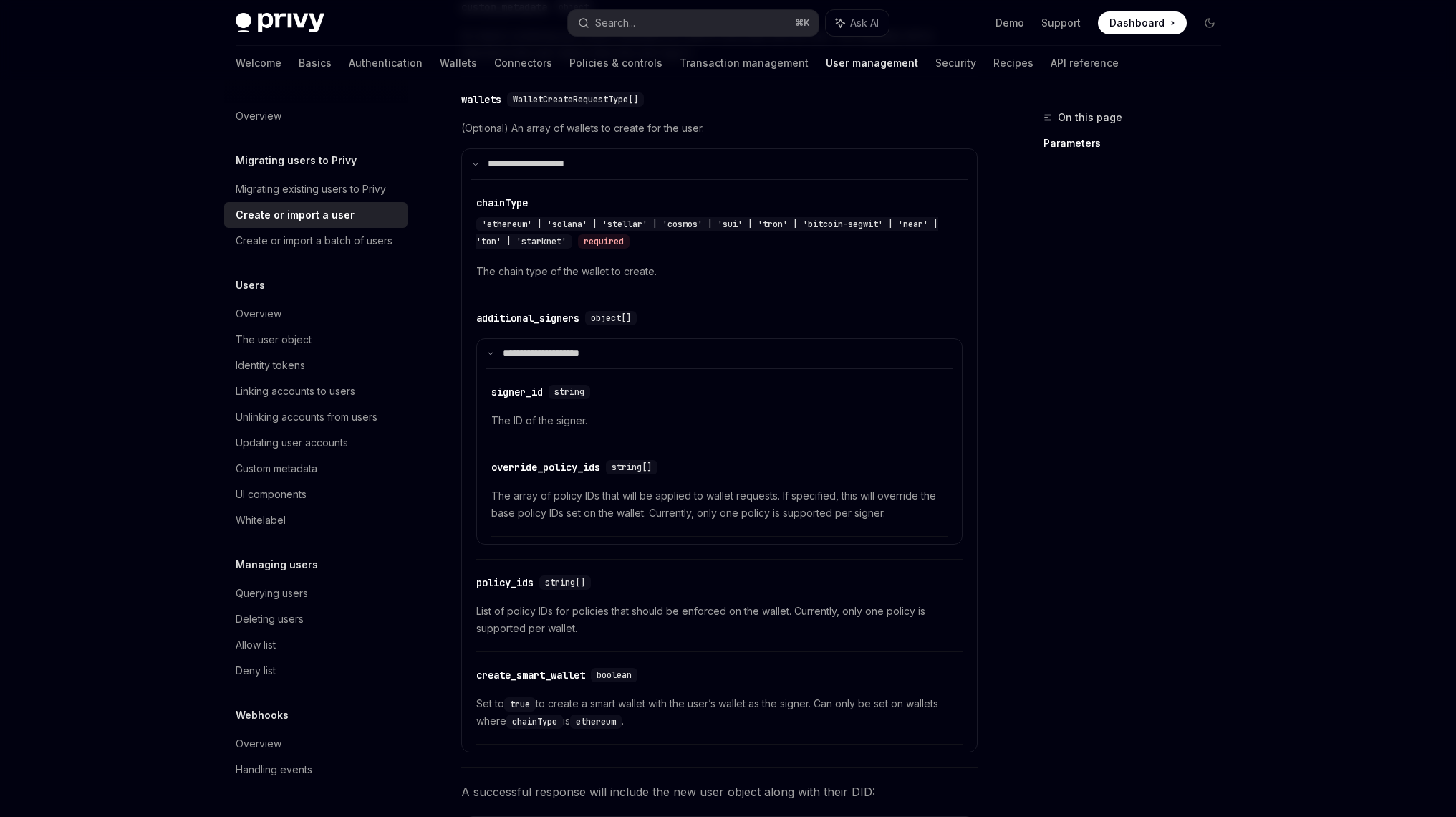
click at [814, 487] on span "The array of policy IDs that will be applied to wallet requests. If specified, …" at bounding box center [720, 504] width 457 height 35
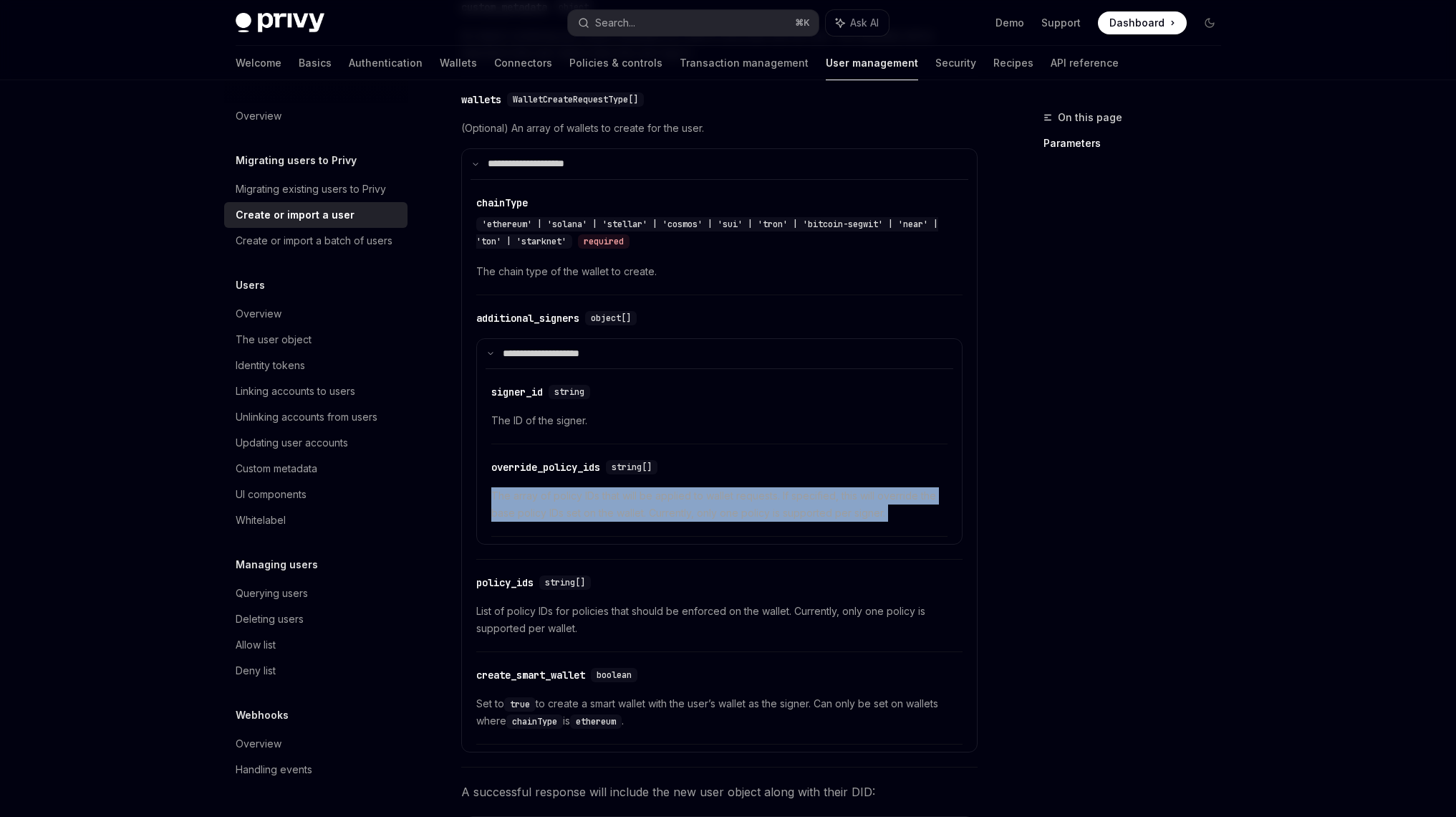
click at [814, 487] on span "The array of policy IDs that will be applied to wallet requests. If specified, …" at bounding box center [720, 504] width 457 height 35
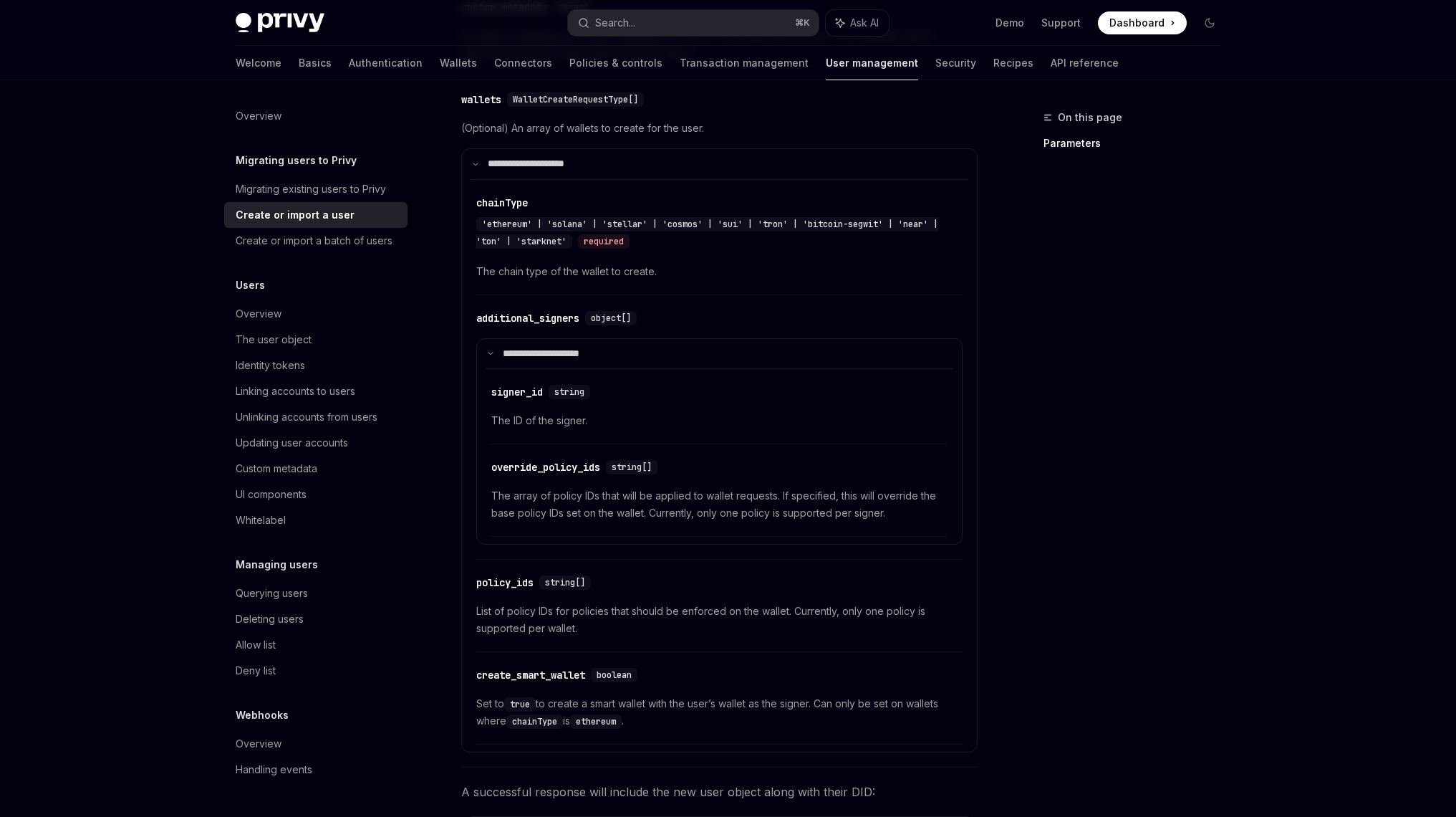
click at [822, 490] on span "The array of policy IDs that will be applied to wallet requests. If specified, …" at bounding box center [720, 504] width 457 height 35
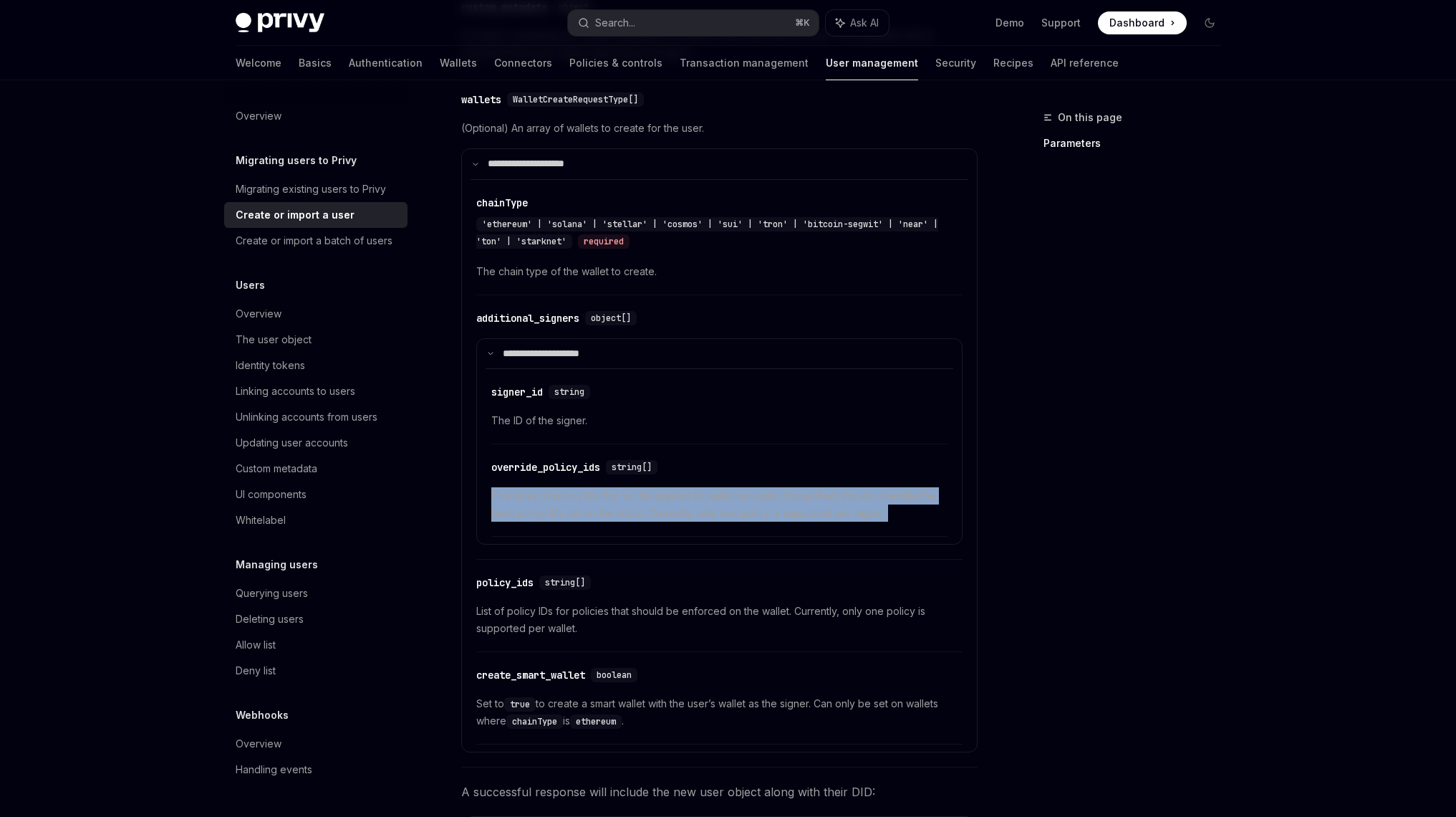
click at [822, 490] on span "The array of policy IDs that will be applied to wallet requests. If specified, …" at bounding box center [720, 504] width 457 height 35
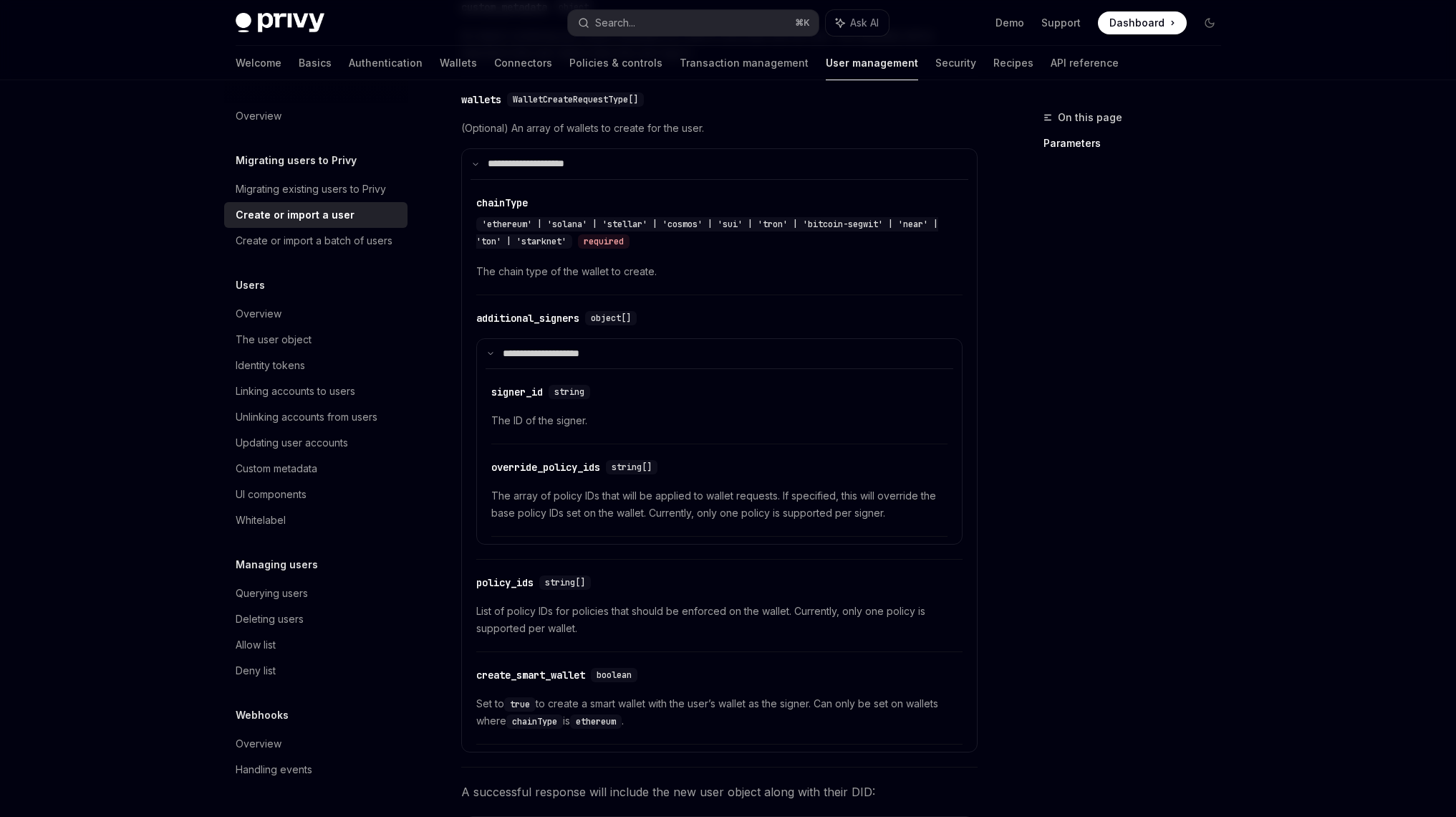
click at [855, 490] on span "The array of policy IDs that will be applied to wallet requests. If specified, …" at bounding box center [720, 504] width 457 height 35
click at [858, 491] on span "The array of policy IDs that will be applied to wallet requests. If specified, …" at bounding box center [720, 504] width 457 height 35
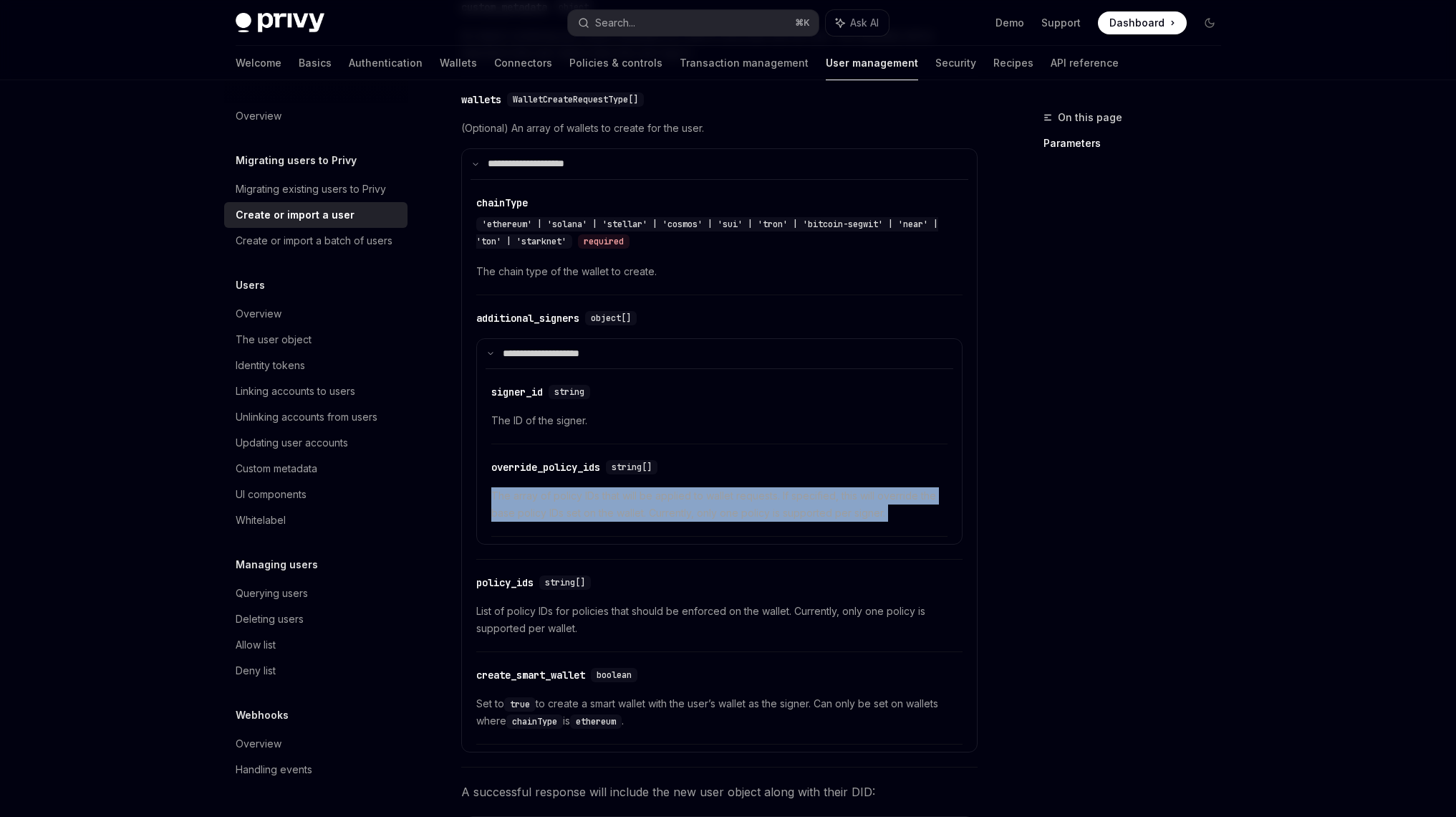
click at [858, 491] on span "The array of policy IDs that will be applied to wallet requests. If specified, …" at bounding box center [720, 504] width 457 height 35
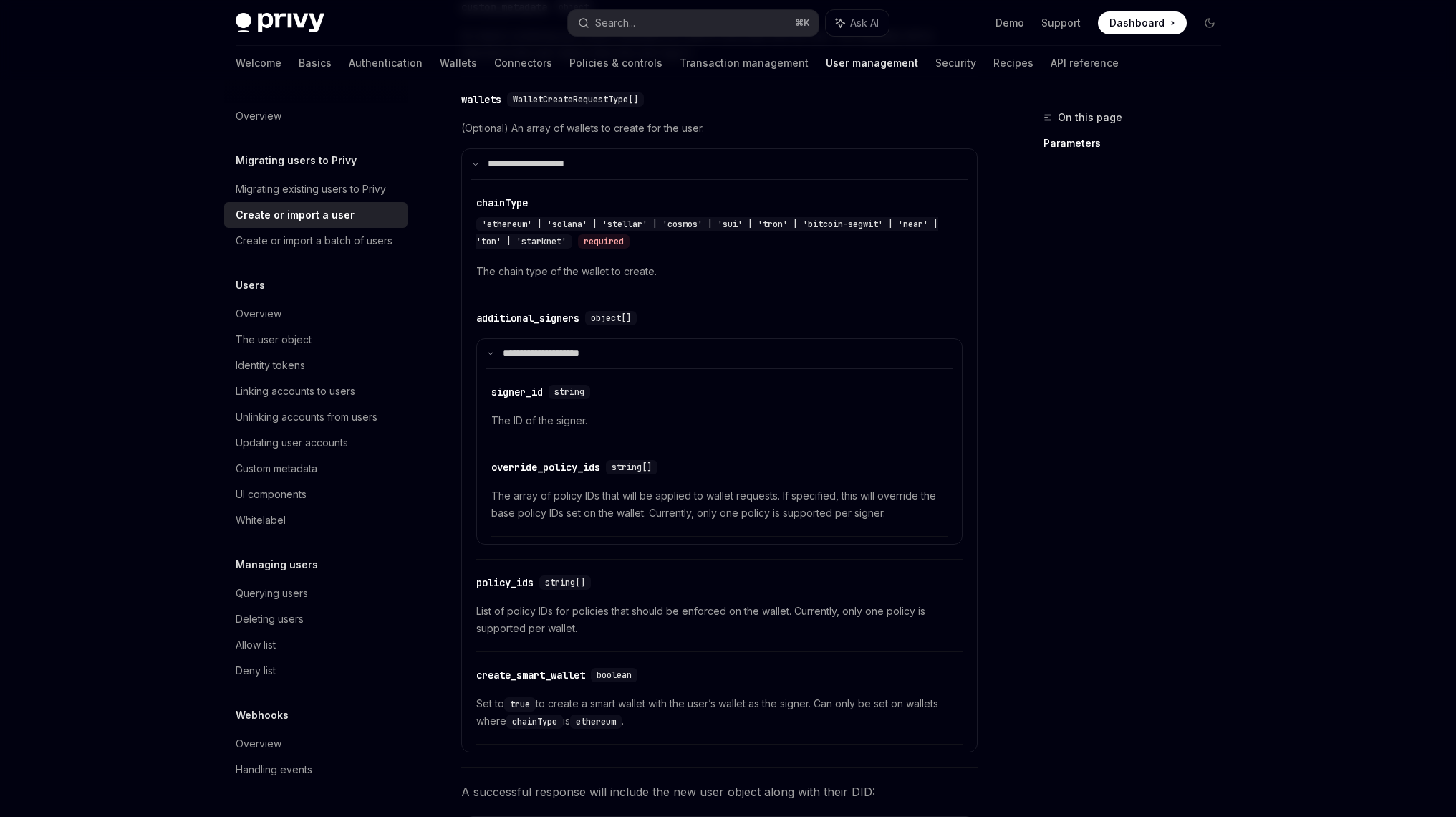
click at [868, 491] on span "The array of policy IDs that will be applied to wallet requests. If specified, …" at bounding box center [720, 504] width 457 height 35
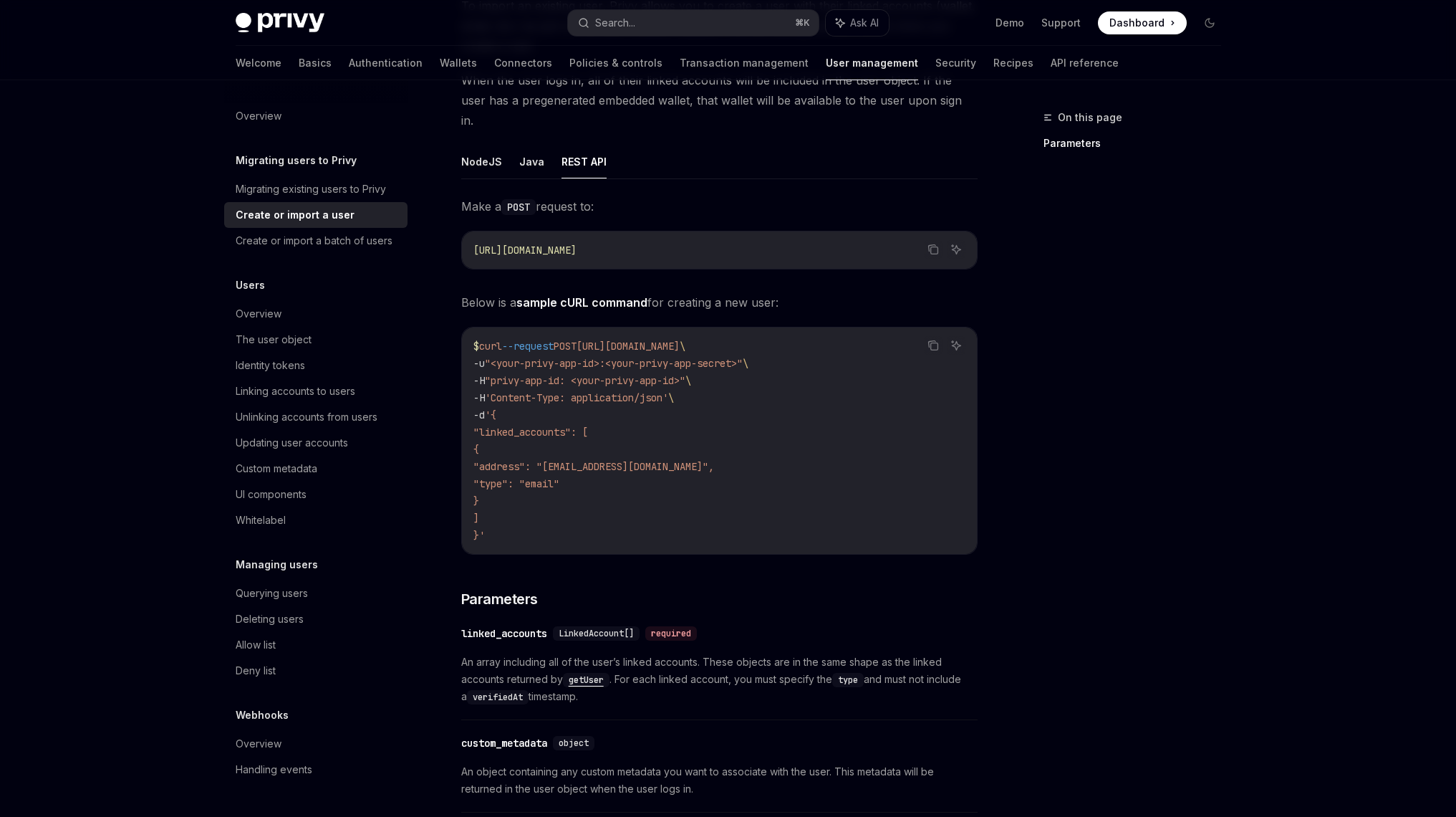
scroll to position [184, 0]
click at [672, 461] on span ""address": "batman@privy.io"," at bounding box center [594, 467] width 241 height 12
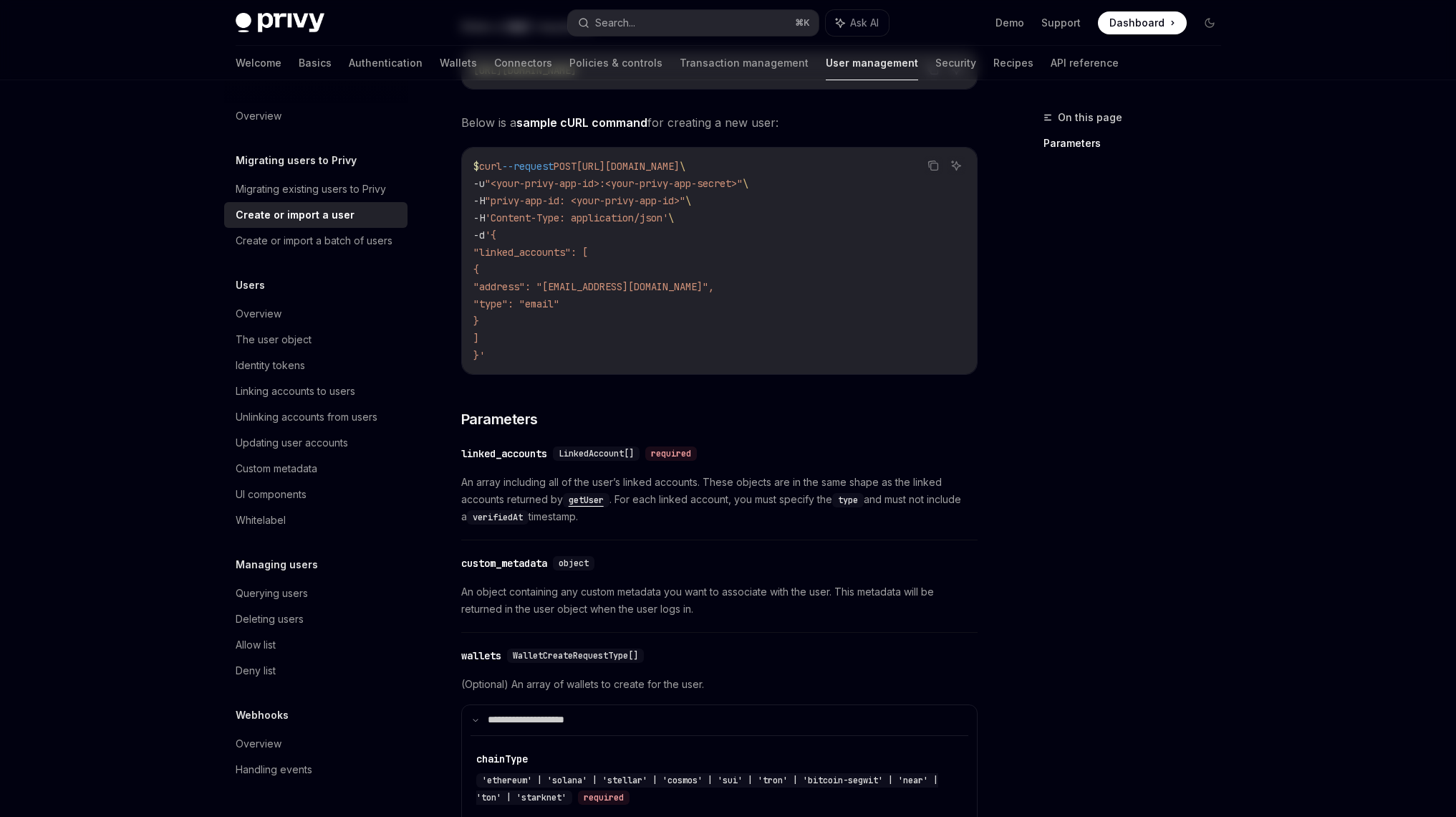
scroll to position [0, 0]
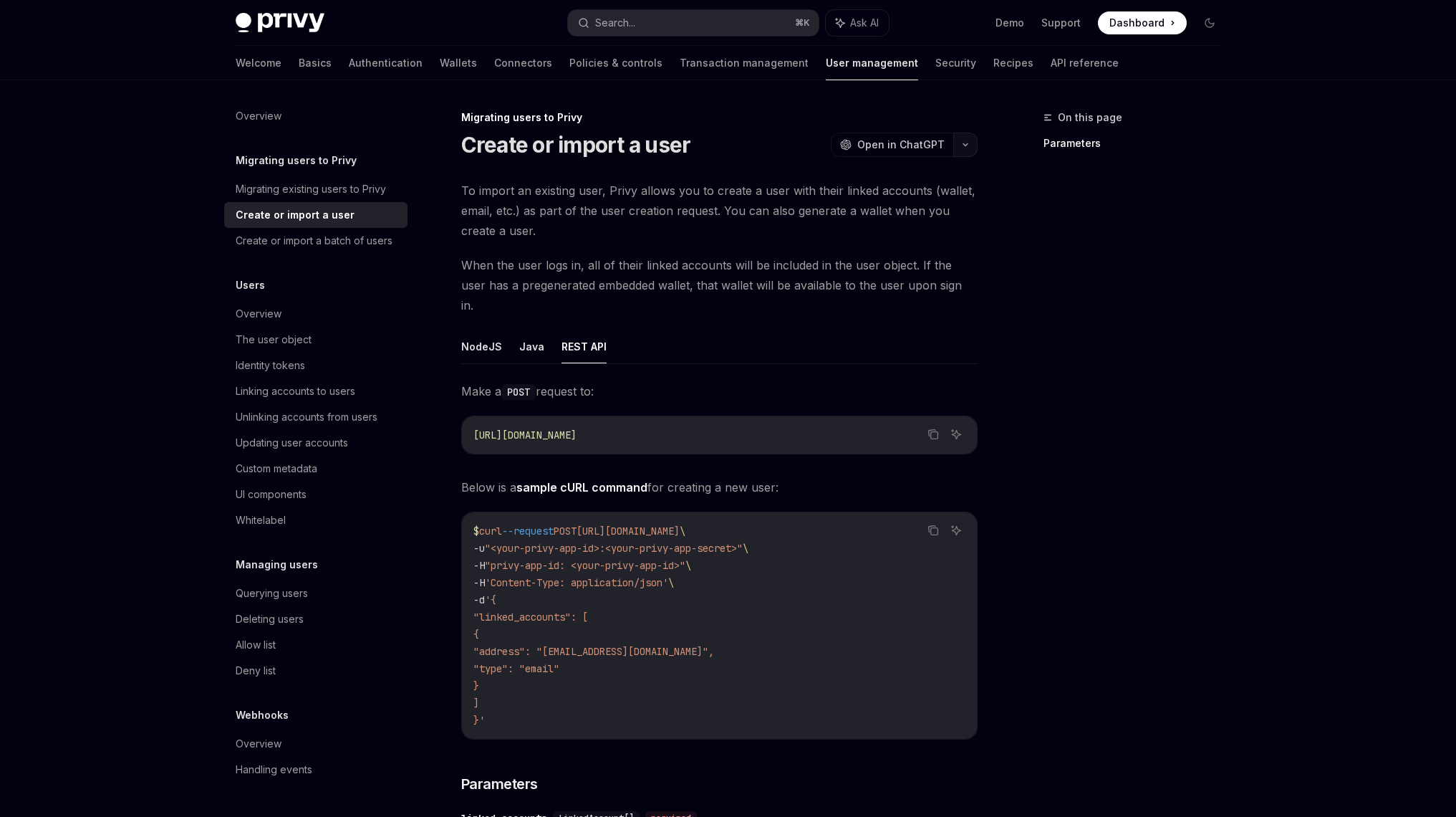
click at [956, 144] on button "button" at bounding box center [965, 144] width 24 height 24
click at [891, 252] on div "Copy page as Markdown for LLMs" at bounding box center [897, 256] width 140 height 12
click at [964, 147] on icon "button" at bounding box center [965, 144] width 17 height 5
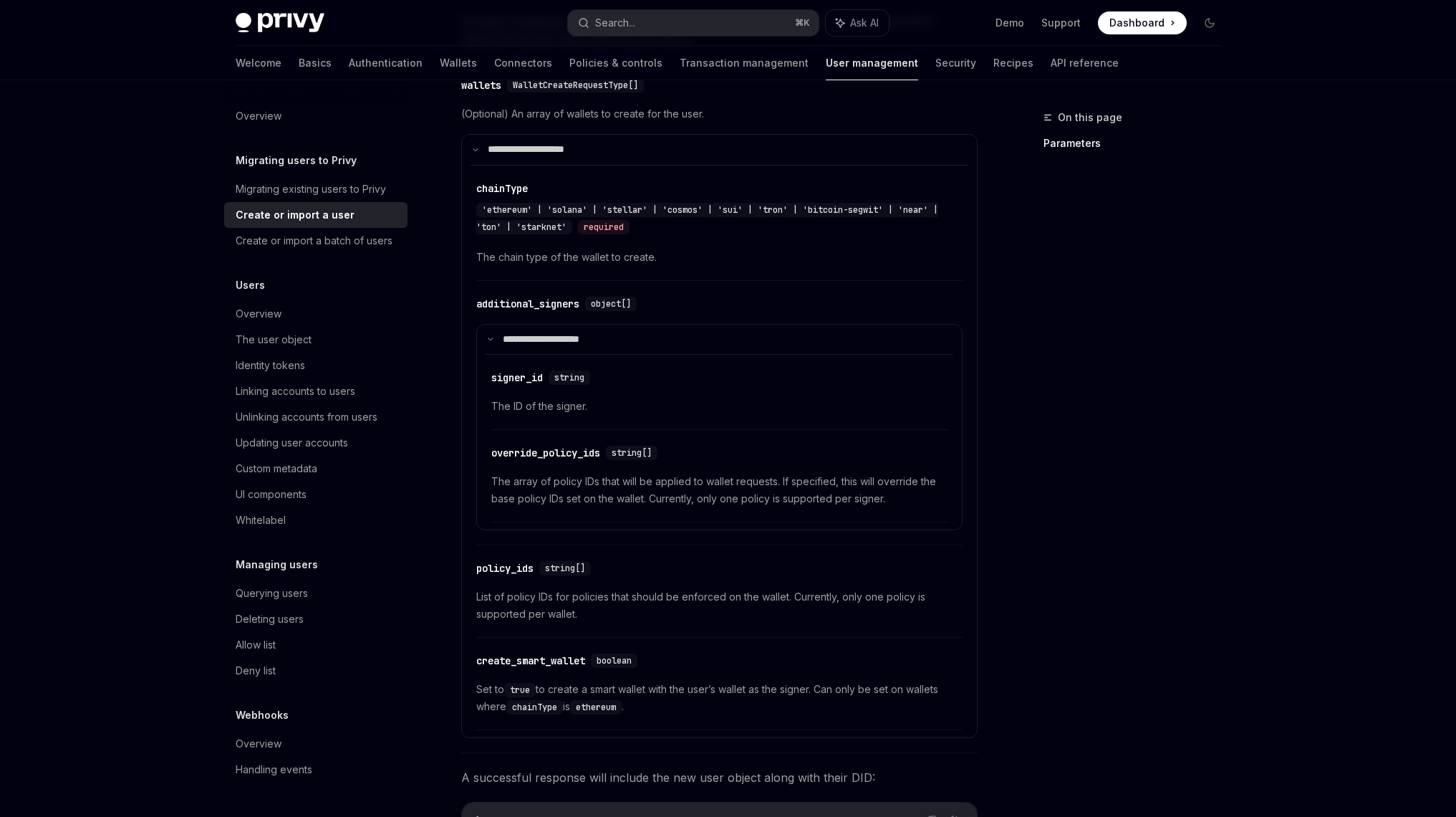
scroll to position [1424, 0]
